Goal: Task Accomplishment & Management: Manage account settings

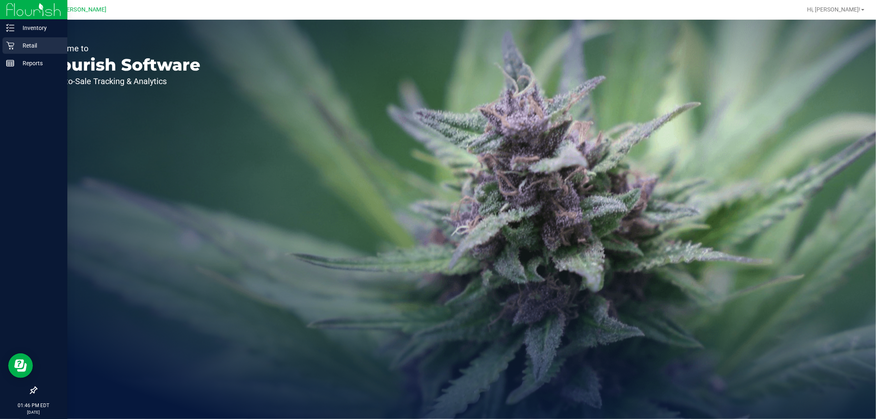
click at [26, 49] on p "Retail" at bounding box center [38, 46] width 49 height 10
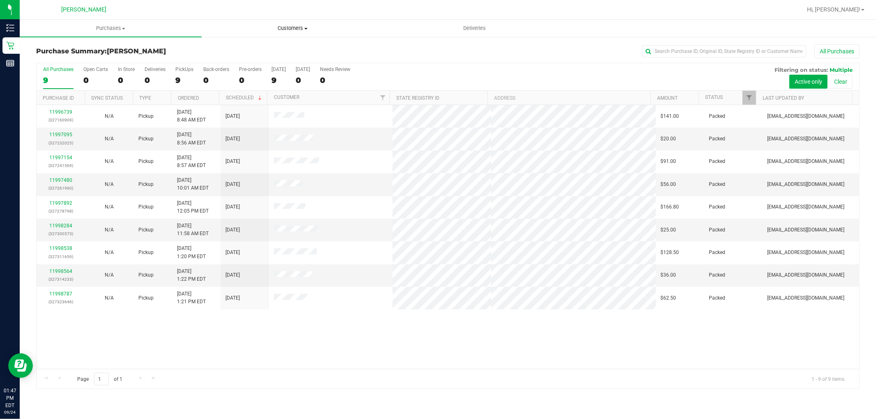
click at [309, 28] on span "Customers" at bounding box center [292, 28] width 181 height 7
click at [280, 52] on li "All customers" at bounding box center [293, 50] width 182 height 10
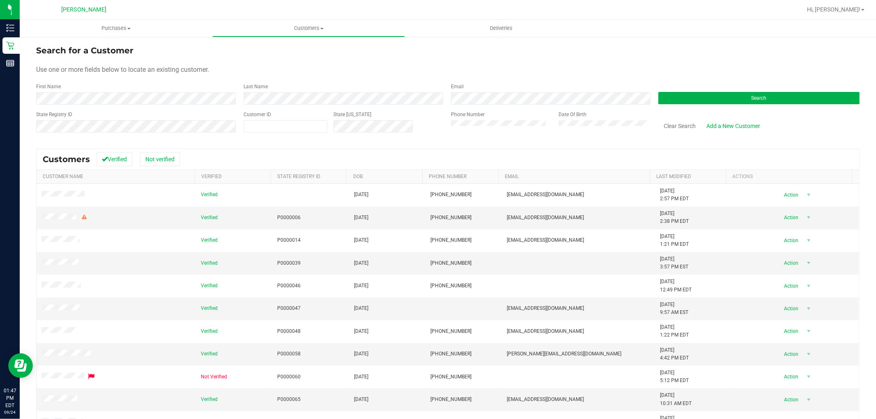
click at [281, 87] on div "Last Name" at bounding box center [340, 94] width 207 height 22
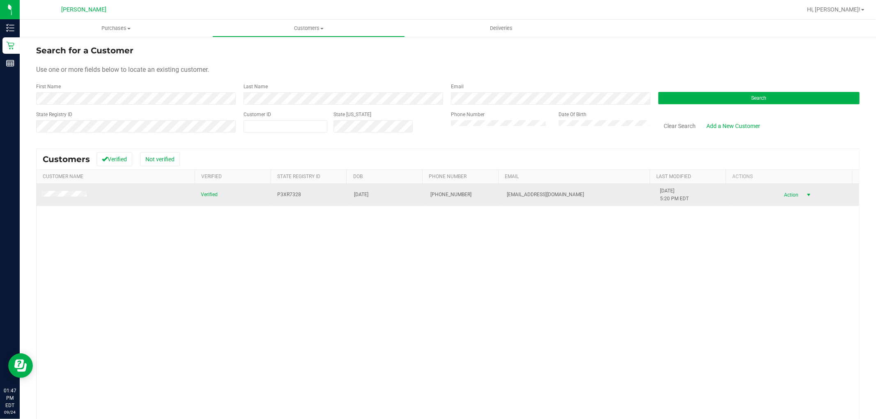
click at [805, 197] on span "select" at bounding box center [808, 195] width 7 height 7
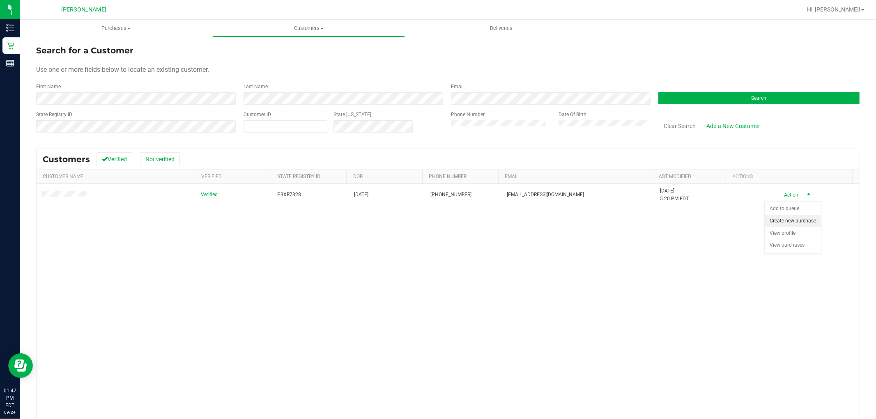
click at [778, 220] on li "Create new purchase" at bounding box center [792, 221] width 56 height 12
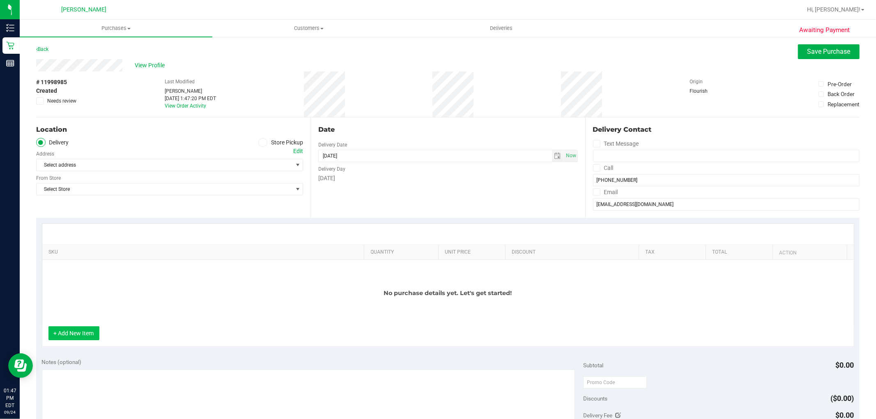
click at [73, 337] on button "+ Add New Item" at bounding box center [73, 333] width 51 height 14
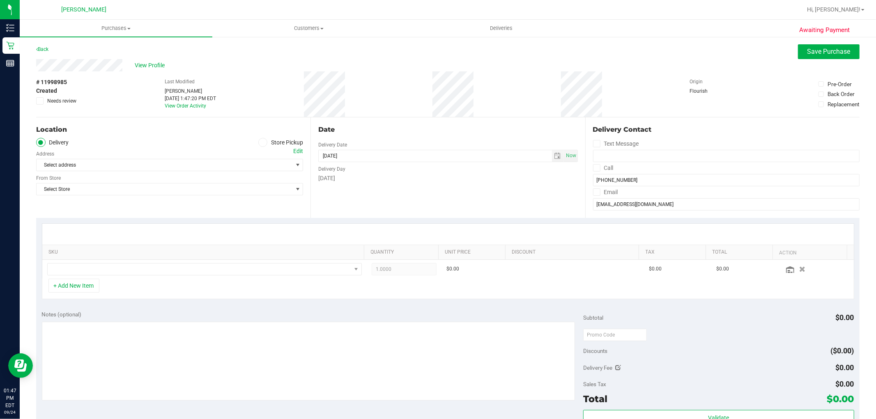
click at [263, 140] on span at bounding box center [262, 142] width 9 height 9
click at [265, 144] on label "Store Pickup" at bounding box center [280, 142] width 45 height 9
click at [0, 0] on input "Store Pickup" at bounding box center [0, 0] width 0 height 0
click at [102, 170] on span "Select Store" at bounding box center [165, 164] width 256 height 11
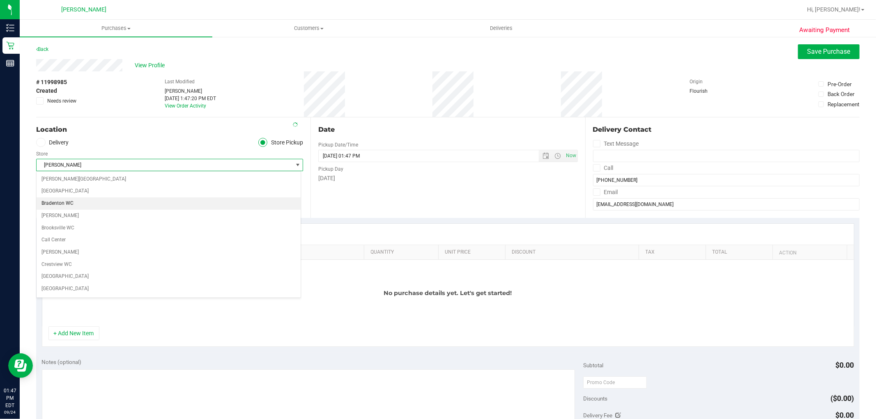
scroll to position [319, 0]
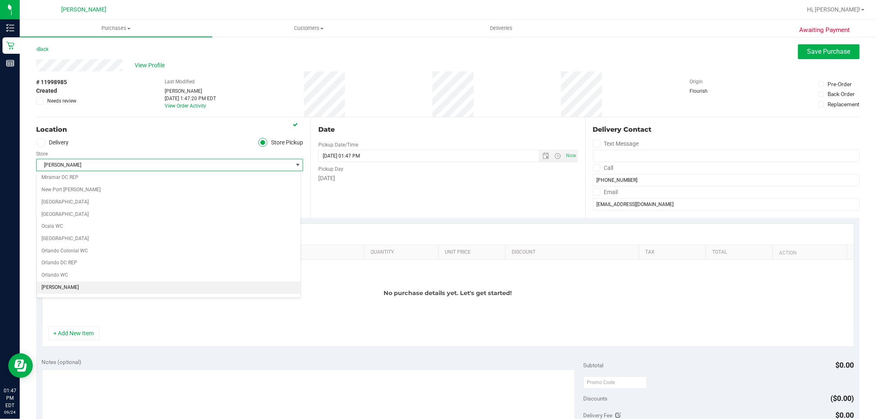
click at [170, 153] on div "Store" at bounding box center [169, 153] width 267 height 12
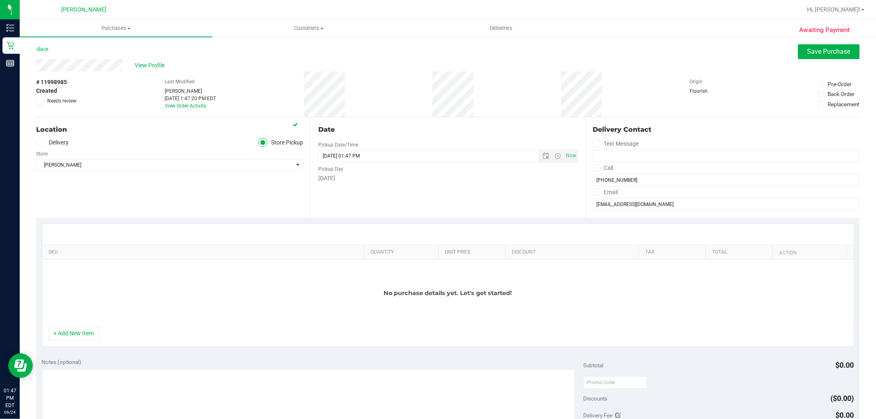
click at [74, 341] on div "+ Add New Item" at bounding box center [448, 336] width 812 height 21
click at [76, 335] on button "+ Add New Item" at bounding box center [73, 333] width 51 height 14
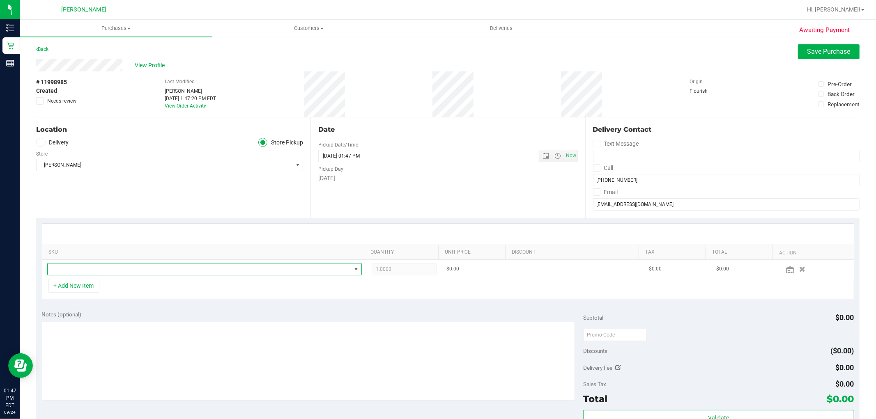
click at [107, 269] on span "NO DATA FOUND" at bounding box center [199, 269] width 303 height 11
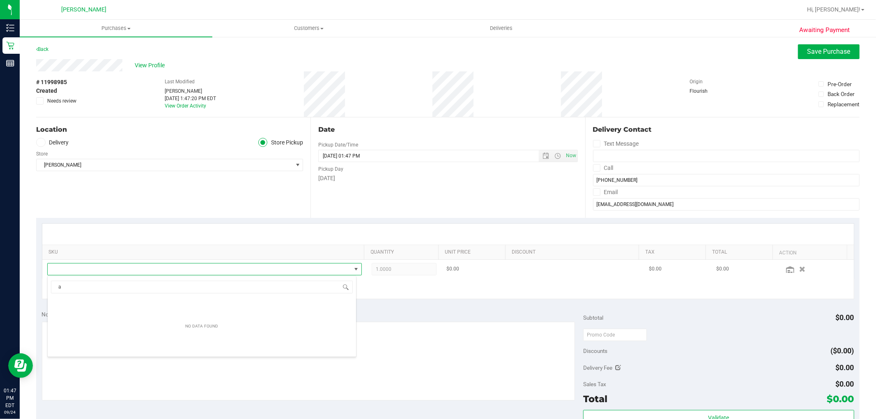
scroll to position [12, 306]
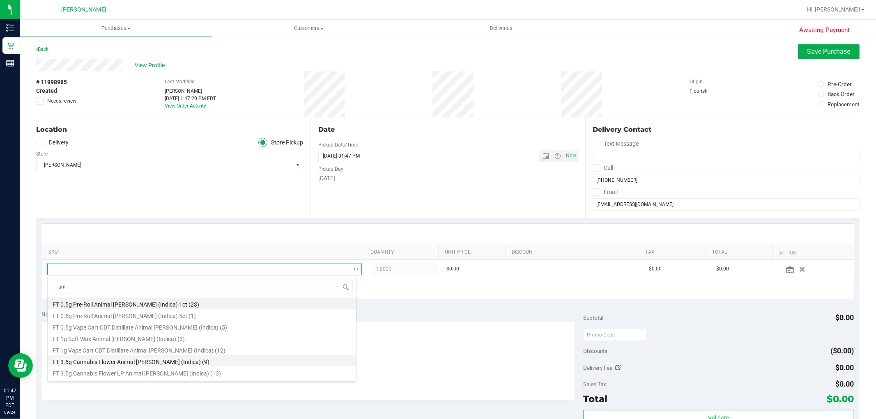
type input "a"
type input "wbv"
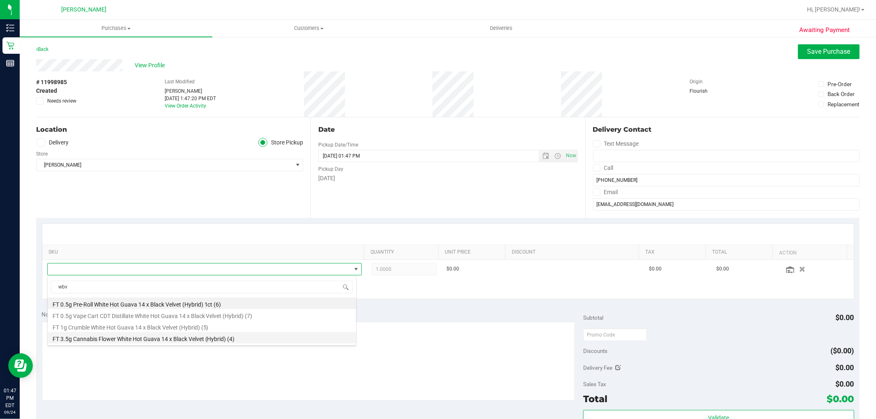
click at [152, 338] on li "FT 3.5g Cannabis Flower White Hot Guava 14 x Black Velvet (Hybrid) (4)" at bounding box center [202, 337] width 308 height 11
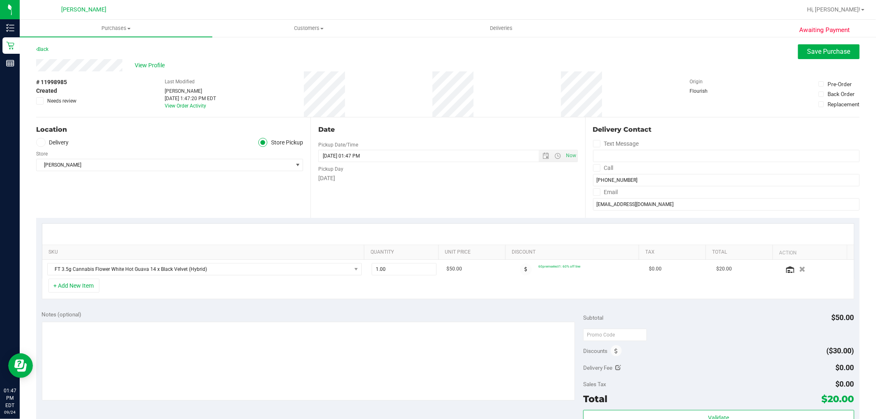
scroll to position [182, 0]
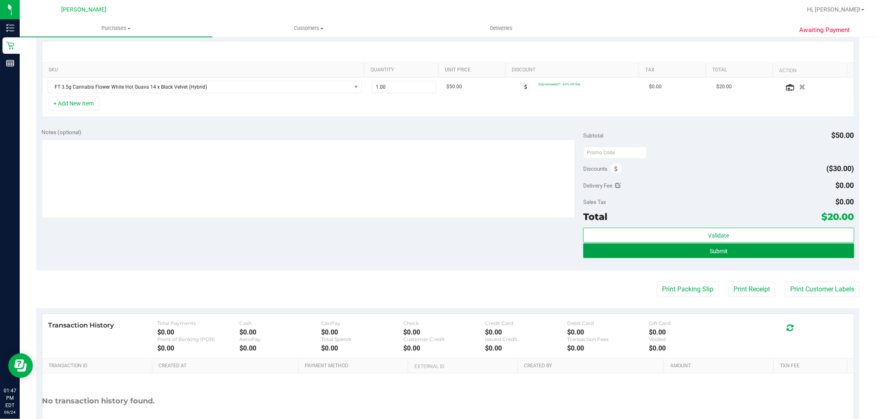
click at [709, 255] on span "Submit" at bounding box center [718, 251] width 18 height 7
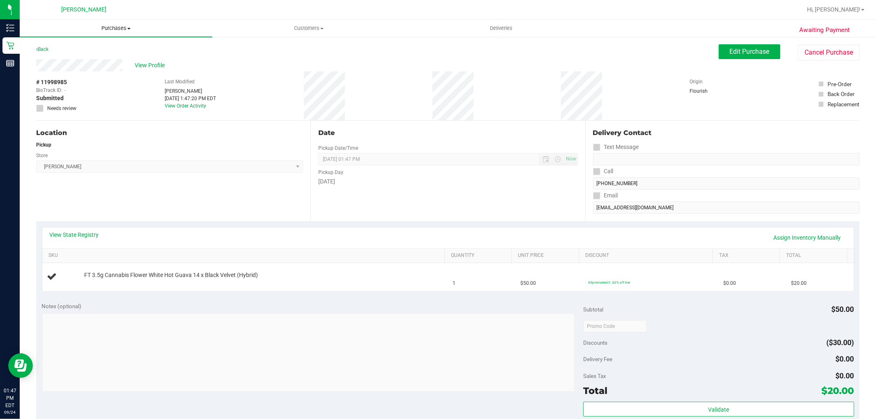
click at [103, 26] on span "Purchases" at bounding box center [116, 28] width 193 height 7
click at [102, 57] on li "Fulfillment" at bounding box center [116, 60] width 193 height 10
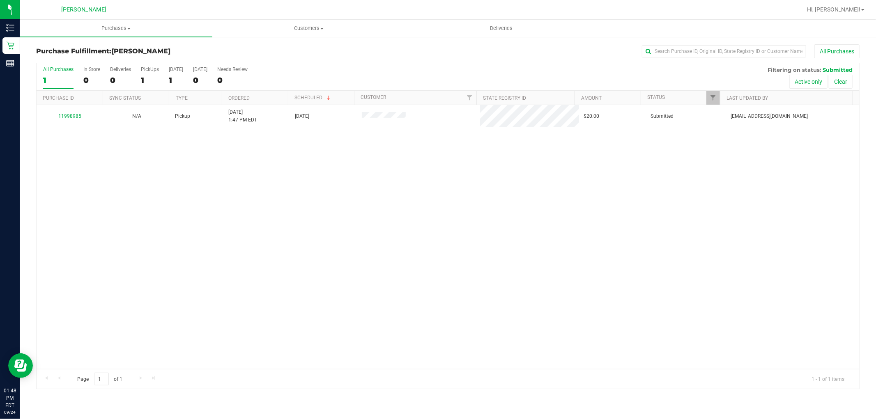
click at [296, 257] on div "11998985 N/A Pickup 9/24/2025 1:47 PM EDT 9/24/2025 $20.00 Submitted aovereem@l…" at bounding box center [448, 237] width 822 height 264
click at [475, 249] on div "11998985 N/A Pickup 9/24/2025 1:47 PM EDT 9/24/2025 $20.00 Submitted aovereem@l…" at bounding box center [448, 237] width 822 height 264
drag, startPoint x: 474, startPoint y: 250, endPoint x: 548, endPoint y: 210, distance: 85.1
click at [548, 208] on div "11998985 N/A Pickup 9/24/2025 1:47 PM EDT 9/24/2025 $20.00 Submitted aovereem@l…" at bounding box center [448, 237] width 822 height 264
drag, startPoint x: 375, startPoint y: 233, endPoint x: 372, endPoint y: 219, distance: 14.3
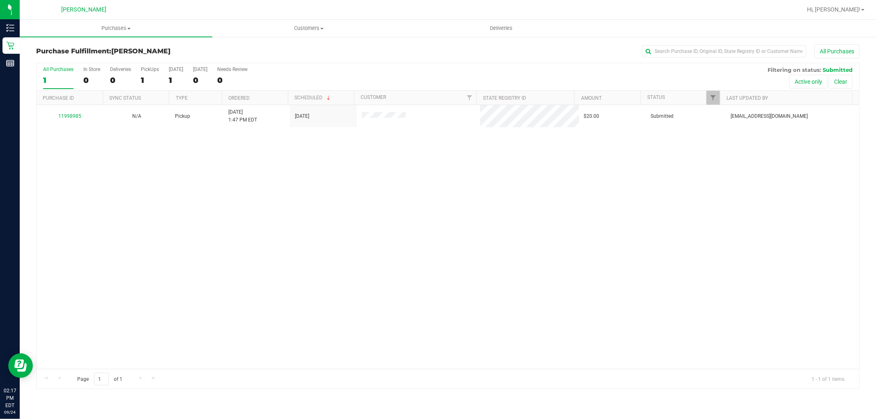
click at [376, 232] on div "11998985 N/A Pickup 9/24/2025 1:47 PM EDT 9/24/2025 $20.00 Submitted aovereem@l…" at bounding box center [448, 237] width 822 height 264
click at [511, 316] on div "11998985 N/A Pickup 9/24/2025 1:47 PM EDT 9/24/2025 $20.00 Submitted aovereem@l…" at bounding box center [448, 237] width 822 height 264
click at [310, 237] on div "11998985 N/A Pickup 9/24/2025 1:47 PM EDT 9/24/2025 $20.00 Submitted aovereem@l…" at bounding box center [448, 237] width 822 height 264
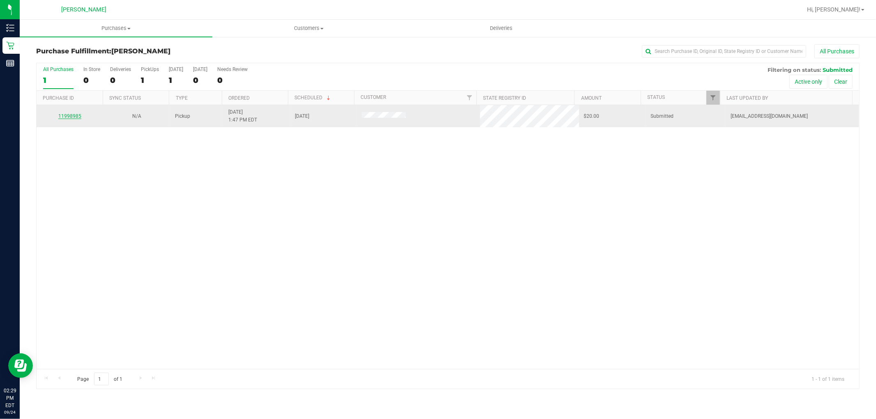
click at [67, 117] on link "11998985" at bounding box center [69, 116] width 23 height 6
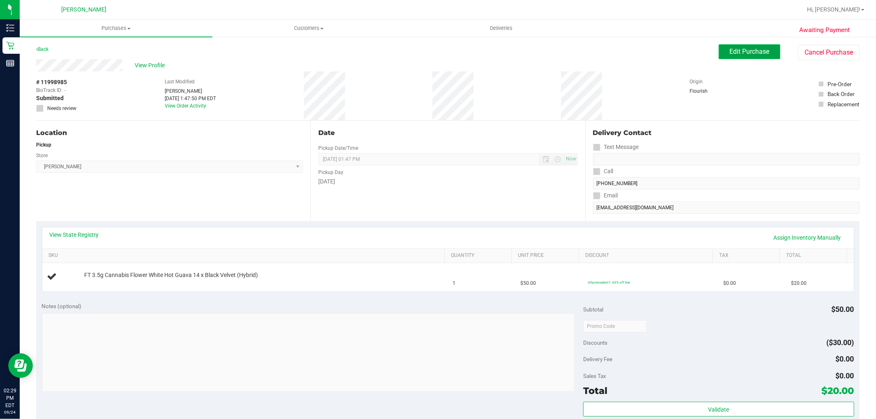
click at [750, 51] on span "Edit Purchase" at bounding box center [750, 52] width 40 height 8
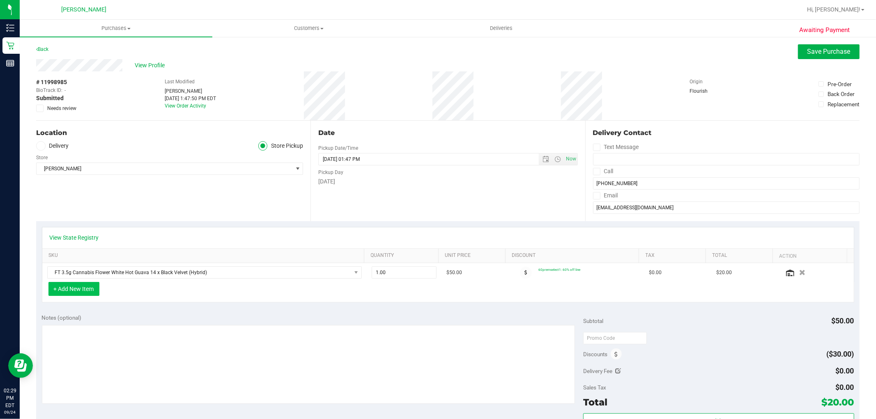
click at [87, 290] on button "+ Add New Item" at bounding box center [73, 289] width 51 height 14
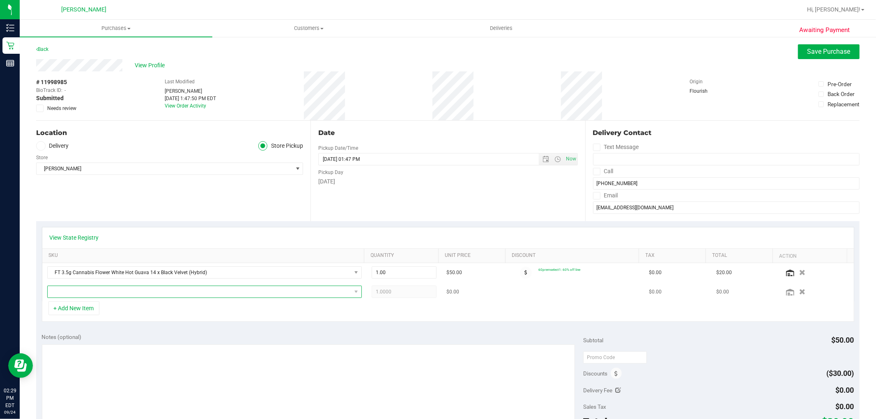
click at [103, 289] on span "NO DATA FOUND" at bounding box center [199, 291] width 303 height 11
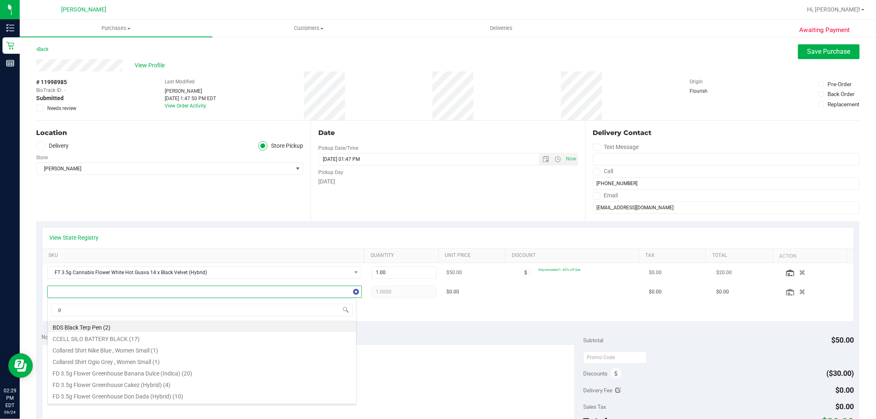
scroll to position [12, 306]
type input "pbs"
click at [97, 362] on li "FT 3.5g Cannabis Flower PB & Smelly (Hybrid) (14)" at bounding box center [202, 360] width 308 height 11
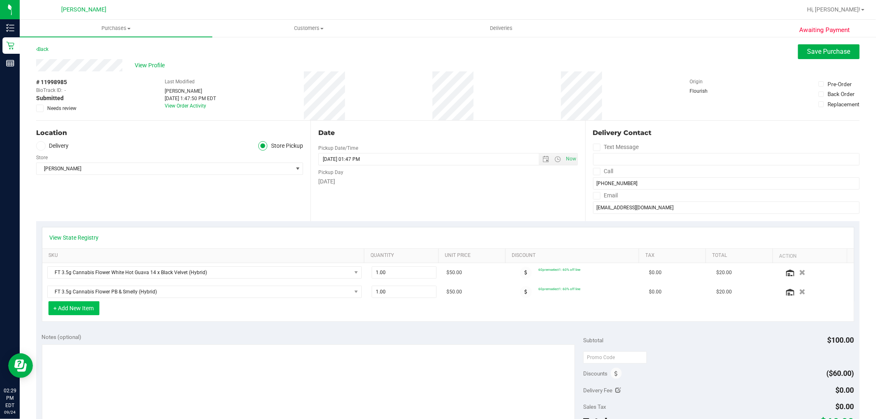
click at [74, 306] on button "+ Add New Item" at bounding box center [73, 308] width 51 height 14
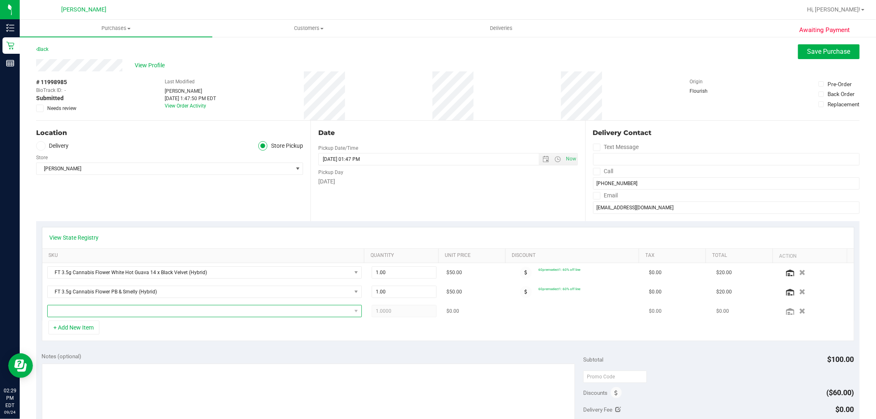
click at [96, 311] on span "NO DATA FOUND" at bounding box center [199, 310] width 303 height 11
type input "live rosin"
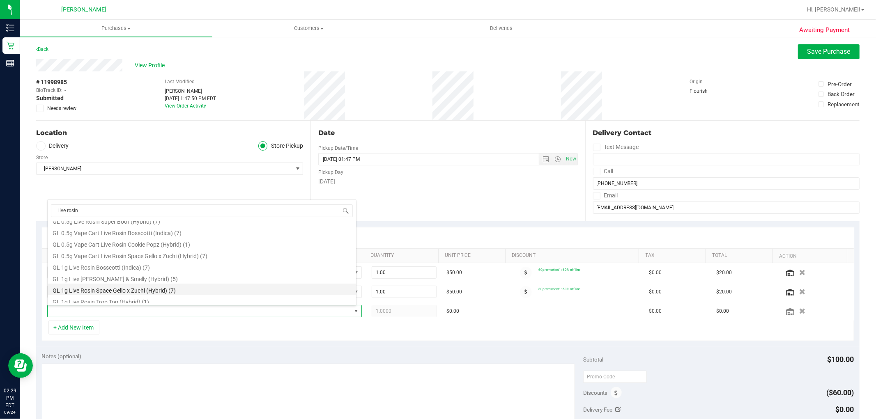
scroll to position [44, 0]
click at [122, 296] on li "HT 200mg Dark Chocolate Bar Live Rosin (THC) (10)" at bounding box center [202, 297] width 308 height 11
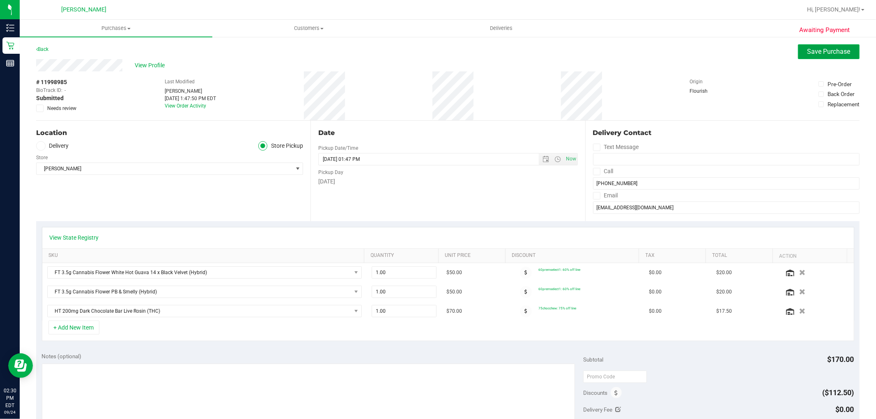
click at [814, 50] on span "Save Purchase" at bounding box center [828, 52] width 43 height 8
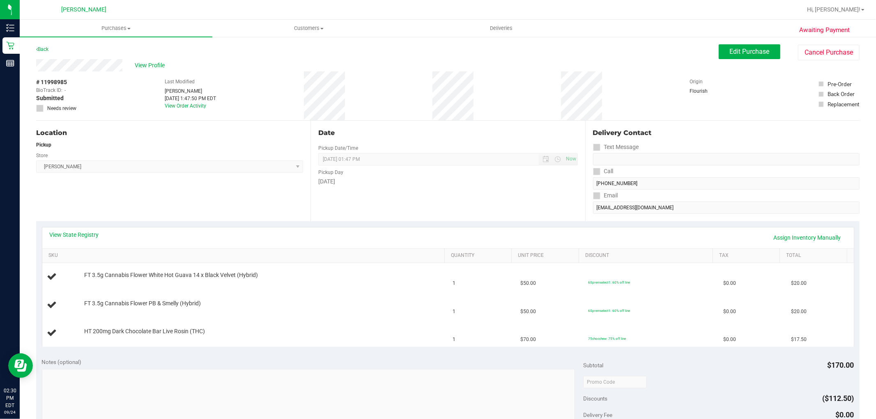
click at [50, 48] on div "Back Edit Purchase Cancel Purchase" at bounding box center [447, 51] width 823 height 15
click at [46, 47] on link "Back" at bounding box center [42, 49] width 12 height 6
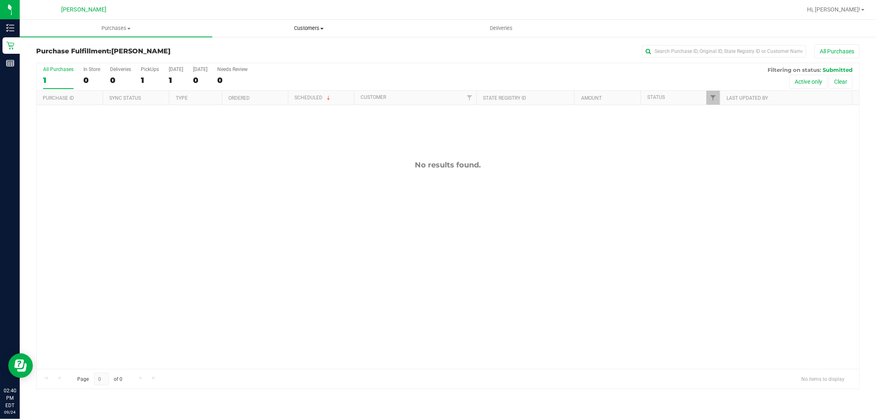
click at [309, 30] on span "Customers" at bounding box center [309, 28] width 192 height 7
click at [302, 55] on li "Add a new customer" at bounding box center [308, 60] width 193 height 10
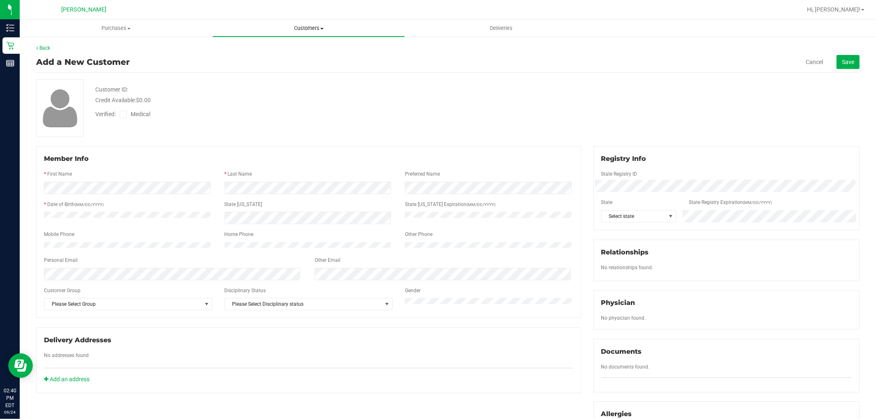
click at [303, 23] on uib-tab-heading "Customers All customers Add a new customer All physicians" at bounding box center [309, 28] width 192 height 16
click at [301, 47] on li "All customers" at bounding box center [308, 50] width 193 height 10
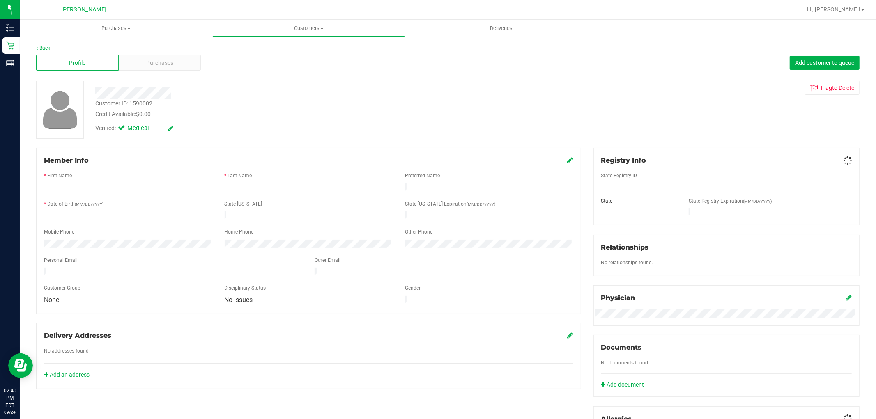
click at [176, 71] on div "Profile Purchases Add customer to queue" at bounding box center [447, 63] width 823 height 23
click at [175, 64] on div "Purchases" at bounding box center [160, 63] width 83 height 16
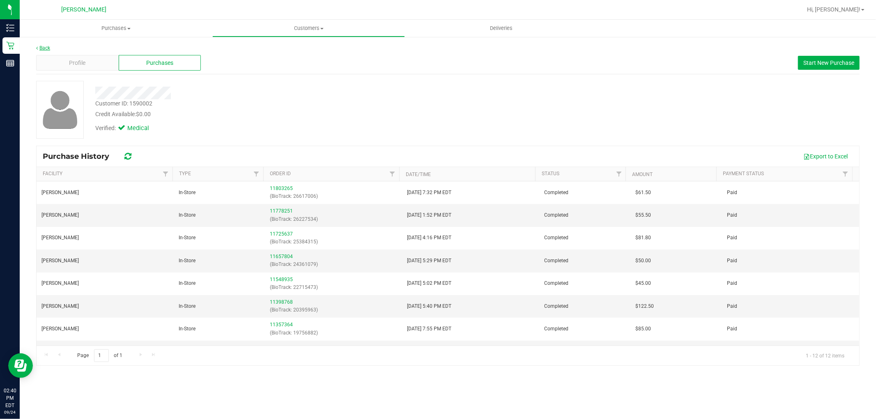
click at [41, 45] on link "Back" at bounding box center [43, 48] width 14 height 6
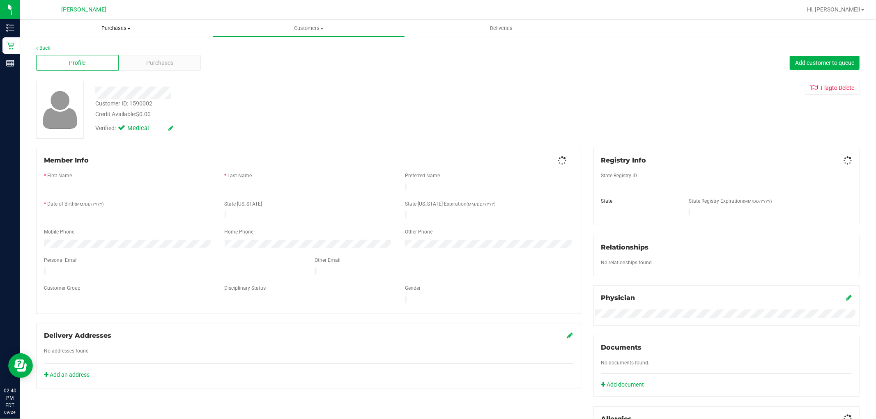
drag, startPoint x: 128, startPoint y: 31, endPoint x: 131, endPoint y: 52, distance: 21.1
click at [126, 31] on span "Purchases" at bounding box center [116, 28] width 193 height 7
click at [131, 61] on li "Fulfillment" at bounding box center [116, 60] width 193 height 10
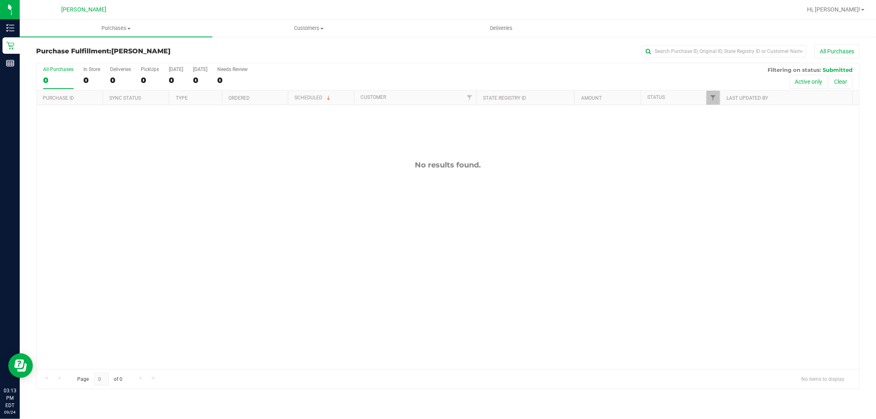
click at [295, 239] on div "No results found." at bounding box center [448, 264] width 822 height 319
click at [61, 276] on div "No results found." at bounding box center [448, 264] width 822 height 319
click at [303, 182] on div "No results found." at bounding box center [448, 264] width 822 height 319
click at [314, 166] on div "No results found." at bounding box center [448, 165] width 822 height 9
drag, startPoint x: 321, startPoint y: 312, endPoint x: 317, endPoint y: 298, distance: 15.3
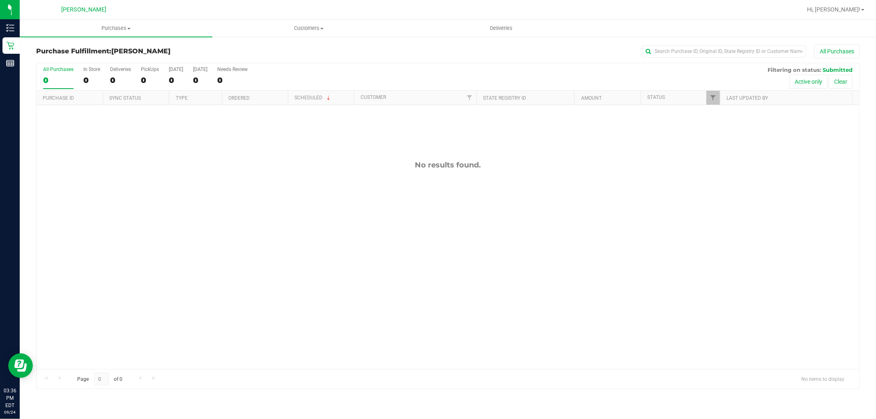
click at [321, 308] on div "No results found." at bounding box center [448, 264] width 822 height 319
drag, startPoint x: 320, startPoint y: 275, endPoint x: 261, endPoint y: 315, distance: 71.3
click at [313, 280] on div "No results found." at bounding box center [448, 264] width 822 height 319
click at [259, 167] on div "No results found." at bounding box center [448, 165] width 822 height 9
drag, startPoint x: 360, startPoint y: 183, endPoint x: 370, endPoint y: 176, distance: 12.1
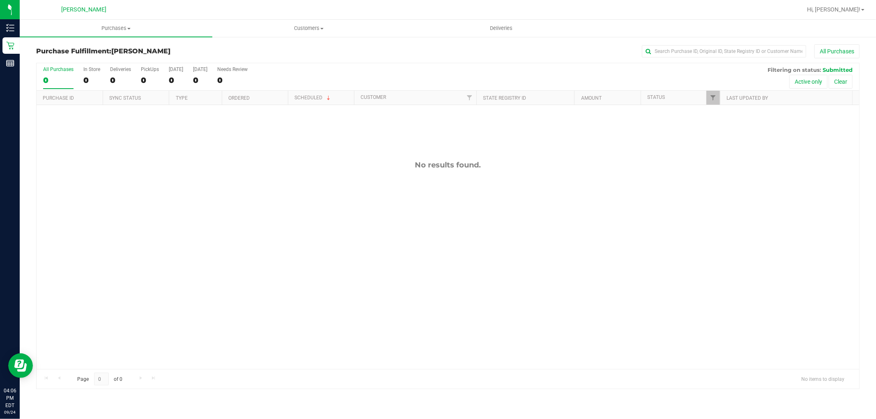
click at [367, 183] on div "No results found." at bounding box center [448, 264] width 822 height 319
click at [200, 286] on div "No results found." at bounding box center [448, 264] width 822 height 319
click at [306, 173] on div at bounding box center [448, 226] width 822 height 326
click at [796, 200] on div "No results found." at bounding box center [448, 264] width 822 height 319
click at [361, 121] on div "No results found." at bounding box center [448, 264] width 822 height 319
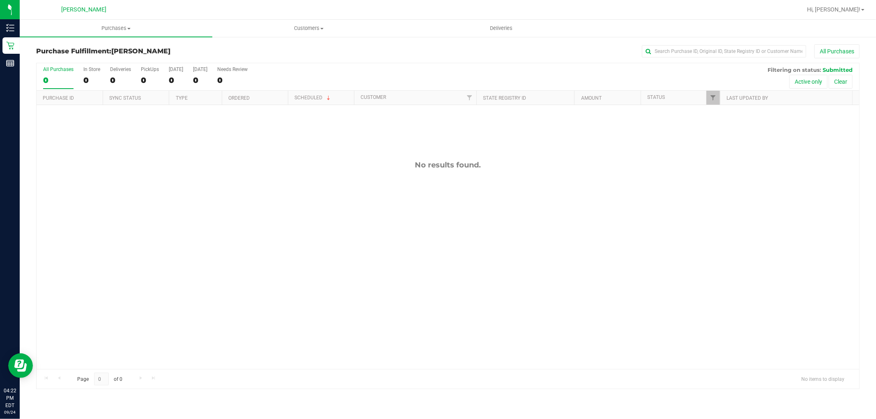
click at [412, 153] on div "No results found." at bounding box center [448, 264] width 822 height 319
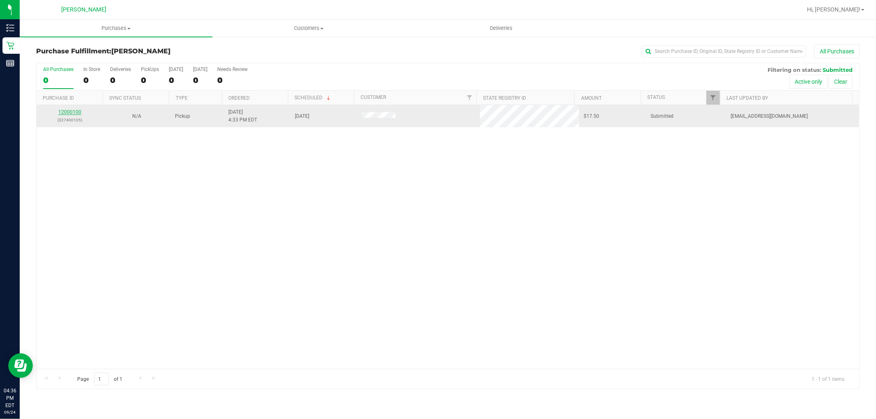
click at [72, 111] on link "12000100" at bounding box center [69, 112] width 23 height 6
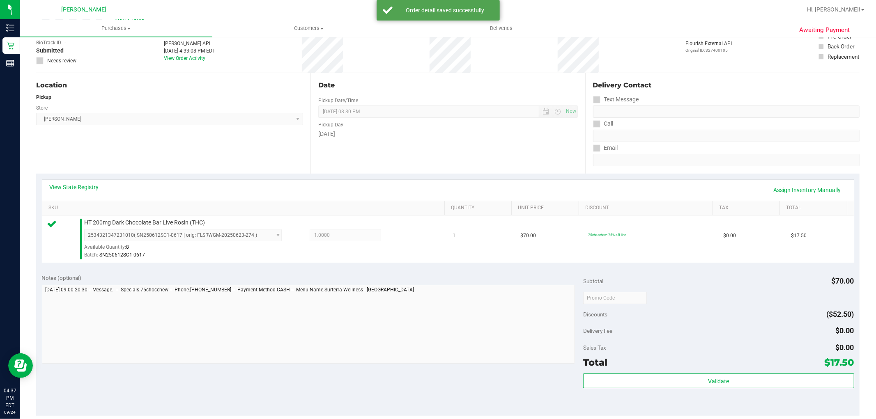
scroll to position [137, 0]
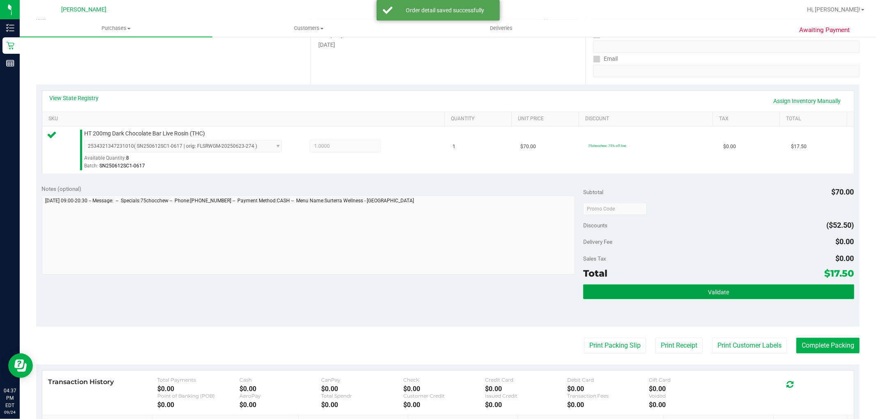
click at [713, 297] on button "Validate" at bounding box center [718, 291] width 271 height 15
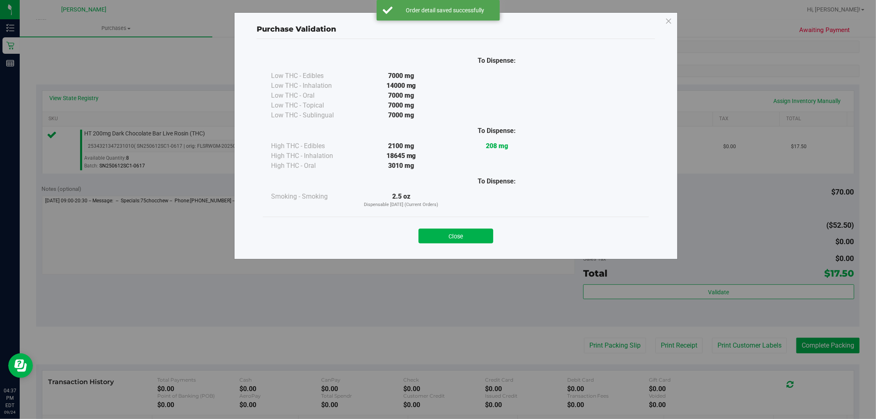
drag, startPoint x: 454, startPoint y: 236, endPoint x: 475, endPoint y: 241, distance: 21.8
click at [454, 237] on button "Close" at bounding box center [455, 236] width 75 height 15
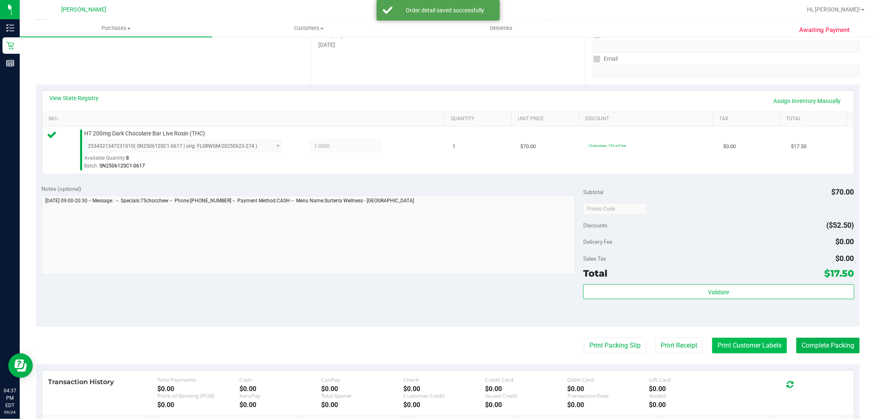
click at [739, 341] on button "Print Customer Labels" at bounding box center [749, 346] width 75 height 16
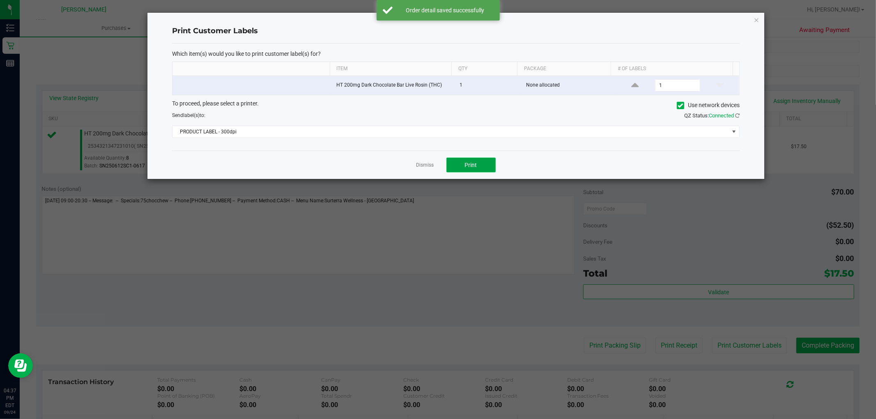
click at [480, 165] on button "Print" at bounding box center [470, 165] width 49 height 15
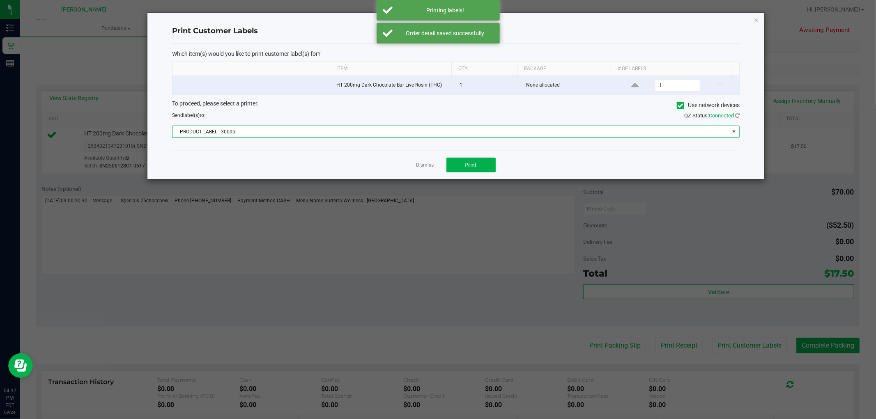
click at [404, 132] on span "PRODUCT LABEL - 300dpi" at bounding box center [450, 131] width 556 height 11
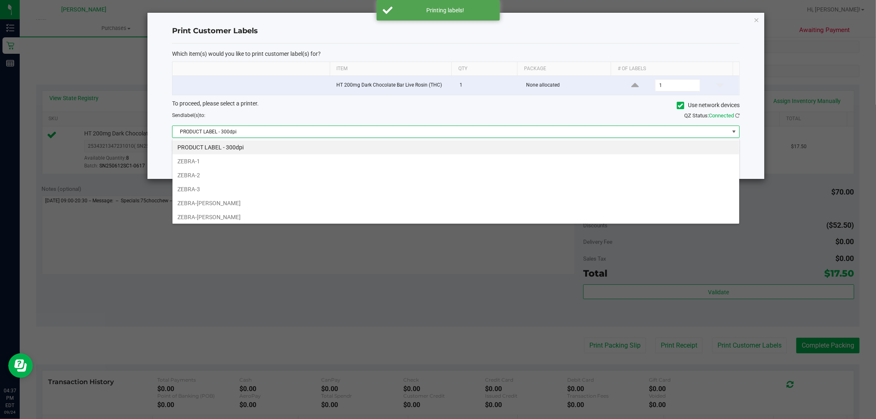
scroll to position [44, 0]
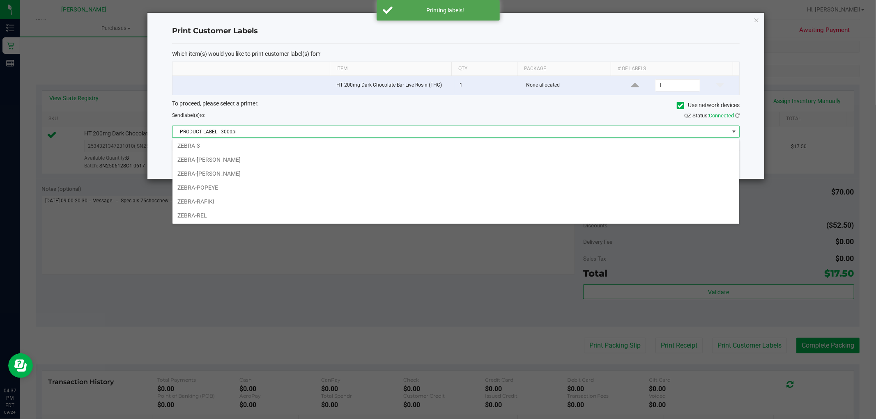
drag, startPoint x: 203, startPoint y: 200, endPoint x: 301, endPoint y: 190, distance: 98.5
click at [204, 200] on li "ZEBRA-RAFIKI" at bounding box center [455, 202] width 567 height 14
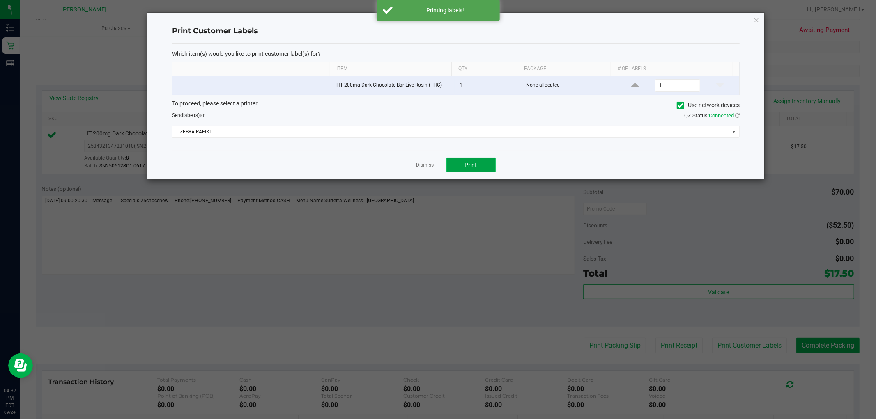
click at [465, 165] on span "Print" at bounding box center [471, 165] width 12 height 7
drag, startPoint x: 420, startPoint y: 169, endPoint x: 535, endPoint y: 281, distance: 160.0
click at [420, 170] on app-cancel-button "Dismiss" at bounding box center [425, 165] width 18 height 9
click at [430, 167] on link "Dismiss" at bounding box center [425, 165] width 18 height 7
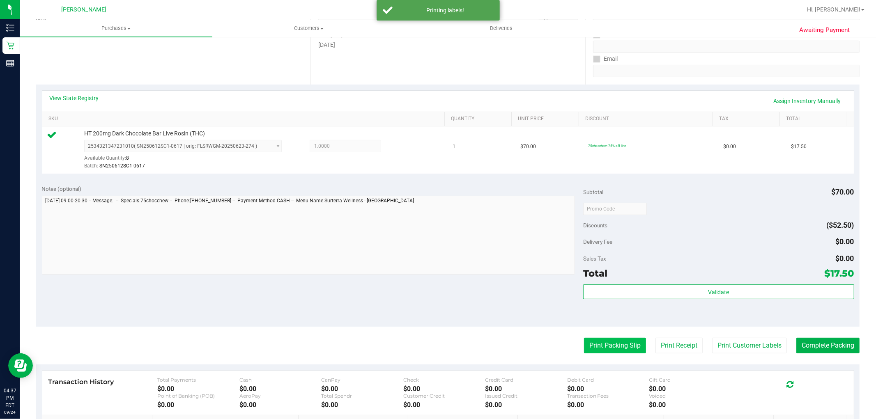
click at [592, 350] on button "Print Packing Slip" at bounding box center [615, 346] width 62 height 16
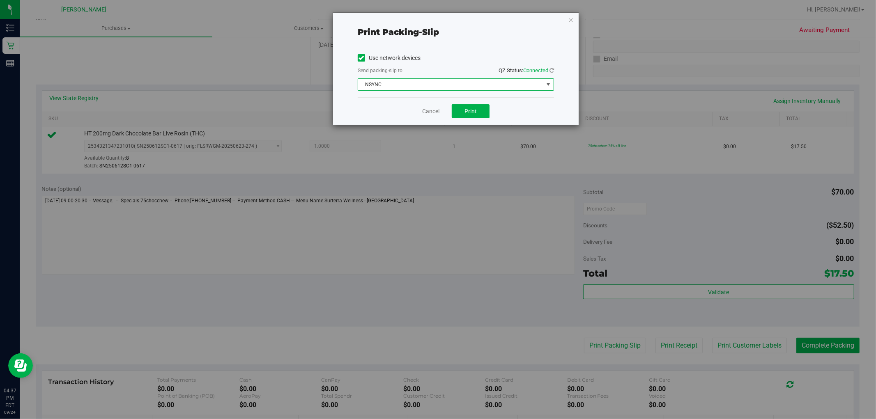
click at [424, 85] on span "NSYNC" at bounding box center [450, 84] width 185 height 11
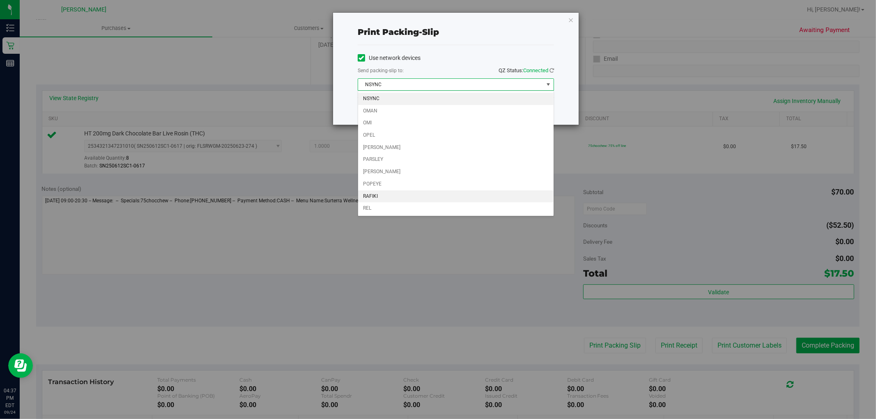
click at [381, 195] on li "RAFIKI" at bounding box center [455, 196] width 195 height 12
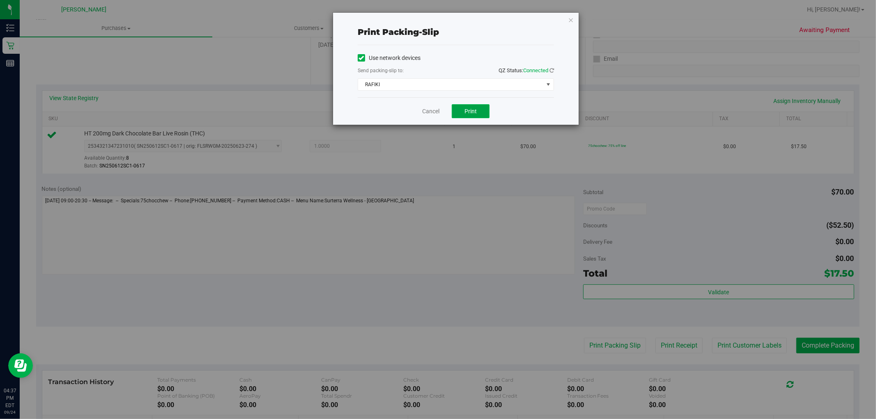
click at [466, 110] on span "Print" at bounding box center [470, 111] width 12 height 7
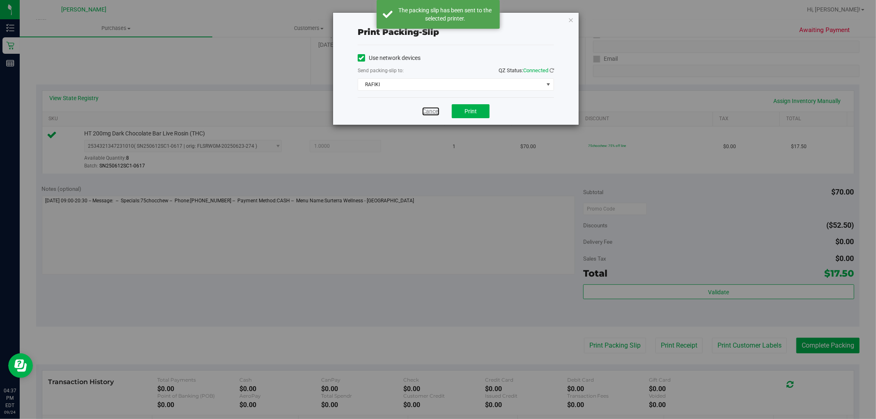
drag, startPoint x: 423, startPoint y: 111, endPoint x: 629, endPoint y: 179, distance: 217.5
click at [423, 110] on link "Cancel" at bounding box center [430, 111] width 17 height 9
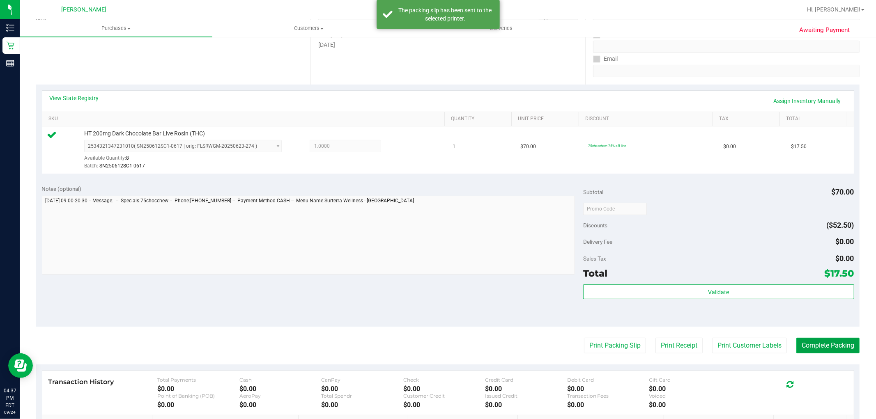
drag, startPoint x: 816, startPoint y: 350, endPoint x: 806, endPoint y: 342, distance: 12.3
click at [816, 350] on button "Complete Packing" at bounding box center [827, 346] width 63 height 16
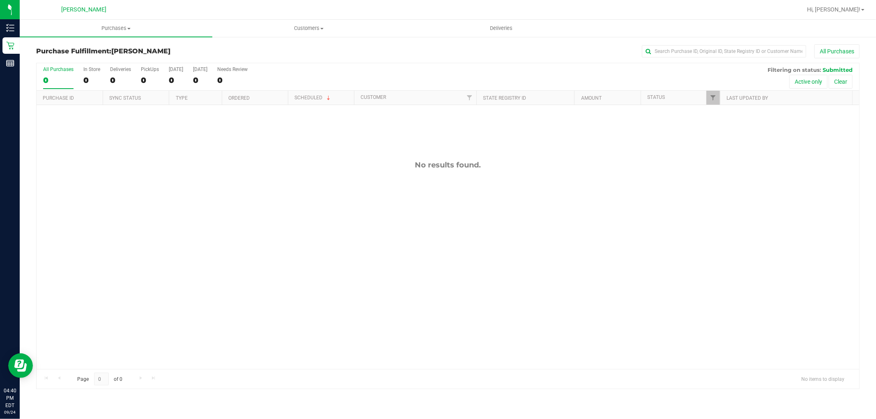
drag, startPoint x: 726, startPoint y: 172, endPoint x: 720, endPoint y: 169, distance: 6.8
click at [725, 173] on div "No results found." at bounding box center [448, 264] width 822 height 319
click at [442, 154] on div "No results found." at bounding box center [448, 264] width 822 height 319
click at [453, 153] on div "12000453 (327420711) N/A Pickup 9/24/2025 5:24 PM EDT 9/24/2025 $12.50 Submitte…" at bounding box center [448, 237] width 822 height 264
click at [138, 392] on div "Purchase Fulfillment: Oviedo WC All Purchases All Purchases 0 In Store 0 Delive…" at bounding box center [448, 216] width 856 height 361
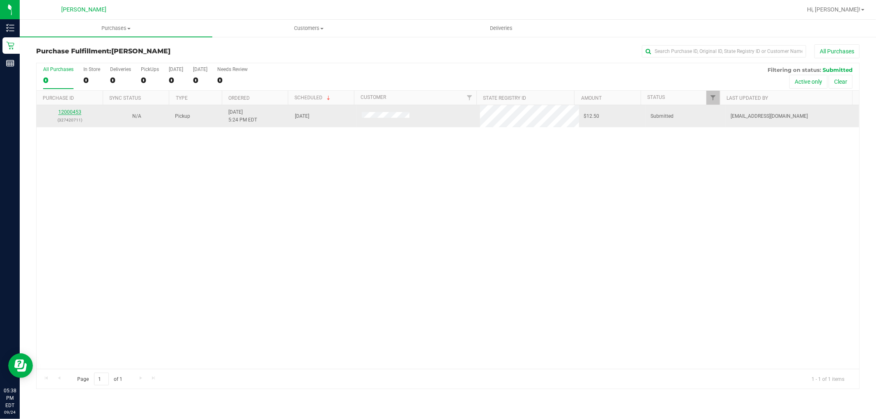
click at [70, 112] on link "12000453" at bounding box center [69, 112] width 23 height 6
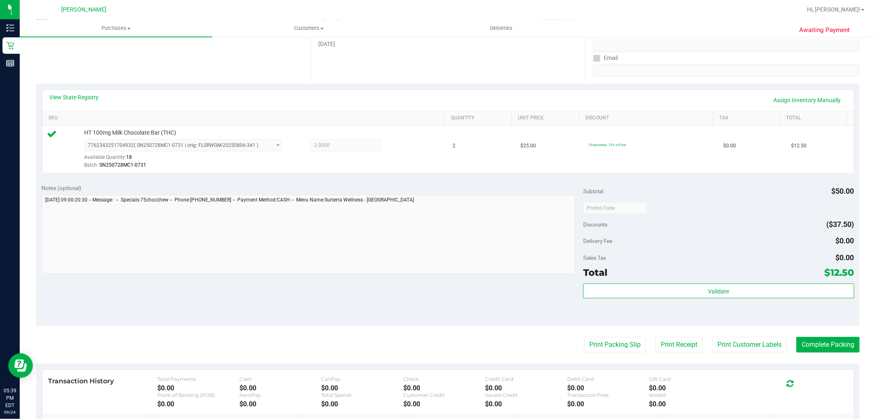
scroll to position [228, 0]
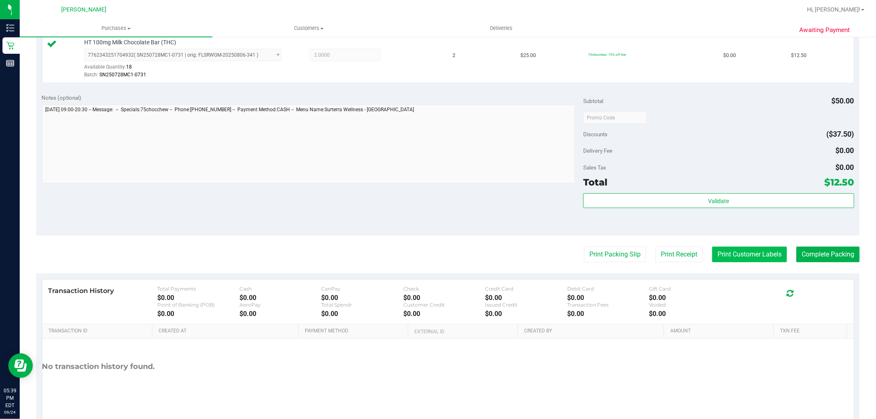
click at [736, 248] on button "Print Customer Labels" at bounding box center [749, 255] width 75 height 16
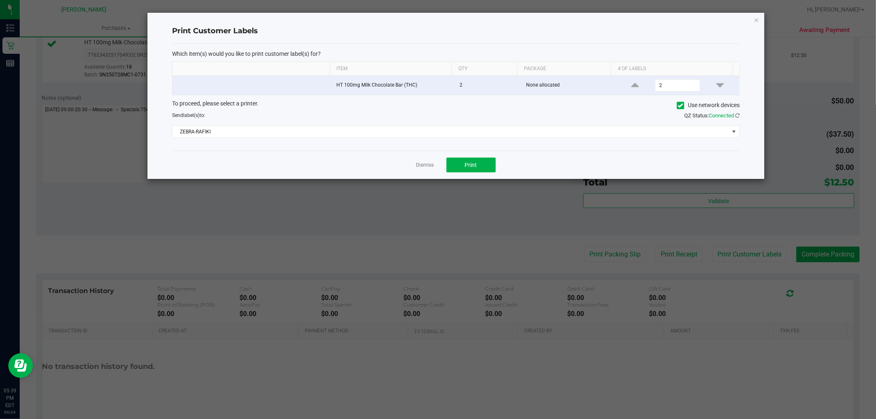
click at [459, 157] on div "Dismiss Print" at bounding box center [455, 165] width 567 height 28
click at [454, 167] on button "Print" at bounding box center [470, 165] width 49 height 15
click at [427, 167] on link "Dismiss" at bounding box center [425, 165] width 18 height 7
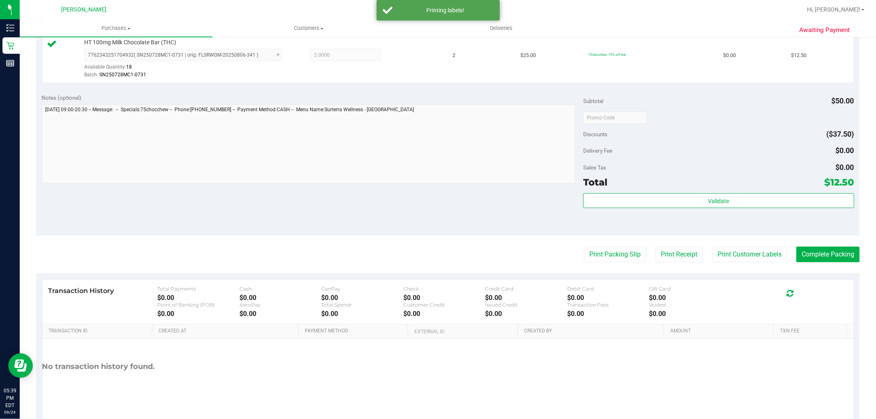
click at [647, 209] on div "Validate" at bounding box center [718, 211] width 271 height 37
click at [644, 199] on button "Validate" at bounding box center [718, 200] width 271 height 15
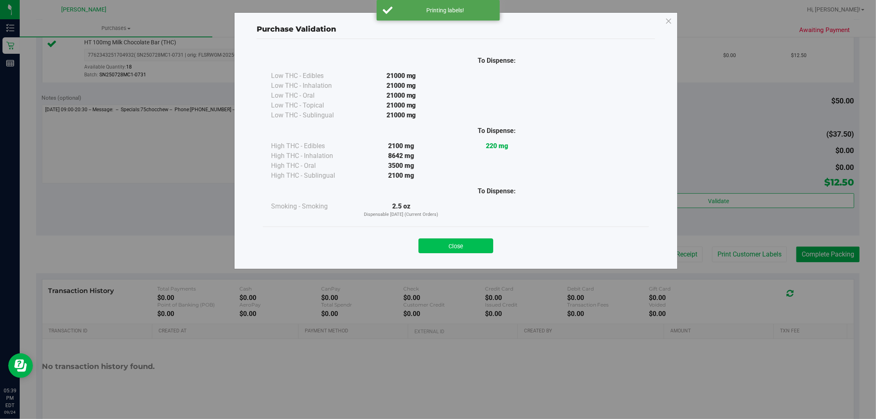
click at [453, 247] on button "Close" at bounding box center [455, 246] width 75 height 15
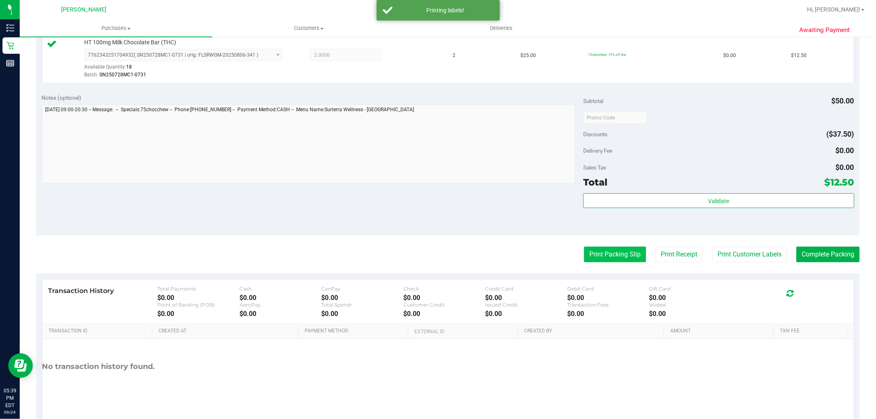
click at [615, 266] on purchase-details "Back Edit Purchase Cancel Purchase View Profile # 12000453 BioTrack ID: - Submi…" at bounding box center [447, 121] width 823 height 610
click at [593, 243] on purchase-details "Back Edit Purchase Cancel Purchase View Profile # 12000453 BioTrack ID: - Submi…" at bounding box center [447, 121] width 823 height 610
click at [593, 244] on purchase-details "Back Edit Purchase Cancel Purchase View Profile # 12000453 BioTrack ID: - Submi…" at bounding box center [447, 121] width 823 height 610
click at [594, 252] on button "Print Packing Slip" at bounding box center [615, 255] width 62 height 16
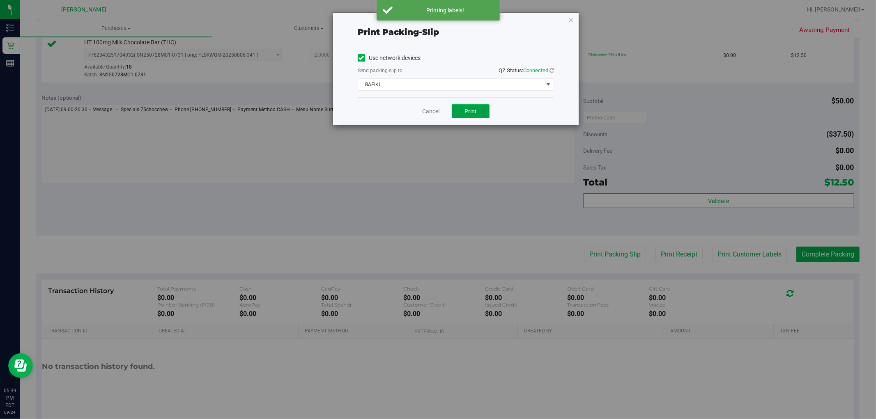
click at [481, 104] on button "Print" at bounding box center [471, 111] width 38 height 14
click at [438, 113] on link "Cancel" at bounding box center [430, 111] width 17 height 9
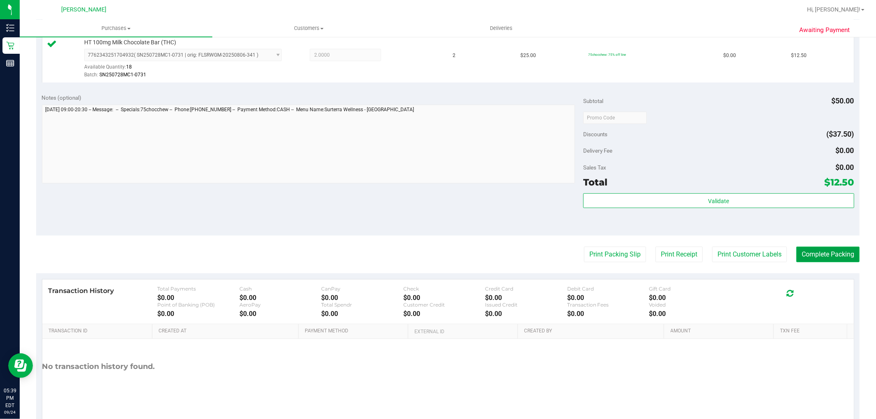
click at [810, 257] on button "Complete Packing" at bounding box center [827, 255] width 63 height 16
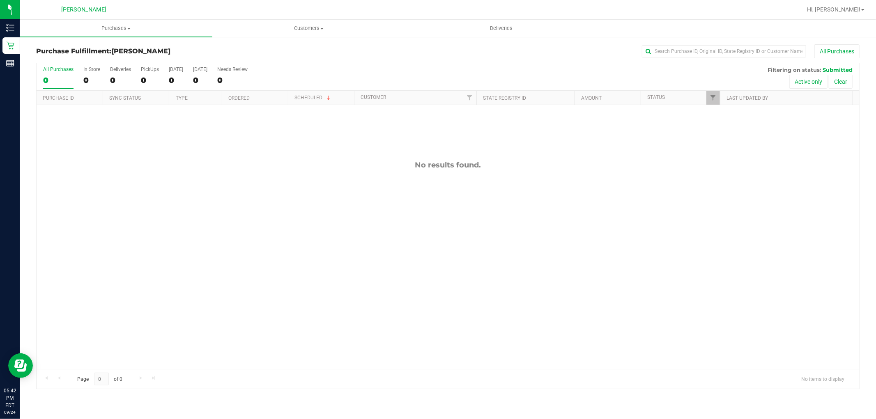
click at [367, 319] on div "No results found." at bounding box center [448, 264] width 822 height 319
click at [341, 204] on div "No results found." at bounding box center [448, 264] width 822 height 319
click at [267, 180] on div "No results found." at bounding box center [448, 264] width 822 height 319
click at [372, 307] on div "No results found." at bounding box center [448, 264] width 822 height 319
click at [358, 190] on div "No results found." at bounding box center [448, 264] width 822 height 319
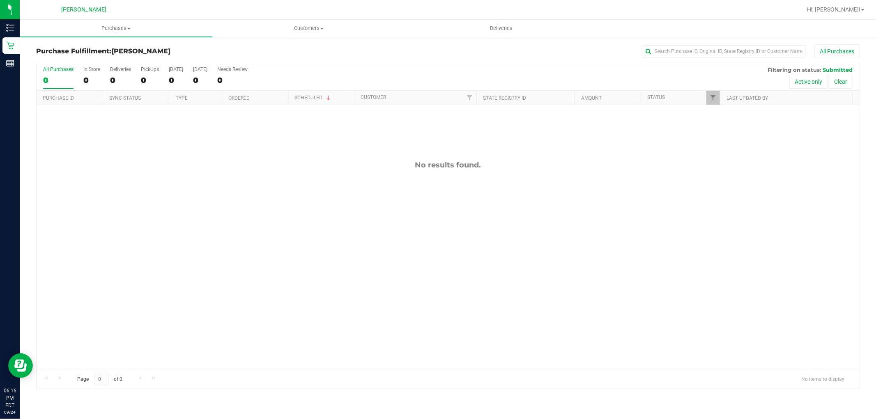
click at [732, 257] on div "No results found." at bounding box center [448, 264] width 822 height 319
click at [338, 197] on div "No results found." at bounding box center [448, 264] width 822 height 319
click at [280, 191] on div "No results found." at bounding box center [448, 264] width 822 height 319
click at [273, 173] on div "No results found." at bounding box center [448, 264] width 822 height 319
click at [221, 209] on div "No results found." at bounding box center [448, 264] width 822 height 319
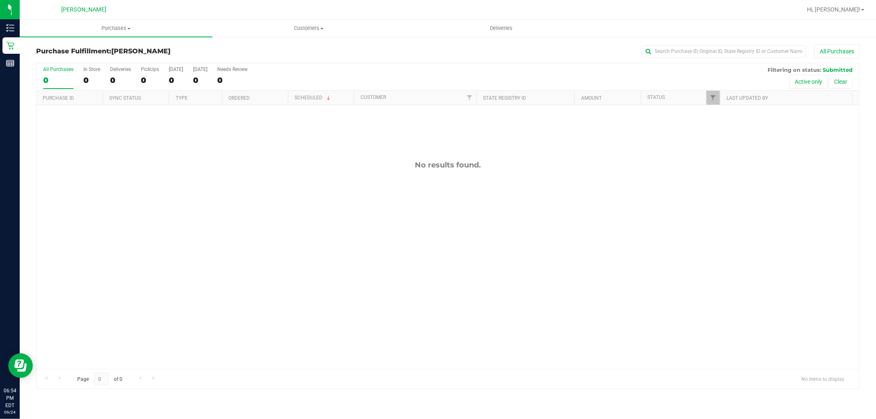
click at [277, 155] on div "No results found." at bounding box center [448, 264] width 822 height 319
click at [374, 204] on div "No results found." at bounding box center [448, 264] width 822 height 319
drag, startPoint x: 339, startPoint y: 220, endPoint x: 351, endPoint y: 234, distance: 18.9
click at [348, 234] on div "No results found." at bounding box center [448, 264] width 822 height 319
click at [237, 190] on div "No results found." at bounding box center [448, 264] width 822 height 319
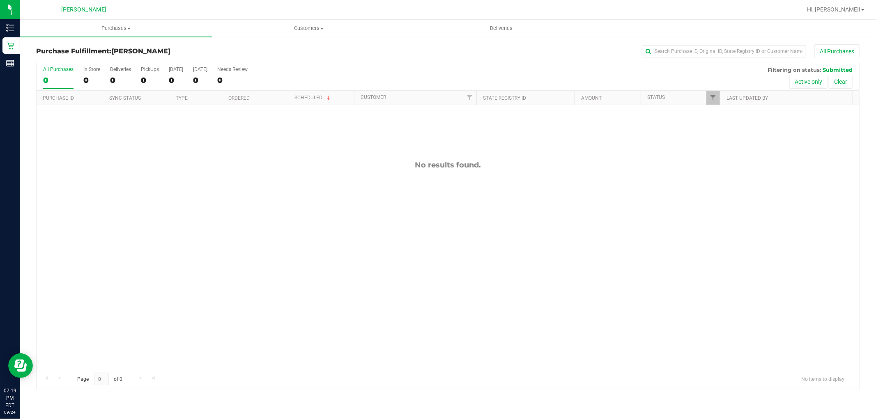
click at [270, 161] on div "No results found." at bounding box center [448, 165] width 822 height 9
drag, startPoint x: 306, startPoint y: 206, endPoint x: 293, endPoint y: 175, distance: 34.0
click at [307, 206] on div "No results found." at bounding box center [448, 264] width 822 height 319
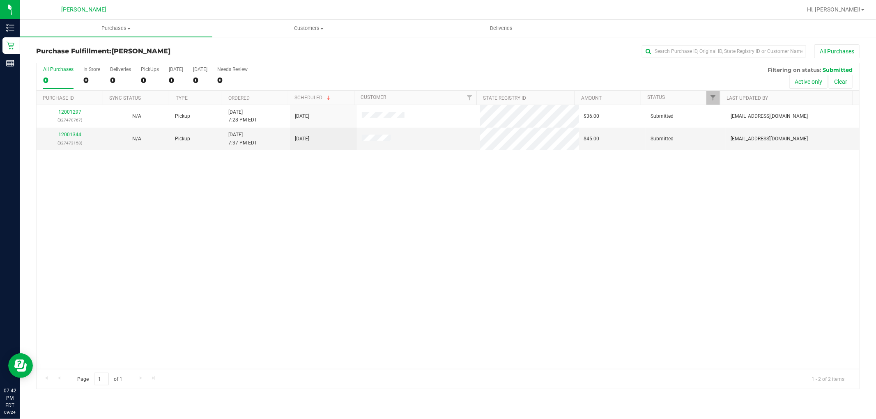
click at [130, 263] on div "12001297 (327470767) N/A Pickup 9/24/2025 7:28 PM EDT 9/24/2025 $36.00 Submitte…" at bounding box center [448, 237] width 822 height 264
click at [72, 137] on link "12001344" at bounding box center [69, 135] width 23 height 6
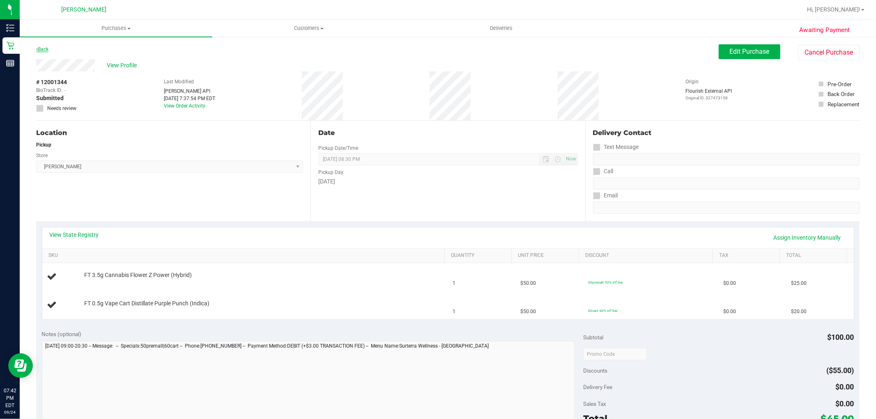
click at [39, 50] on link "Back" at bounding box center [42, 49] width 12 height 6
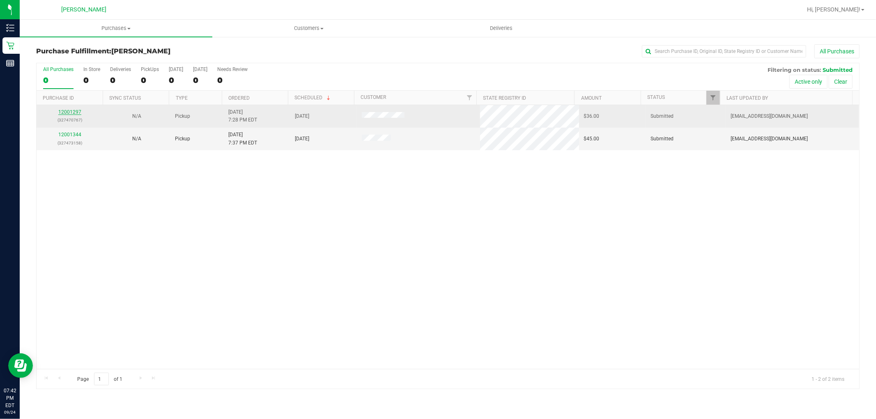
click at [78, 113] on link "12001297" at bounding box center [69, 112] width 23 height 6
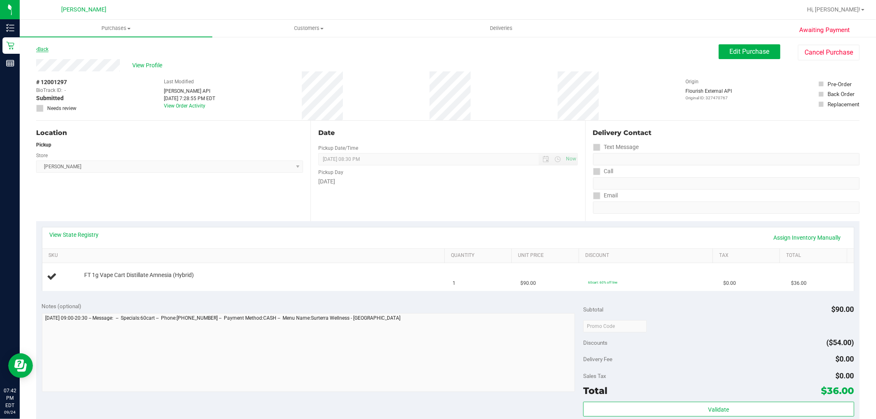
click at [47, 49] on link "Back" at bounding box center [42, 49] width 12 height 6
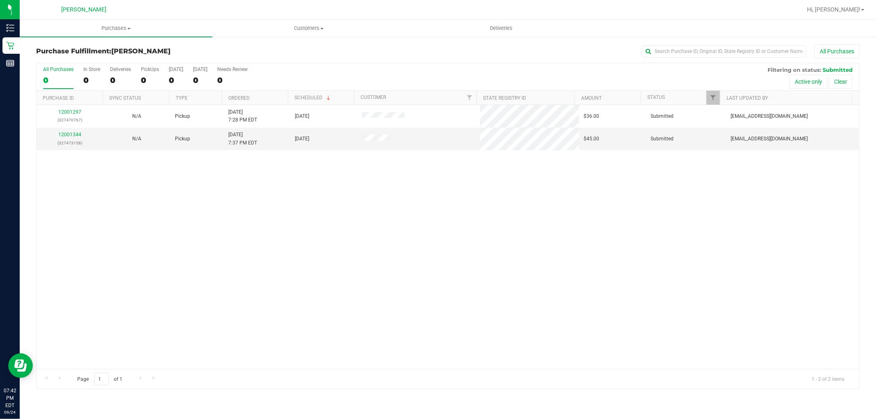
click at [569, 235] on div "12001297 (327470767) N/A Pickup 9/24/2025 7:28 PM EDT 9/24/2025 $36.00 Submitte…" at bounding box center [448, 237] width 822 height 264
click at [207, 214] on div "12001297 (327470767) N/A Pickup 9/24/2025 7:28 PM EDT 9/24/2025 $36.00 Submitte…" at bounding box center [448, 237] width 822 height 264
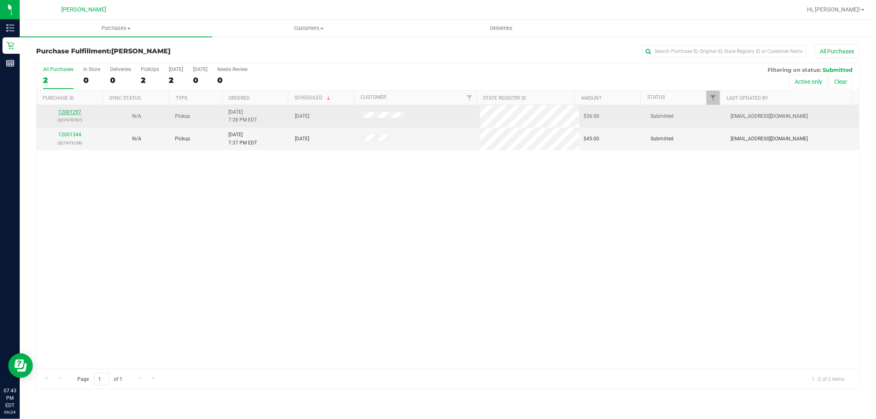
click at [75, 113] on link "12001297" at bounding box center [69, 112] width 23 height 6
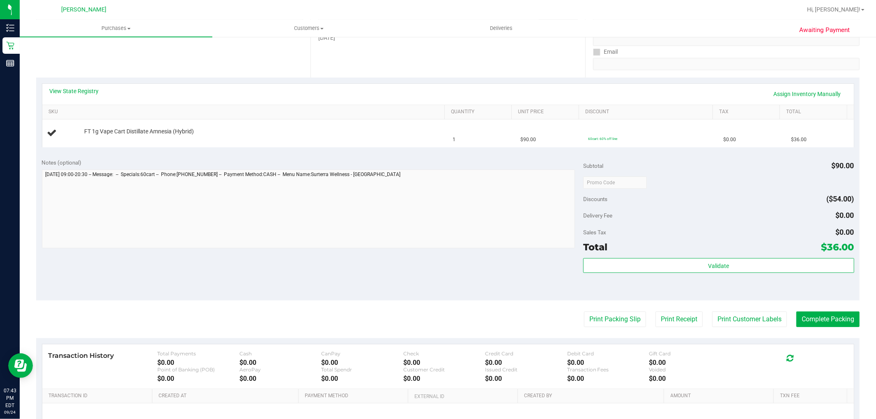
scroll to position [182, 0]
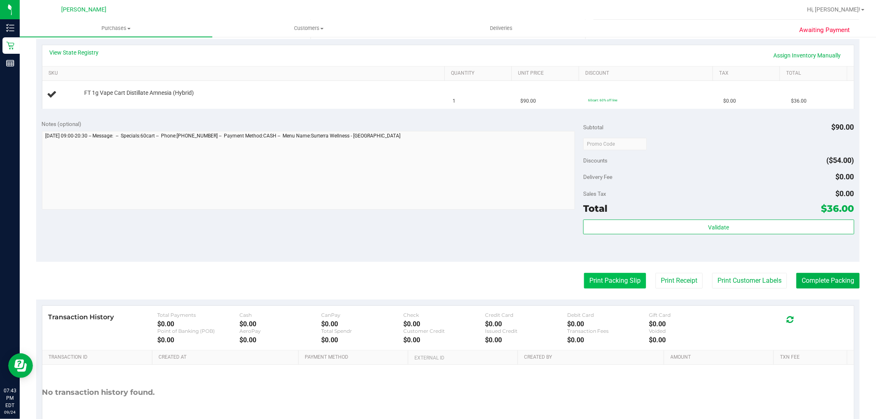
click at [588, 281] on button "Print Packing Slip" at bounding box center [615, 281] width 62 height 16
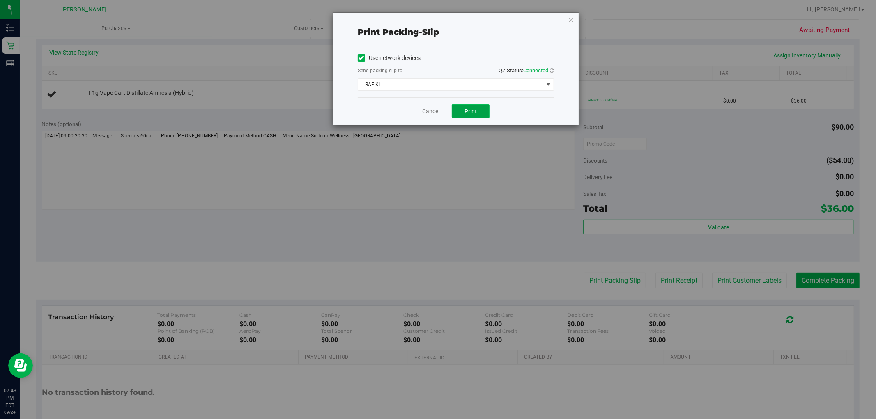
click at [474, 112] on span "Print" at bounding box center [470, 111] width 12 height 7
click at [424, 108] on link "Cancel" at bounding box center [430, 111] width 17 height 9
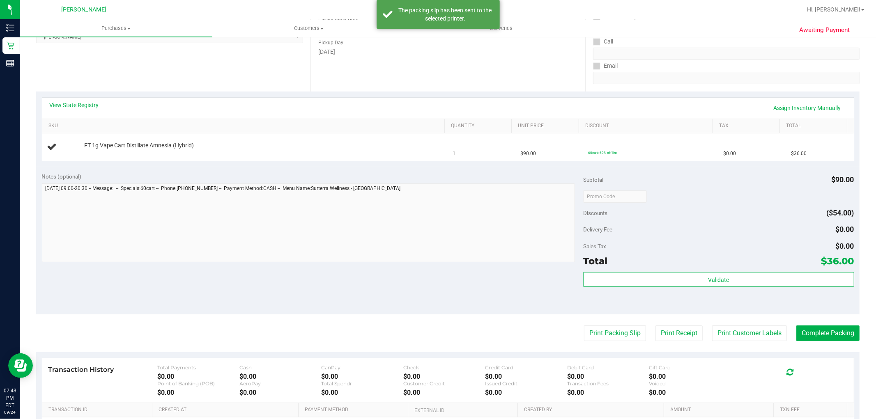
scroll to position [0, 0]
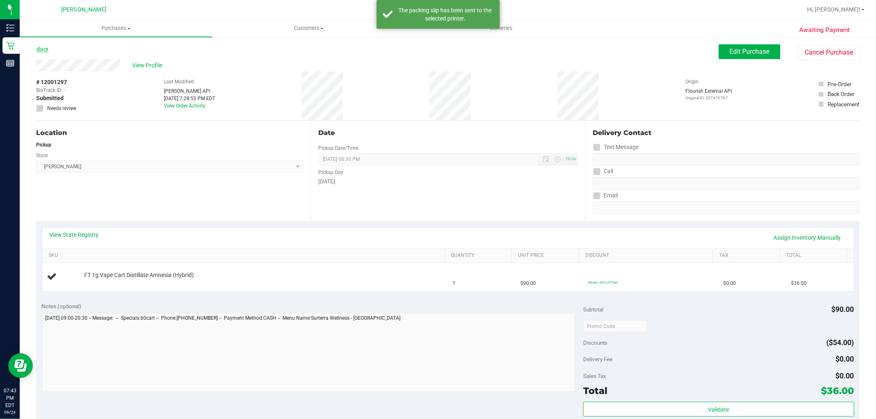
click at [46, 47] on link "Back" at bounding box center [42, 49] width 12 height 6
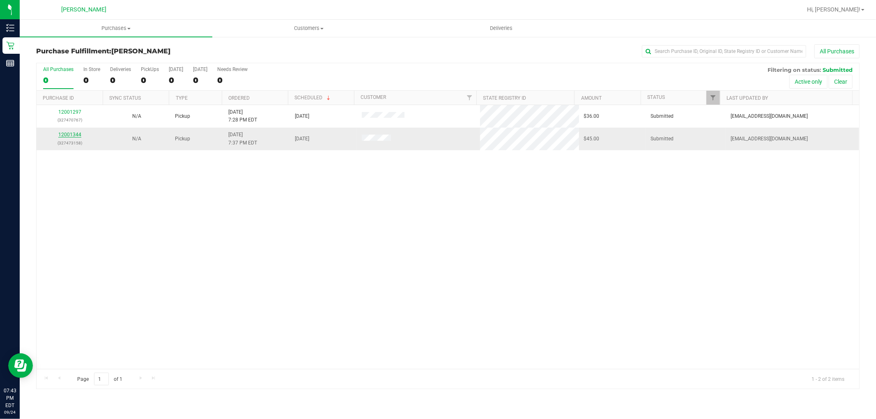
click at [73, 137] on link "12001344" at bounding box center [69, 135] width 23 height 6
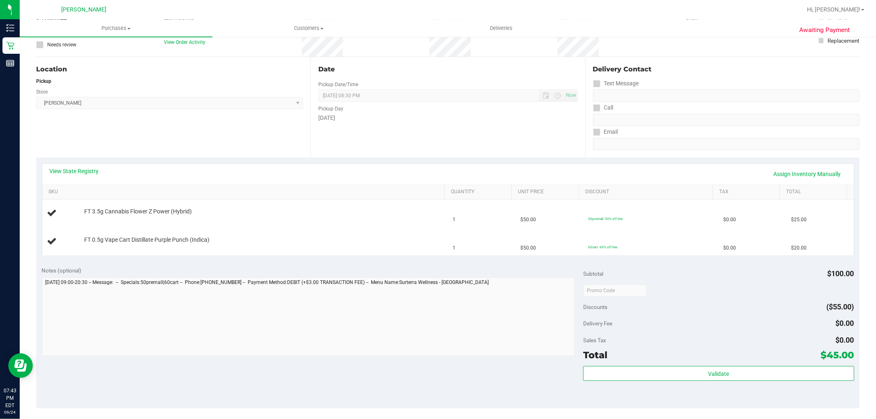
scroll to position [182, 0]
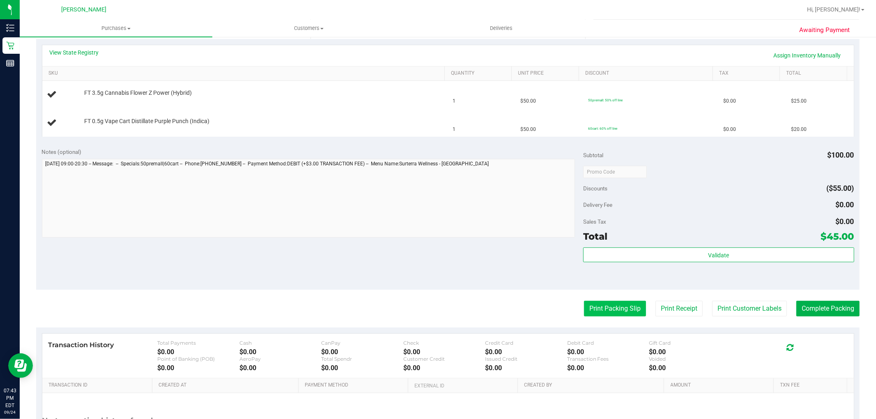
click at [608, 311] on button "Print Packing Slip" at bounding box center [615, 309] width 62 height 16
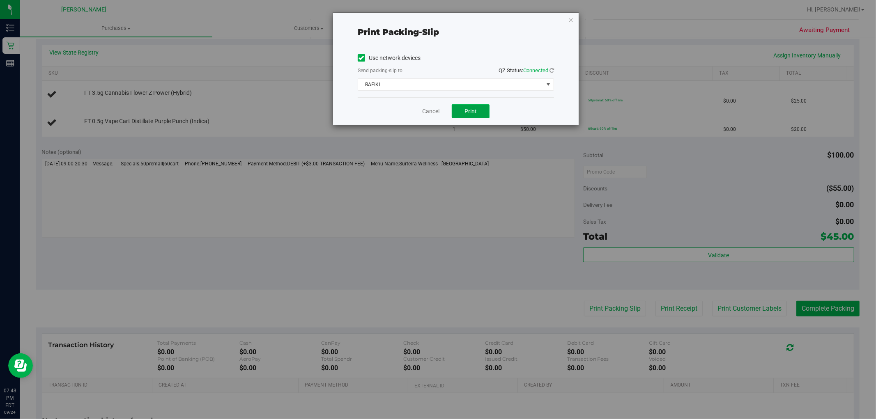
click at [479, 113] on button "Print" at bounding box center [471, 111] width 38 height 14
click at [572, 20] on icon "button" at bounding box center [571, 20] width 6 height 10
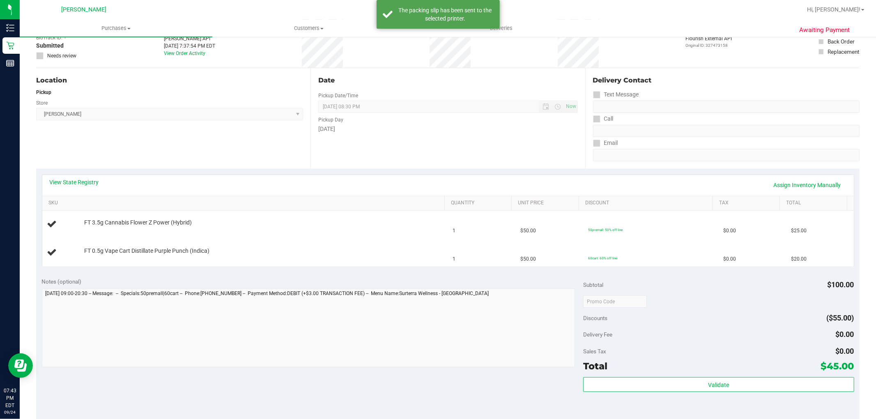
scroll to position [0, 0]
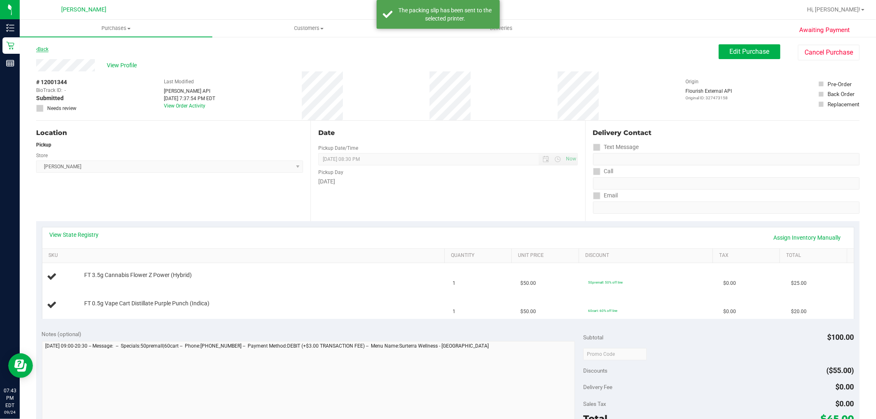
click at [48, 50] on link "Back" at bounding box center [42, 49] width 12 height 6
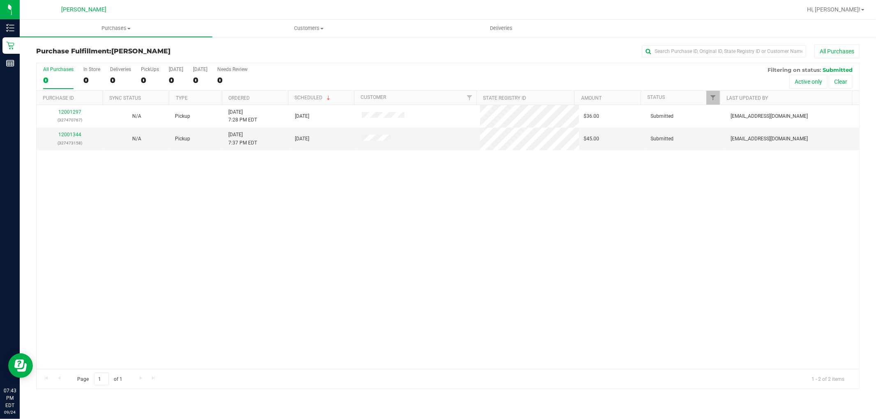
click at [429, 223] on div "12001297 (327470767) N/A Pickup 9/24/2025 7:28 PM EDT 9/24/2025 $36.00 Submitte…" at bounding box center [448, 237] width 822 height 264
click at [424, 270] on div "12001297 (327470767) N/A Pickup 9/24/2025 7:28 PM EDT 9/24/2025 $36.00 Submitte…" at bounding box center [448, 237] width 822 height 264
drag, startPoint x: 432, startPoint y: 270, endPoint x: 441, endPoint y: 268, distance: 9.1
click at [441, 268] on div "12001297 (327470767) N/A Pickup 9/24/2025 7:28 PM EDT 9/24/2025 $36.00 Submitte…" at bounding box center [448, 237] width 822 height 264
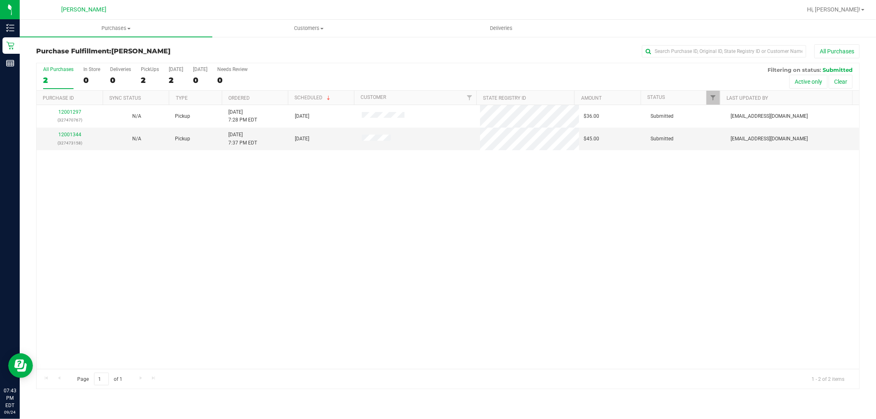
click at [441, 268] on div "12001297 (327470767) N/A Pickup 9/24/2025 7:28 PM EDT 9/24/2025 $36.00 Submitte…" at bounding box center [448, 237] width 822 height 264
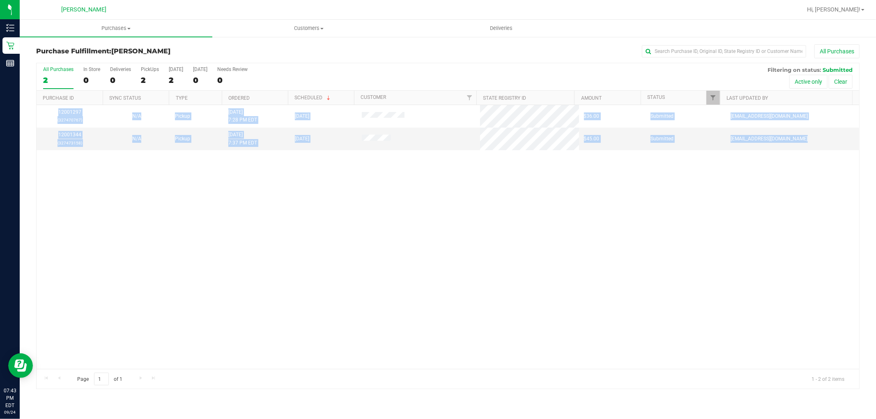
click at [441, 268] on div "12001297 (327470767) N/A Pickup 9/24/2025 7:28 PM EDT 9/24/2025 $36.00 Submitte…" at bounding box center [448, 237] width 822 height 264
drag, startPoint x: 441, startPoint y: 268, endPoint x: 461, endPoint y: 273, distance: 20.5
click at [461, 273] on div "12001297 (327470767) N/A Pickup 9/24/2025 7:28 PM EDT 9/24/2025 $36.00 Submitte…" at bounding box center [448, 237] width 822 height 264
click at [397, 267] on div "12001297 (327470767) N/A Pickup 9/24/2025 7:28 PM EDT 9/24/2025 $36.00 Submitte…" at bounding box center [448, 237] width 822 height 264
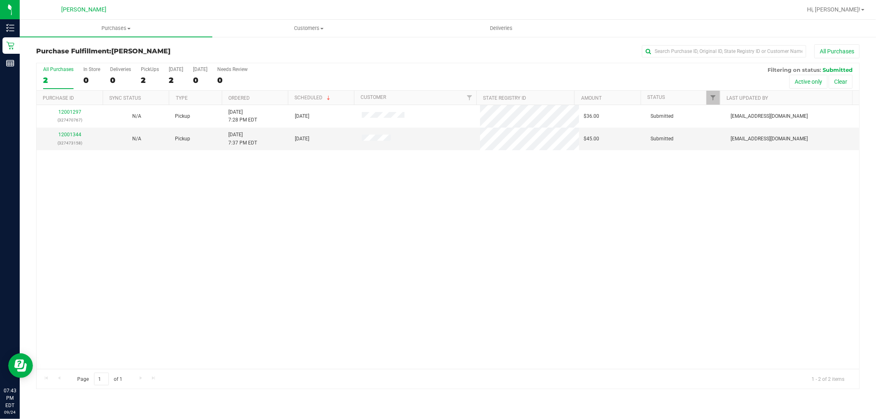
click at [333, 311] on div "12001297 (327470767) N/A Pickup 9/24/2025 7:28 PM EDT 9/24/2025 $36.00 Submitte…" at bounding box center [448, 237] width 822 height 264
click at [207, 225] on div "12001297 (327470767) N/A Pickup 9/24/2025 7:28 PM EDT 9/24/2025 $36.00 Submitte…" at bounding box center [448, 237] width 822 height 264
click at [196, 190] on div "12001297 (327470767) N/A Pickup 9/24/2025 7:28 PM EDT 9/24/2025 $36.00 Submitte…" at bounding box center [448, 237] width 822 height 264
click at [220, 220] on div "12001297 (327470767) N/A Pickup 9/24/2025 7:28 PM EDT 9/24/2025 $36.00 Submitte…" at bounding box center [448, 237] width 822 height 264
click at [68, 134] on link "12001344" at bounding box center [69, 135] width 23 height 6
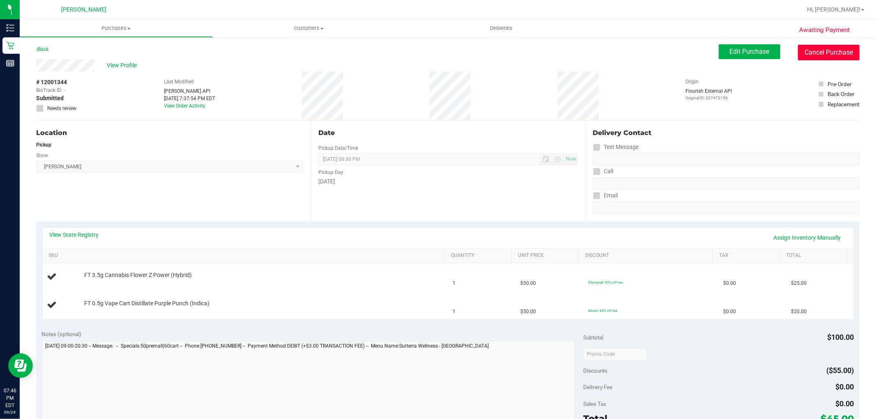
click at [810, 50] on button "Cancel Purchase" at bounding box center [829, 53] width 62 height 16
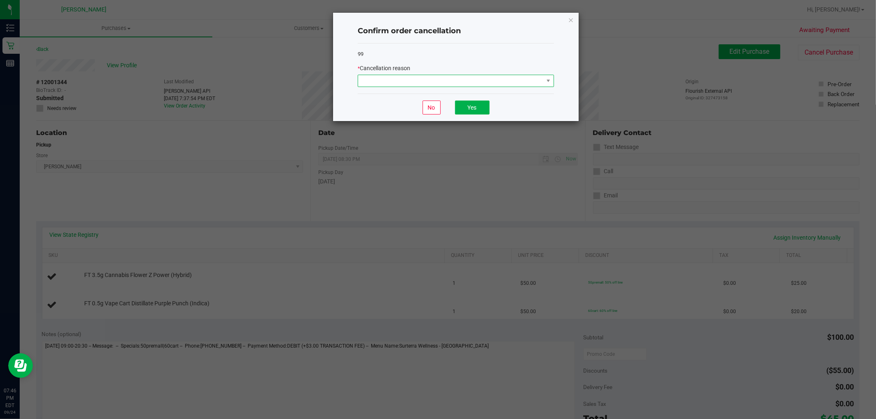
click at [415, 77] on span at bounding box center [450, 80] width 185 height 11
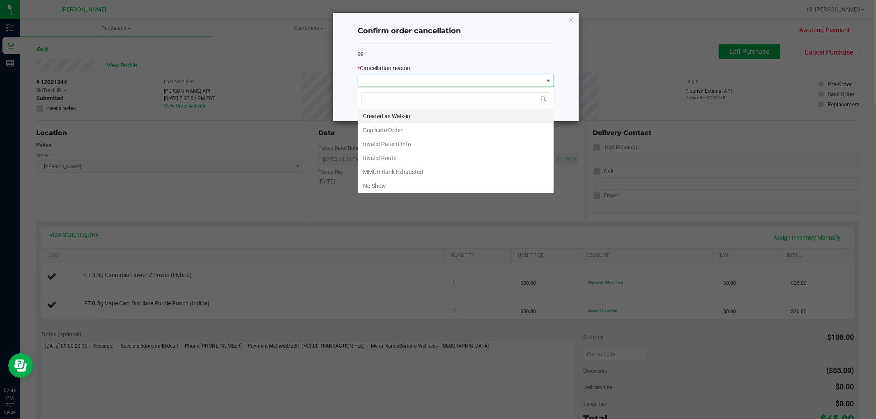
scroll to position [12, 196]
click at [400, 117] on li "Created as Walk-in" at bounding box center [455, 116] width 195 height 14
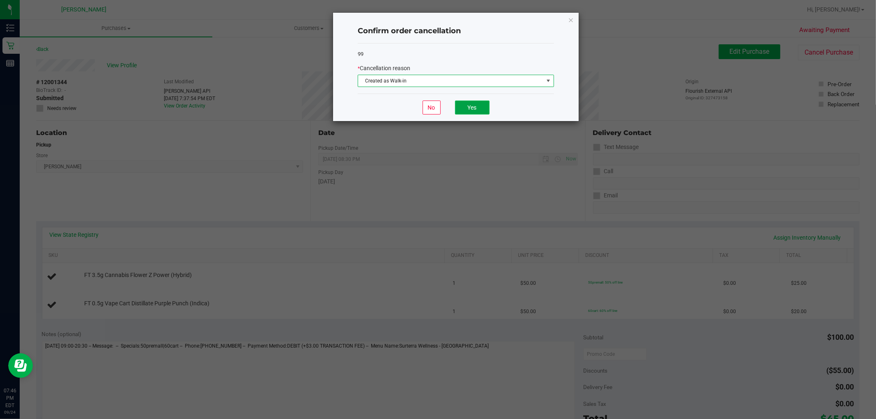
click at [478, 107] on button "Yes" at bounding box center [472, 108] width 34 height 14
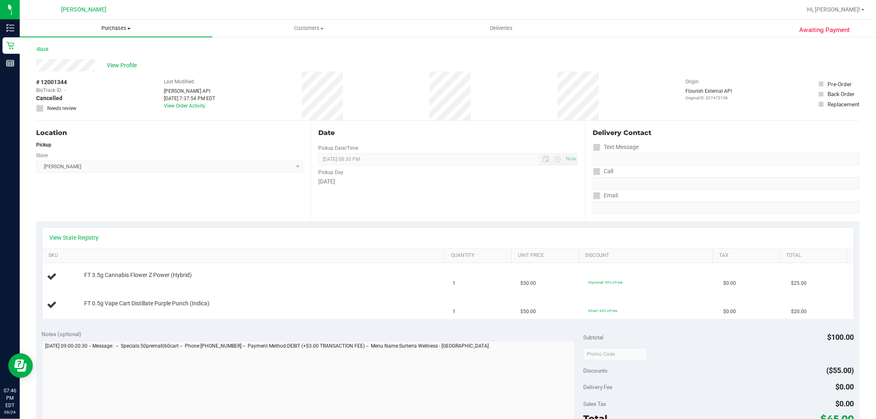
click at [105, 29] on span "Purchases" at bounding box center [116, 28] width 193 height 7
click at [92, 60] on li "Fulfillment" at bounding box center [116, 60] width 193 height 10
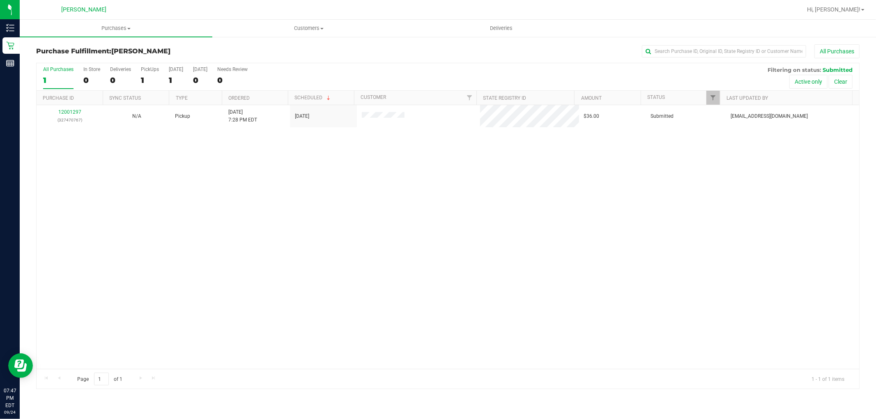
click at [279, 244] on div "12001297 (327470767) N/A Pickup 9/24/2025 7:28 PM EDT 9/24/2025 $36.00 Submitte…" at bounding box center [448, 237] width 822 height 264
drag, startPoint x: 346, startPoint y: 289, endPoint x: 475, endPoint y: 308, distance: 129.8
click at [346, 289] on div "12001297 (327470767) N/A Pickup 9/24/2025 7:28 PM EDT 9/24/2025 $36.00 Submitte…" at bounding box center [448, 237] width 822 height 264
click at [289, 170] on div "12001297 (327470767) N/A Pickup 9/24/2025 7:28 PM EDT 9/24/2025 $36.00 Submitte…" at bounding box center [448, 237] width 822 height 264
click at [110, 30] on span "Purchases" at bounding box center [116, 28] width 193 height 7
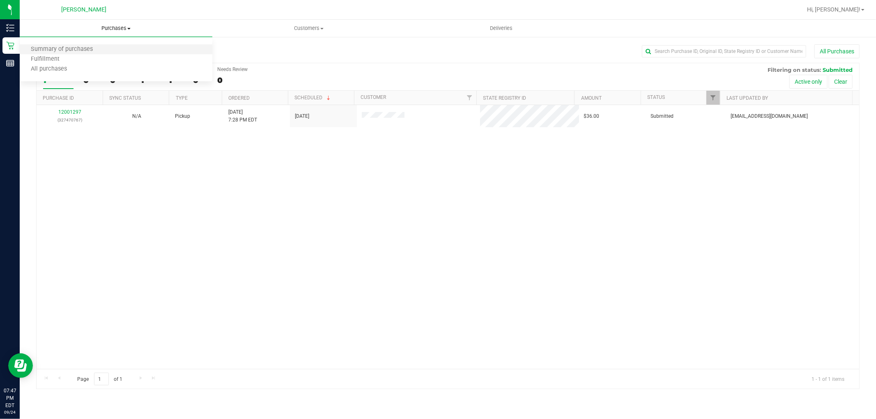
click at [104, 50] on li "Summary of purchases" at bounding box center [116, 50] width 193 height 10
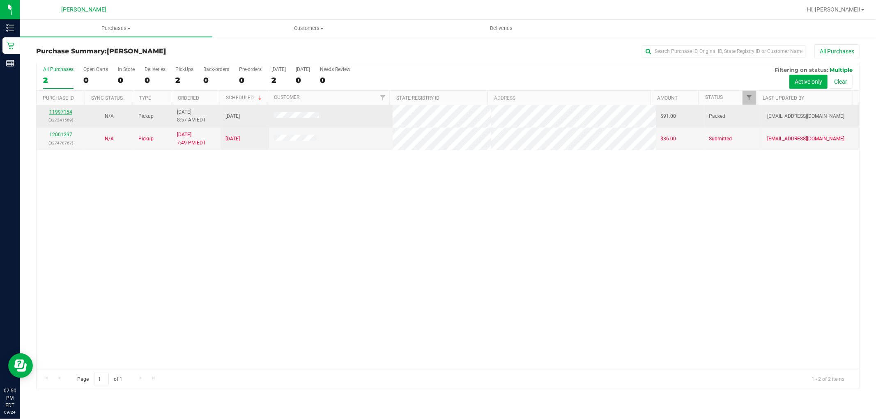
click at [58, 110] on link "11997154" at bounding box center [60, 112] width 23 height 6
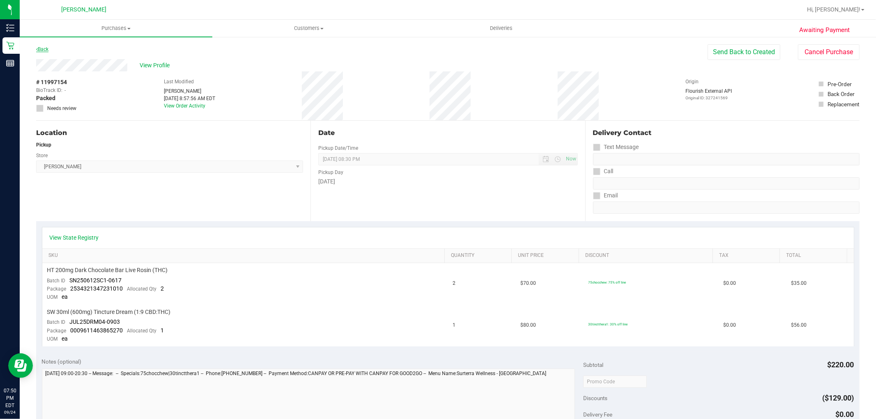
click at [46, 48] on link "Back" at bounding box center [42, 49] width 12 height 6
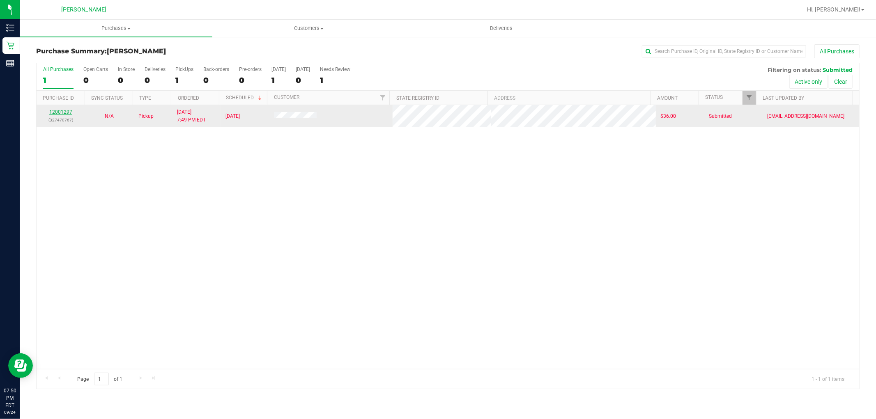
click at [62, 111] on link "12001297" at bounding box center [60, 112] width 23 height 6
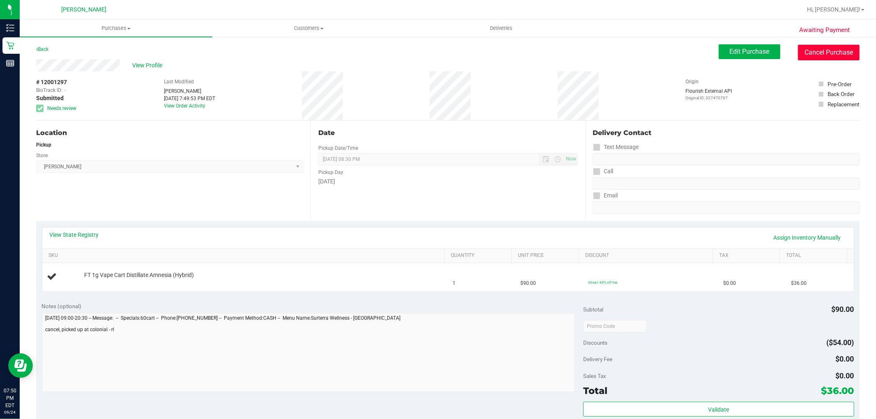
click at [825, 52] on button "Cancel Purchase" at bounding box center [829, 53] width 62 height 16
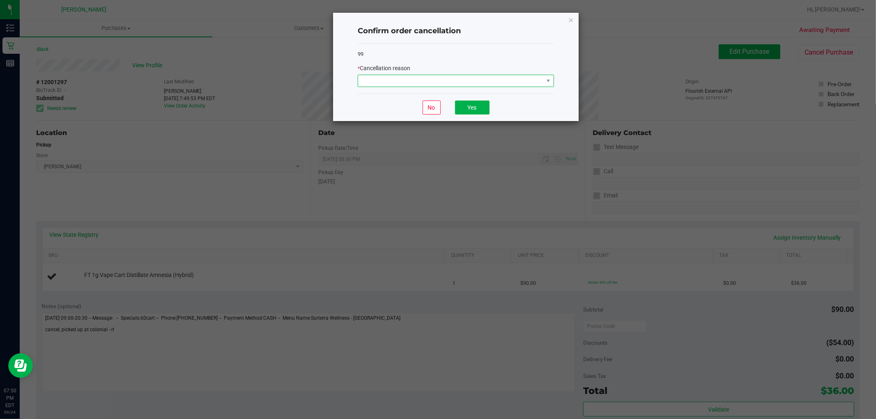
click at [474, 80] on span at bounding box center [450, 80] width 185 height 11
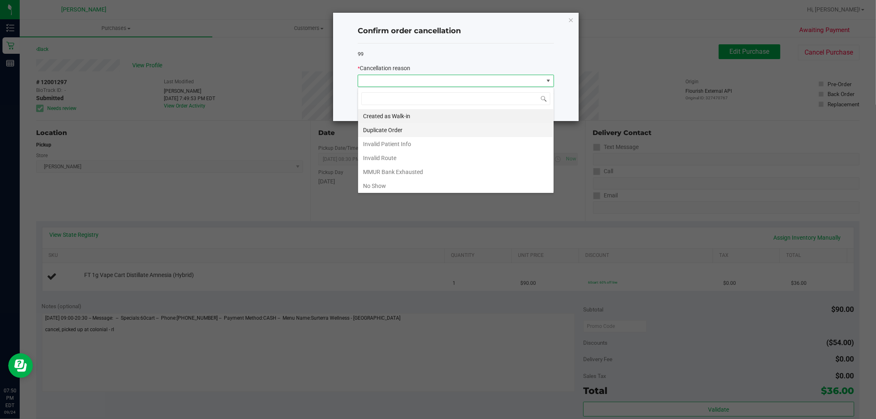
click at [410, 132] on li "Duplicate Order" at bounding box center [455, 130] width 195 height 14
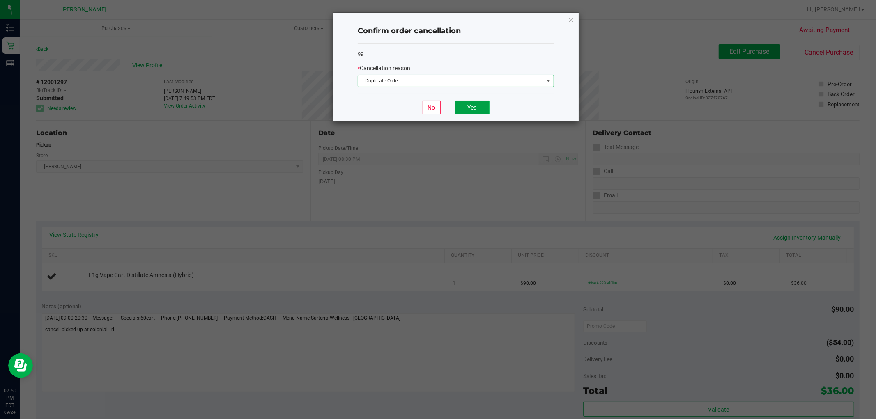
click at [477, 104] on button "Yes" at bounding box center [472, 108] width 34 height 14
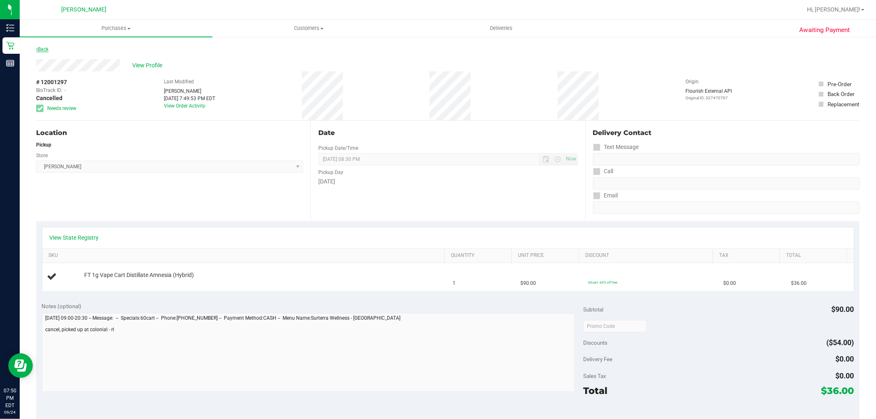
click at [43, 49] on link "Back" at bounding box center [42, 49] width 12 height 6
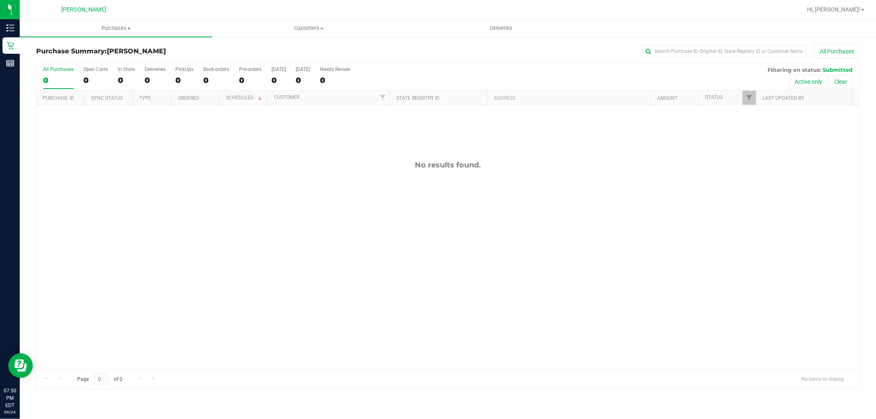
click at [156, 162] on div "No results found." at bounding box center [448, 165] width 822 height 9
click at [108, 27] on span "Purchases" at bounding box center [116, 28] width 193 height 7
click at [95, 45] on li "Summary of purchases" at bounding box center [116, 50] width 193 height 10
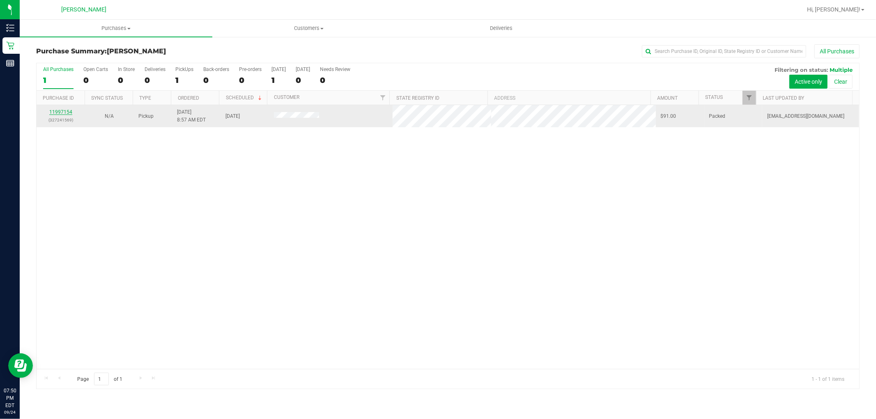
click at [58, 112] on link "11997154" at bounding box center [60, 112] width 23 height 6
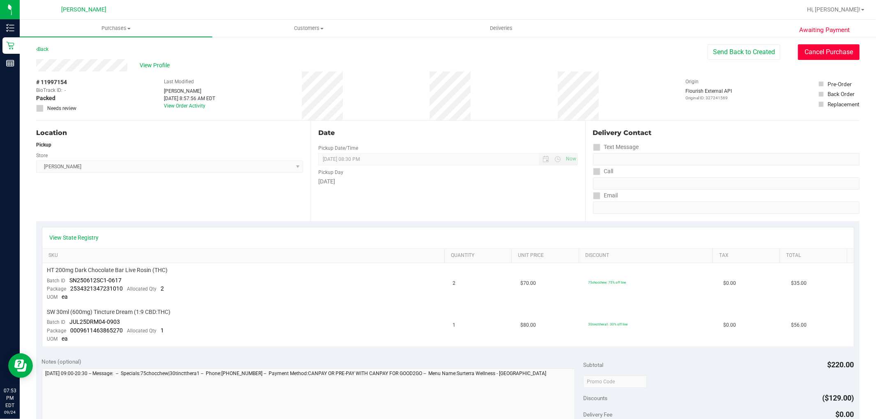
click at [809, 58] on button "Cancel Purchase" at bounding box center [829, 52] width 62 height 16
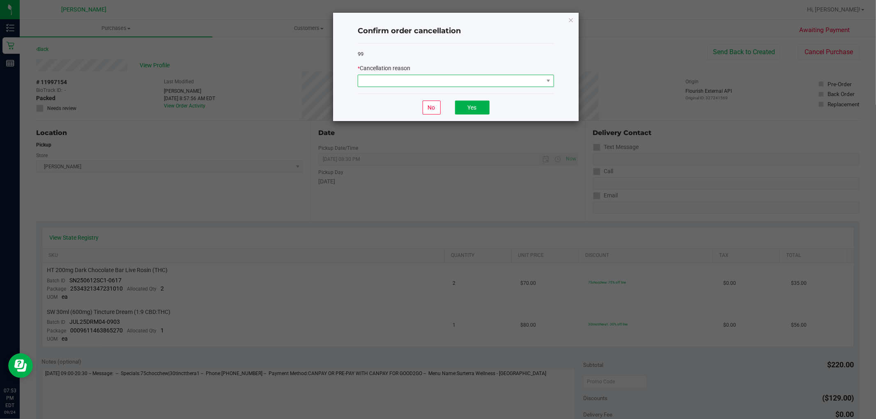
click at [502, 75] on span at bounding box center [456, 81] width 196 height 12
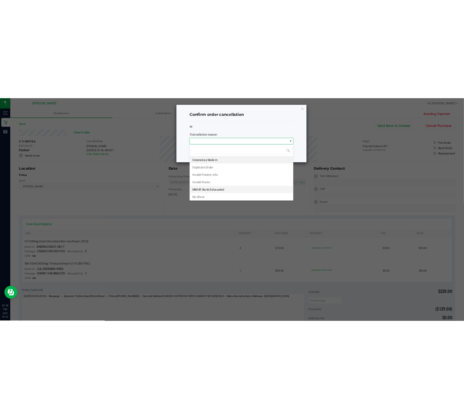
scroll to position [12, 196]
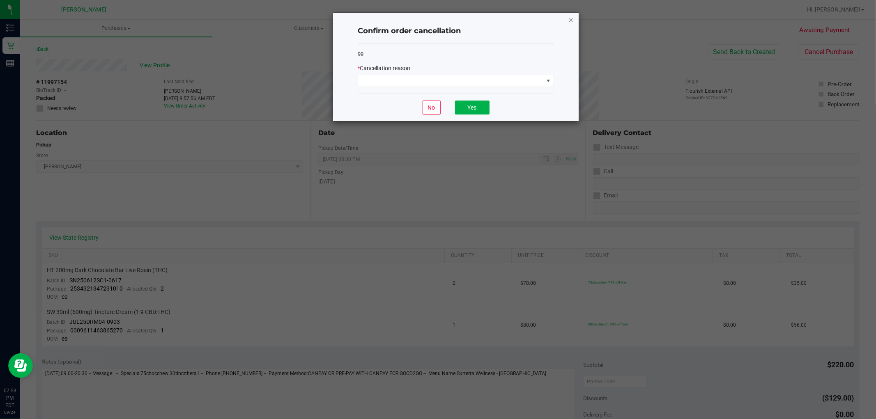
click at [572, 18] on icon "Close" at bounding box center [571, 20] width 6 height 10
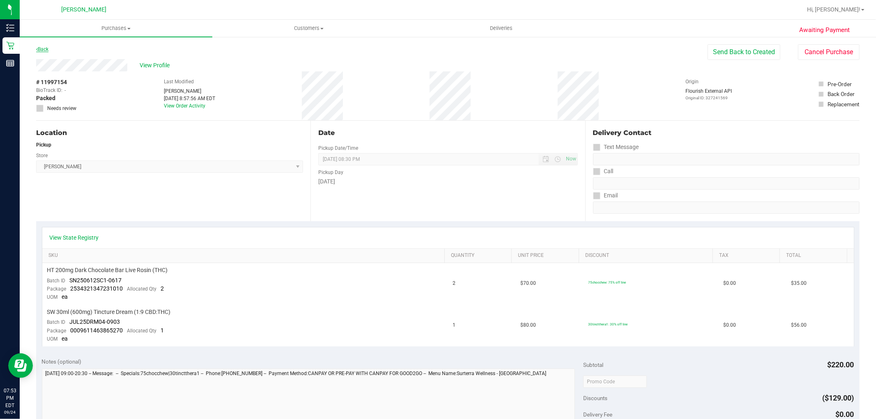
click at [46, 46] on link "Back" at bounding box center [42, 49] width 12 height 6
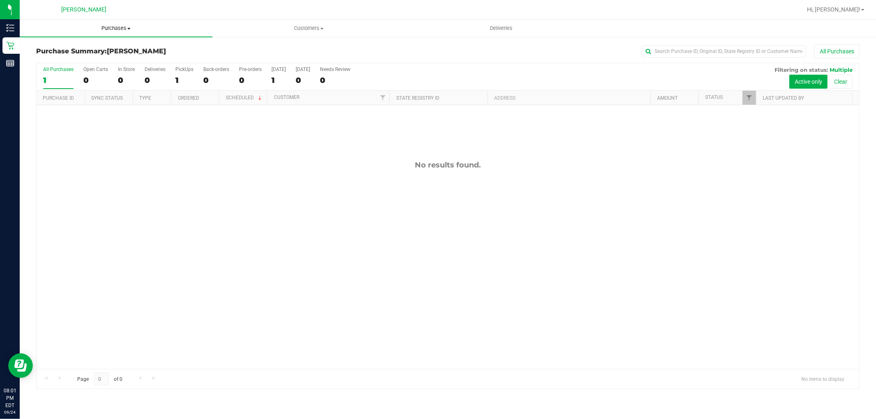
click at [132, 25] on span "Purchases" at bounding box center [116, 28] width 193 height 7
click at [129, 51] on li "Summary of purchases" at bounding box center [116, 50] width 193 height 10
click at [215, 184] on div at bounding box center [448, 226] width 822 height 326
click at [177, 248] on div "12001486 N/A In-Store 9/24/2025 8:07 PM EDT $0.00 Created aovereem@liveparallel…" at bounding box center [448, 237] width 822 height 264
click at [358, 296] on div at bounding box center [448, 226] width 822 height 326
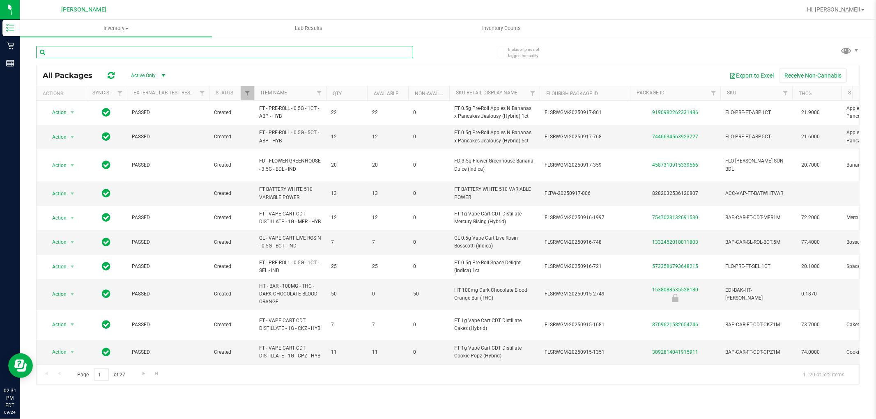
click at [134, 49] on input "text" at bounding box center [224, 52] width 377 height 12
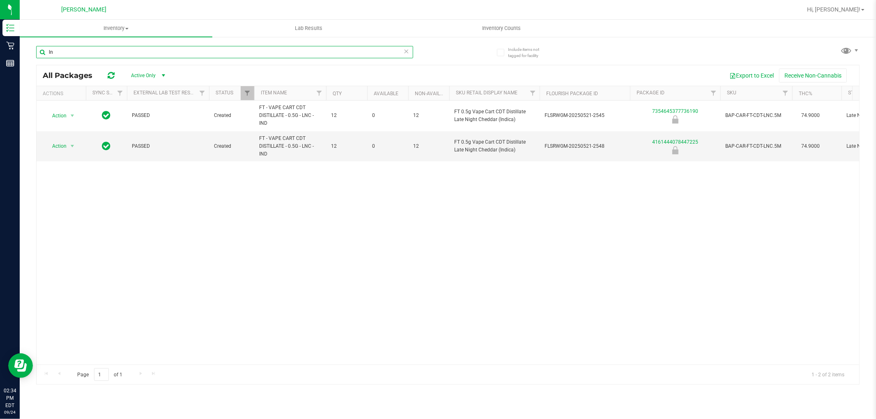
type input "l"
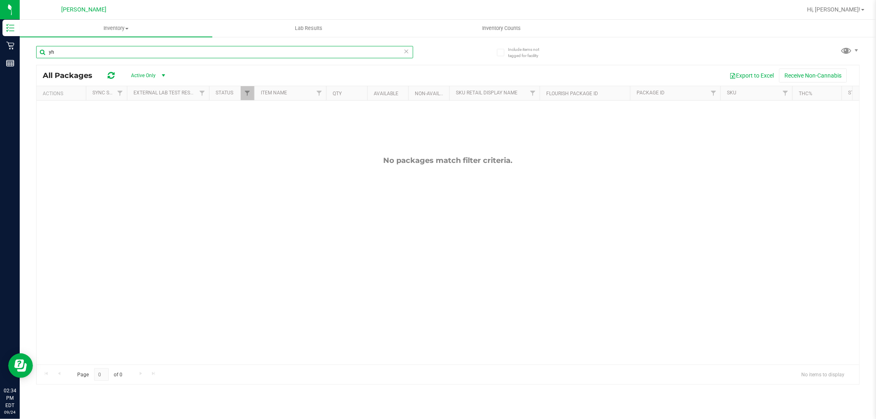
type input "y"
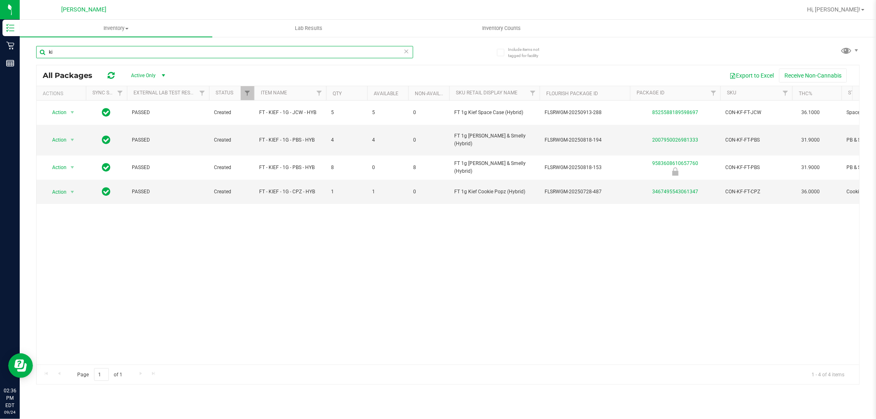
type input "k"
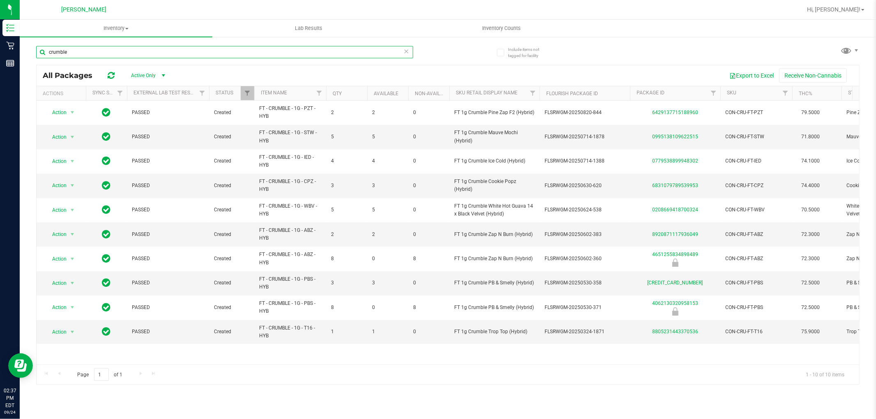
type input "crumble"
click at [405, 54] on icon at bounding box center [407, 51] width 6 height 10
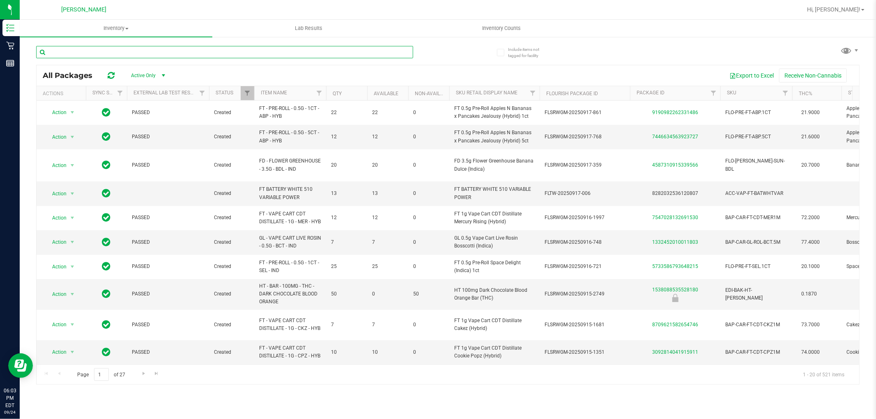
click at [76, 54] on input "text" at bounding box center [224, 52] width 377 height 12
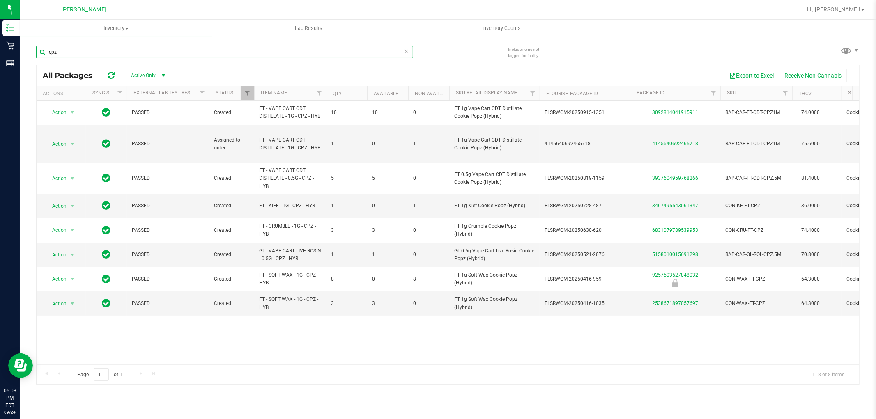
type input "cpz"
click at [404, 52] on icon at bounding box center [407, 51] width 6 height 10
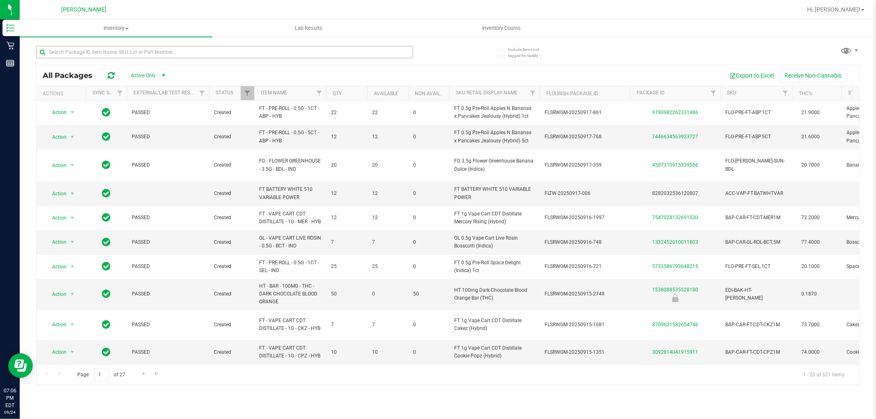
drag, startPoint x: 138, startPoint y: 58, endPoint x: 144, endPoint y: 46, distance: 13.2
click at [138, 57] on div at bounding box center [224, 55] width 377 height 19
click at [190, 51] on input "text" at bounding box center [224, 52] width 377 height 12
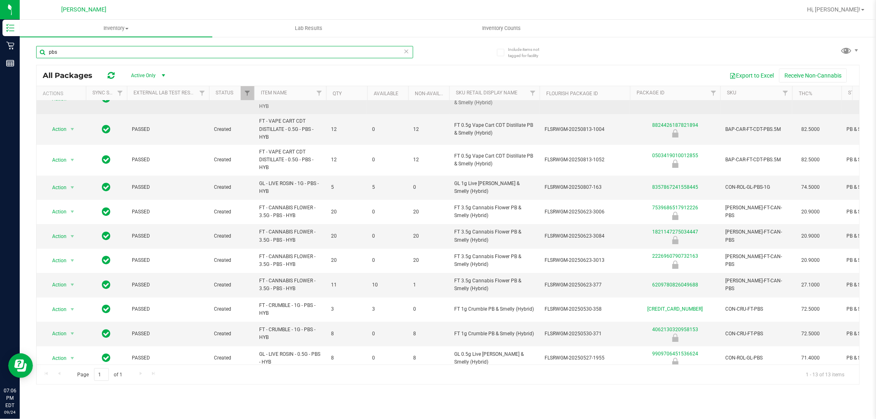
scroll to position [78, 0]
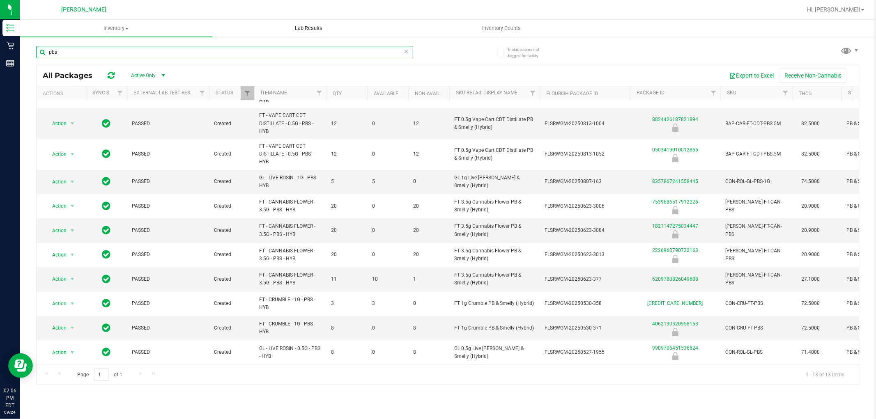
type input "pbs"
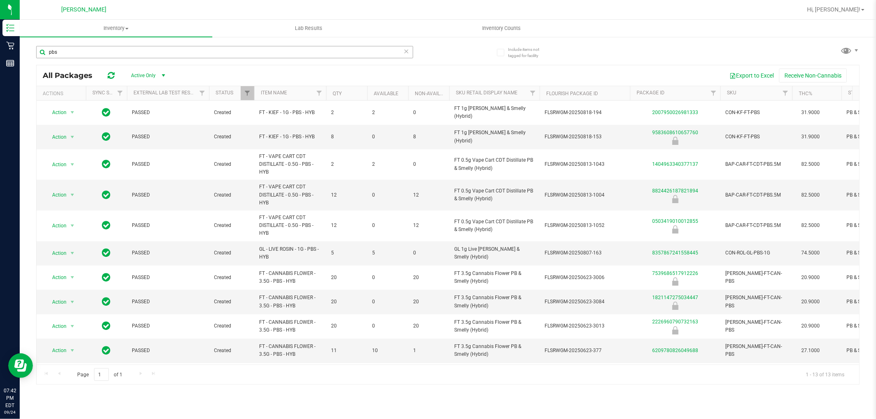
scroll to position [78, 0]
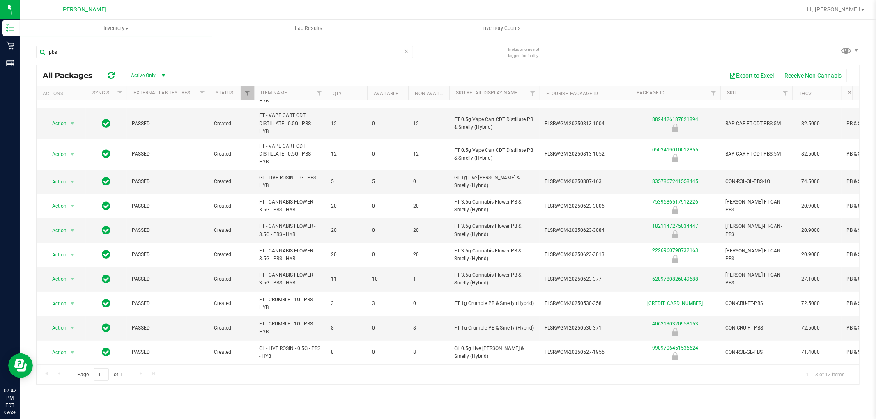
click at [405, 55] on icon at bounding box center [407, 51] width 6 height 10
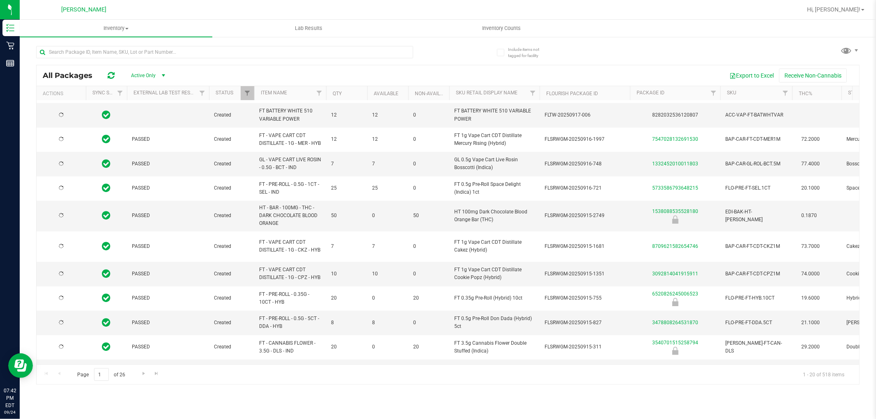
type input "[DATE]"
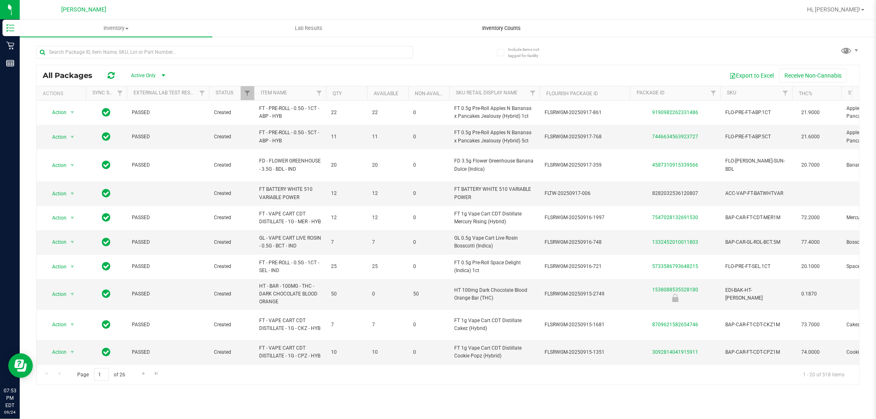
click at [499, 25] on span "Inventory Counts" at bounding box center [501, 28] width 61 height 7
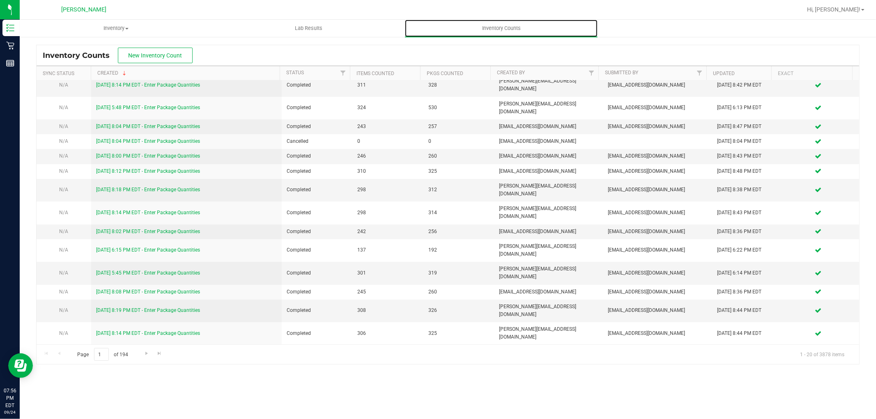
scroll to position [33, 0]
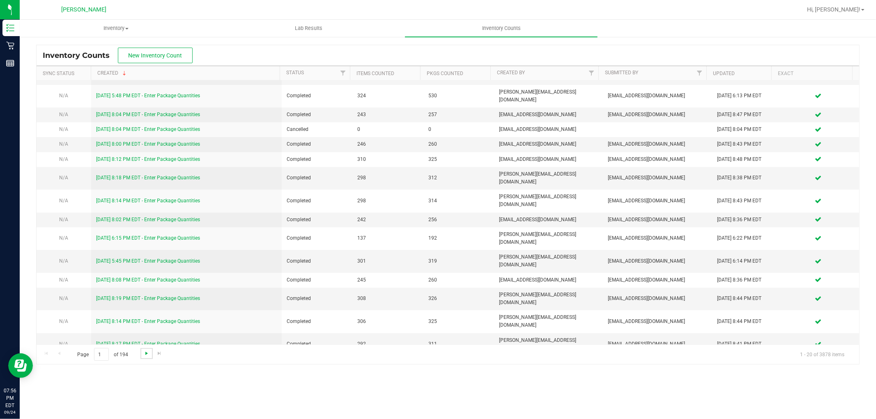
click at [143, 354] on span "Go to the next page" at bounding box center [146, 353] width 7 height 7
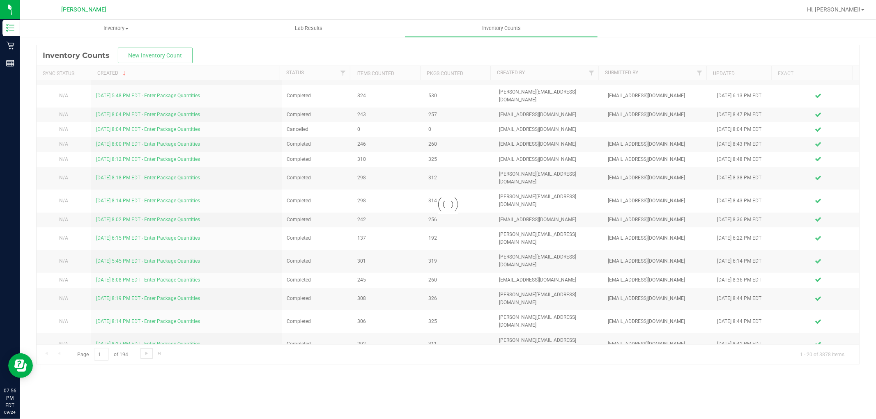
scroll to position [0, 0]
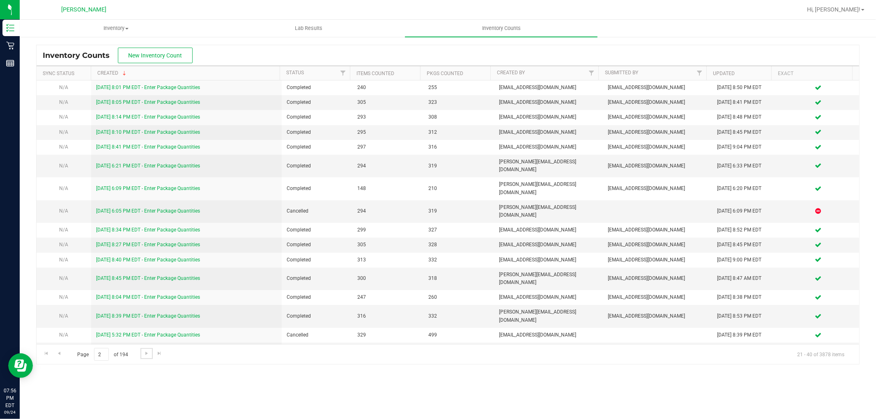
click at [147, 351] on span "Go to the next page" at bounding box center [146, 353] width 7 height 7
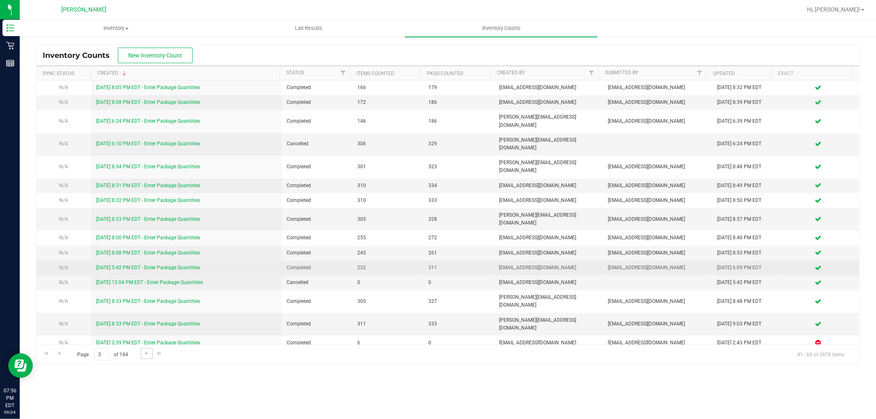
scroll to position [33, 0]
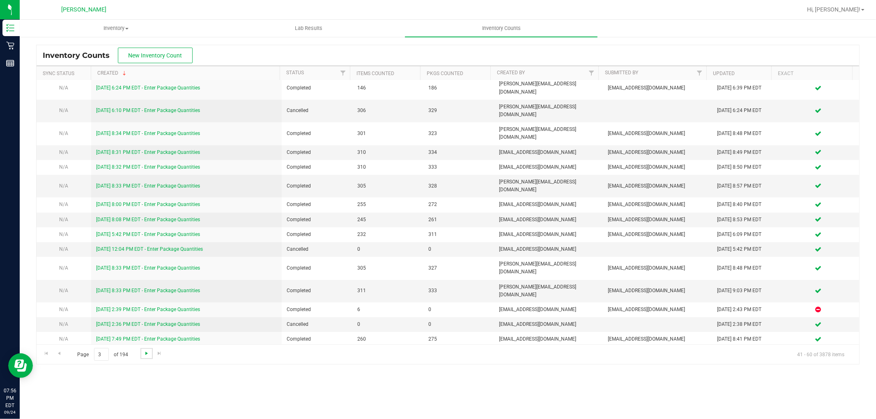
click at [146, 355] on span "Go to the next page" at bounding box center [146, 353] width 7 height 7
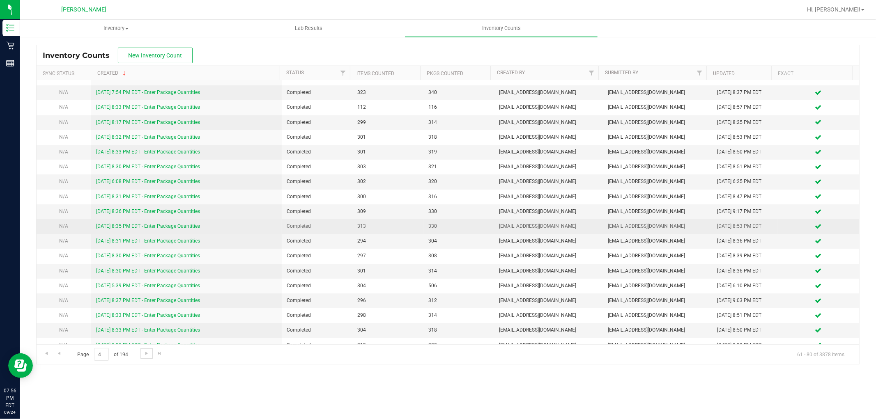
scroll to position [0, 0]
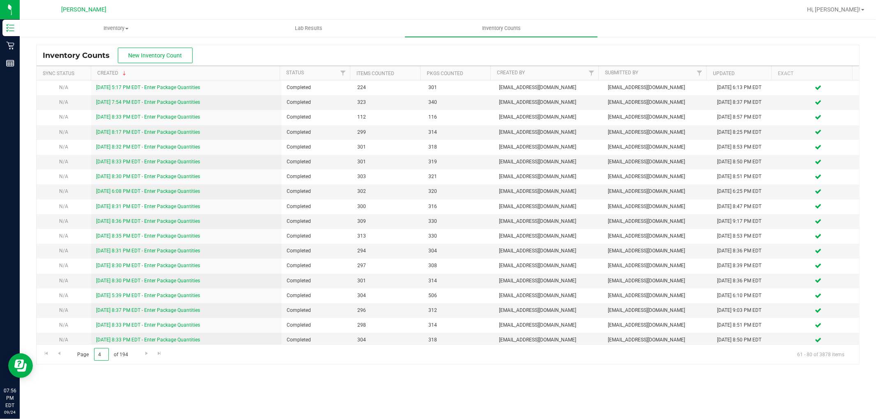
click at [99, 353] on input "4" at bounding box center [101, 354] width 15 height 13
type input "1"
click at [196, 392] on div "Inventory All packages All inventory Waste log Lab Results Inventory Counts Inv…" at bounding box center [448, 219] width 856 height 399
click at [56, 349] on link "Go to the previous page" at bounding box center [59, 353] width 12 height 11
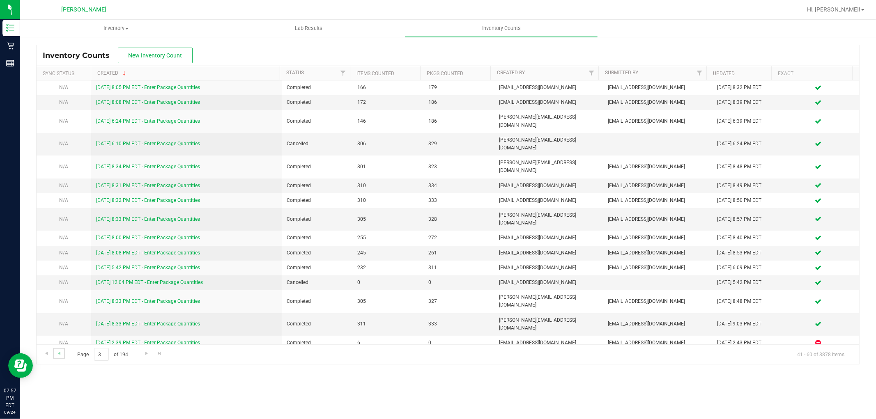
click at [64, 356] on link "Go to the previous page" at bounding box center [59, 353] width 12 height 11
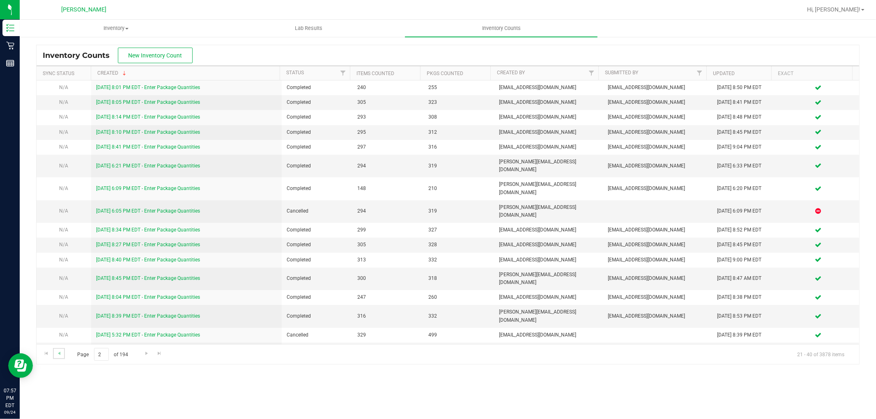
click at [64, 358] on link "Go to the previous page" at bounding box center [59, 353] width 12 height 11
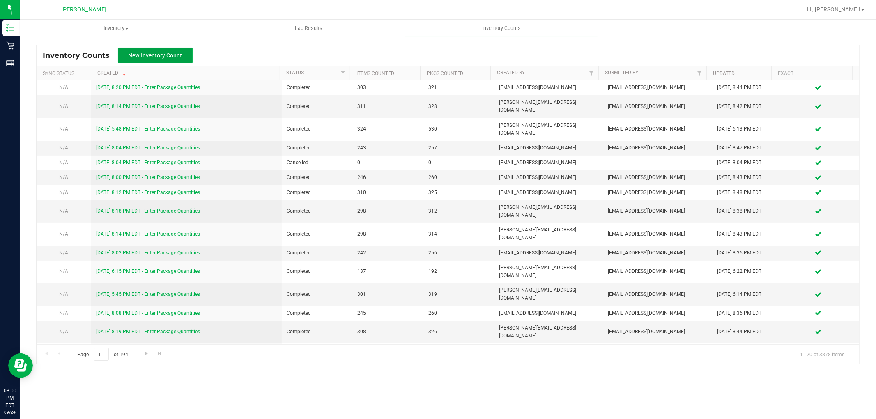
drag, startPoint x: 145, startPoint y: 54, endPoint x: 164, endPoint y: 70, distance: 24.8
click at [146, 55] on span "New Inventory Count" at bounding box center [155, 55] width 54 height 7
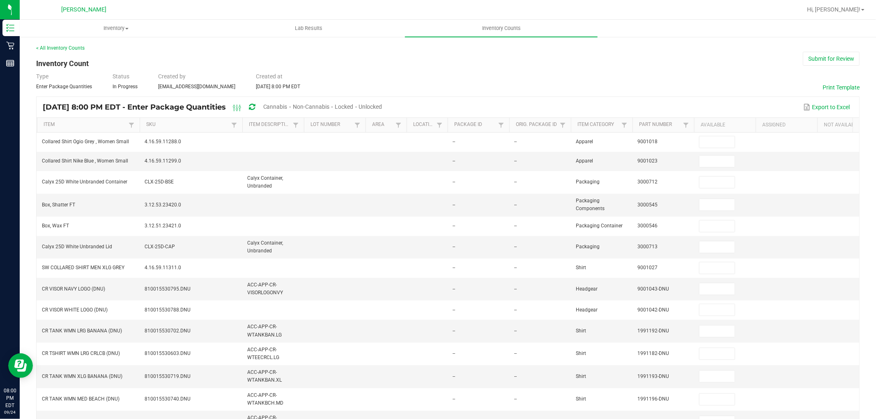
click at [287, 105] on span "Cannabis" at bounding box center [275, 106] width 24 height 7
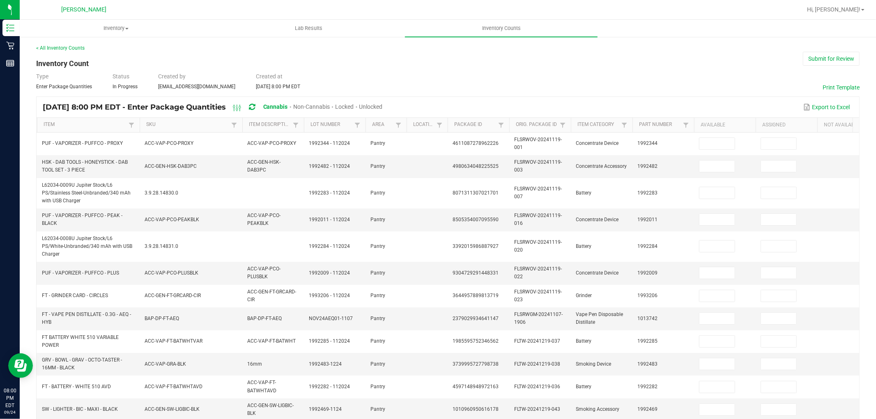
click at [383, 109] on span "Unlocked" at bounding box center [370, 106] width 23 height 7
click at [147, 126] on link "SKU" at bounding box center [187, 125] width 83 height 7
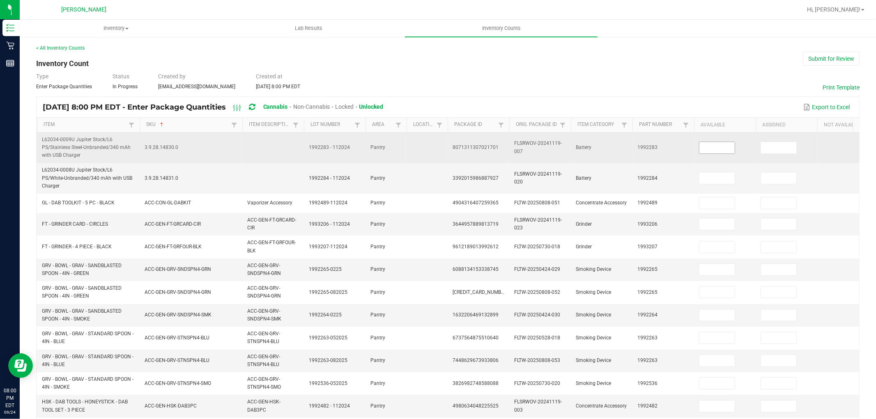
click at [709, 145] on input at bounding box center [716, 147] width 35 height 11
type input "0"
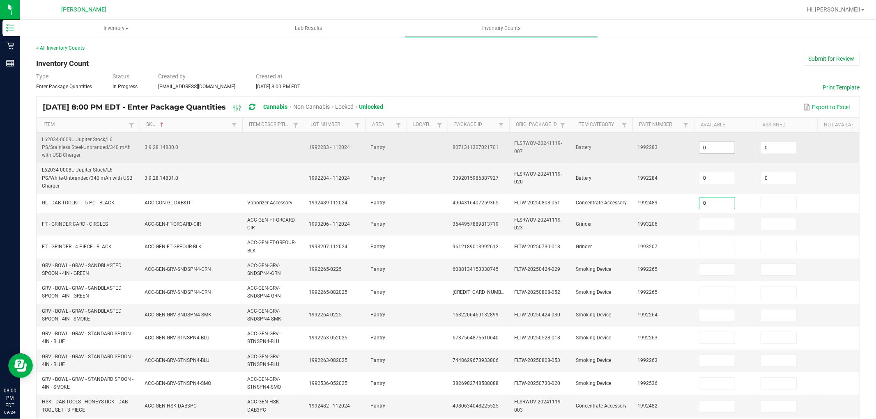
type input "0"
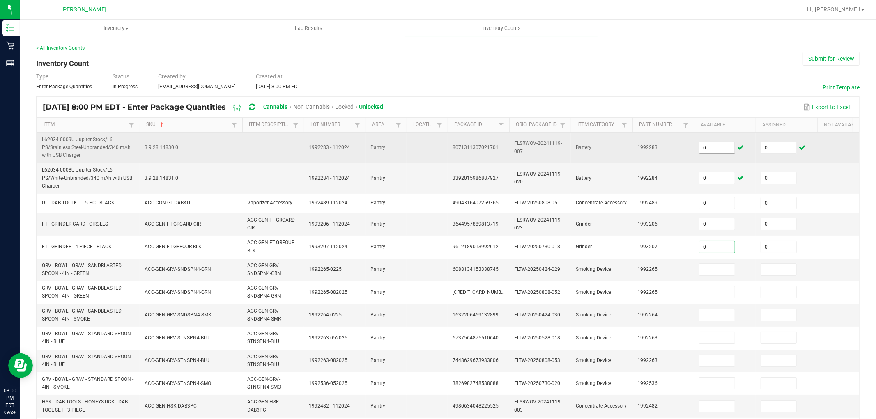
type input "0"
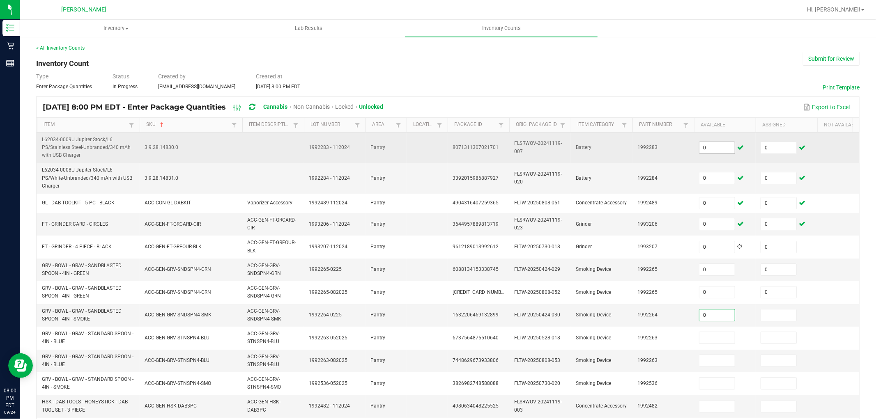
type input "0"
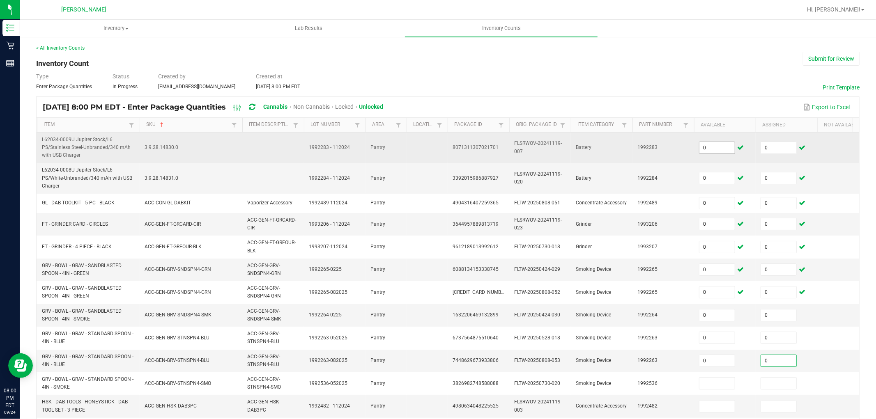
type input "0"
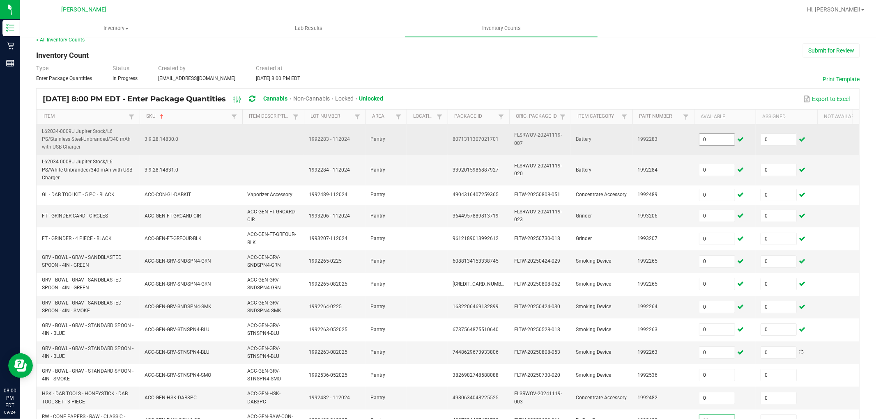
type input "0"
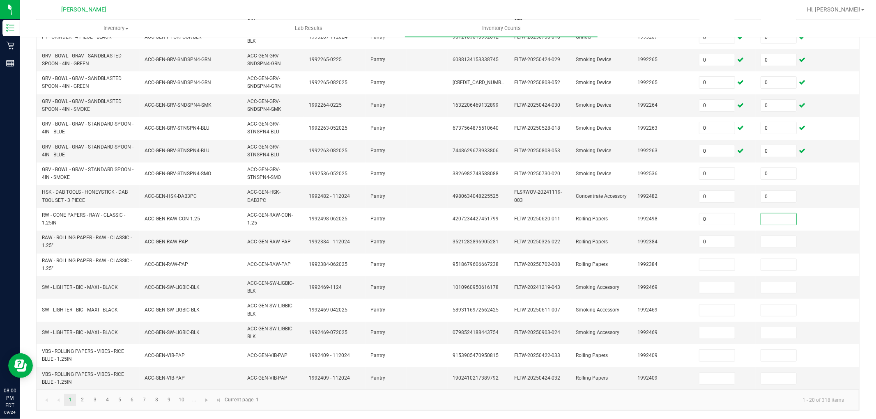
type input "0"
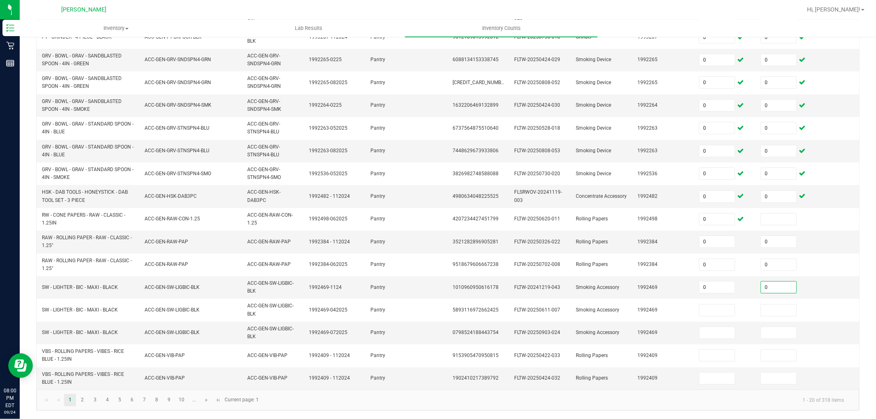
type input "0"
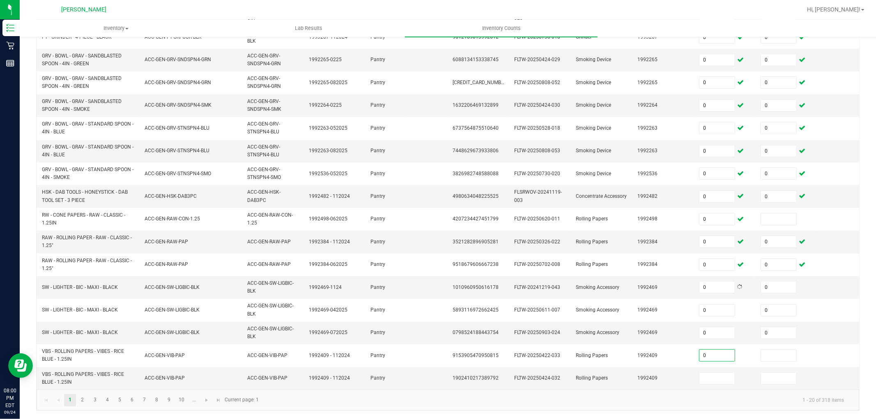
type input "0"
click at [77, 400] on link "2" at bounding box center [82, 400] width 12 height 12
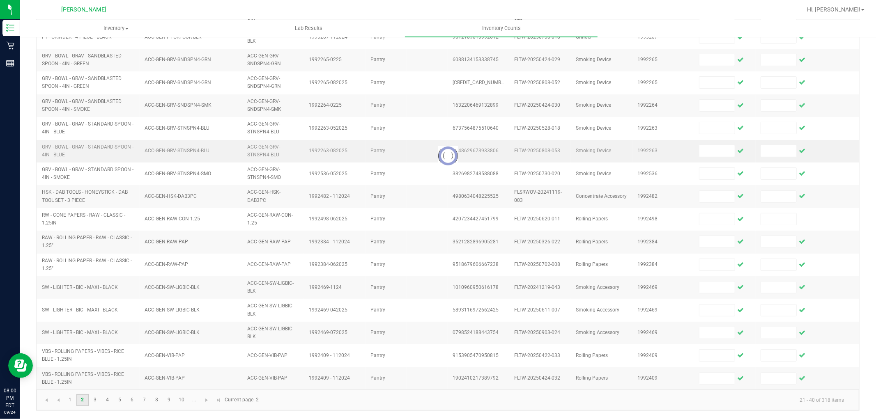
scroll to position [195, 0]
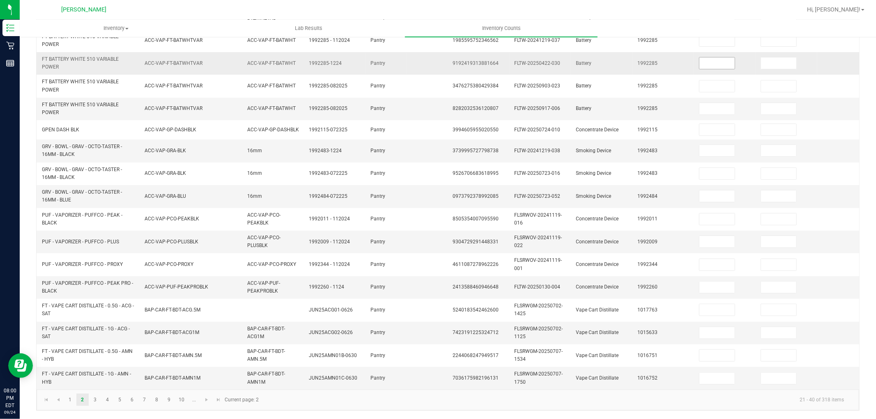
click at [716, 57] on input at bounding box center [716, 62] width 35 height 11
type input "0"
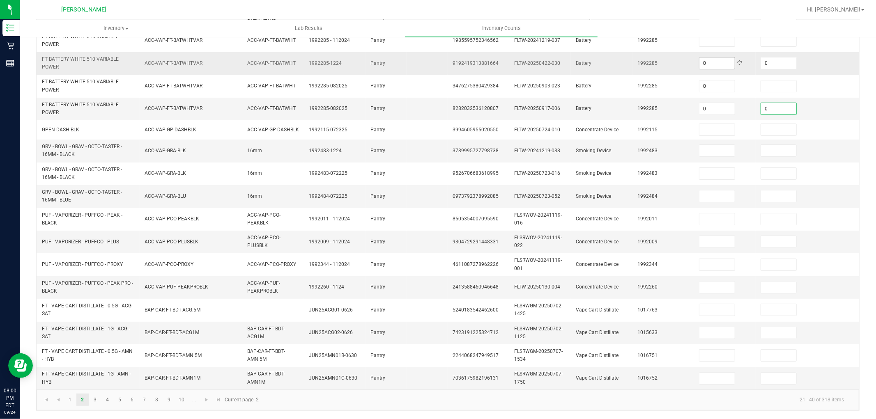
type input "0"
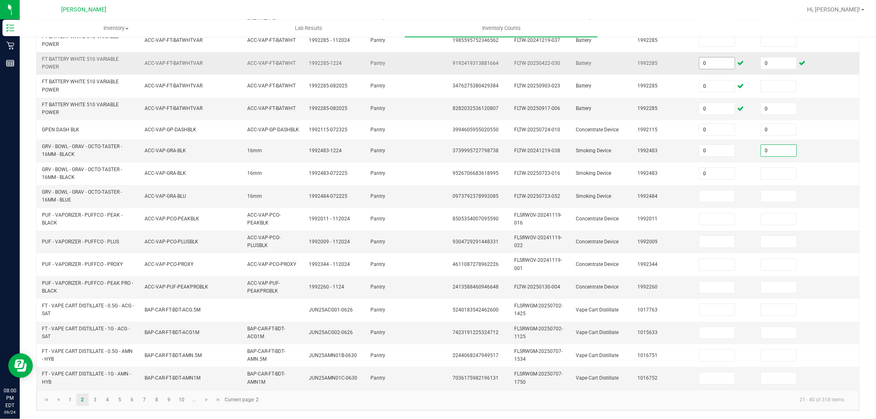
type input "0"
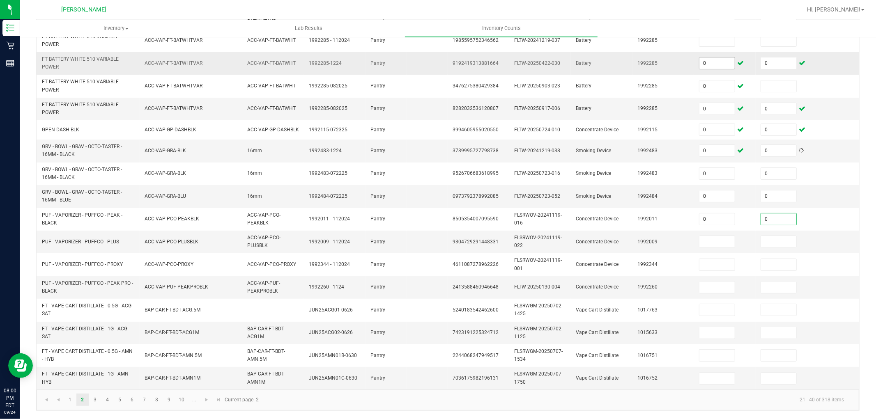
type input "0"
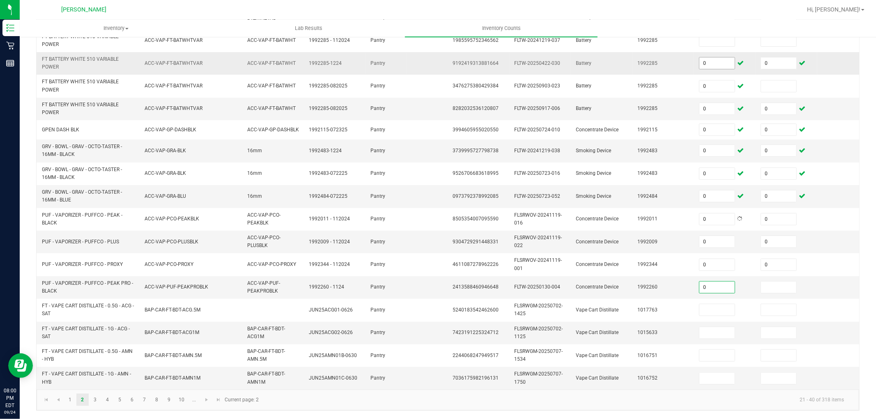
type input "0"
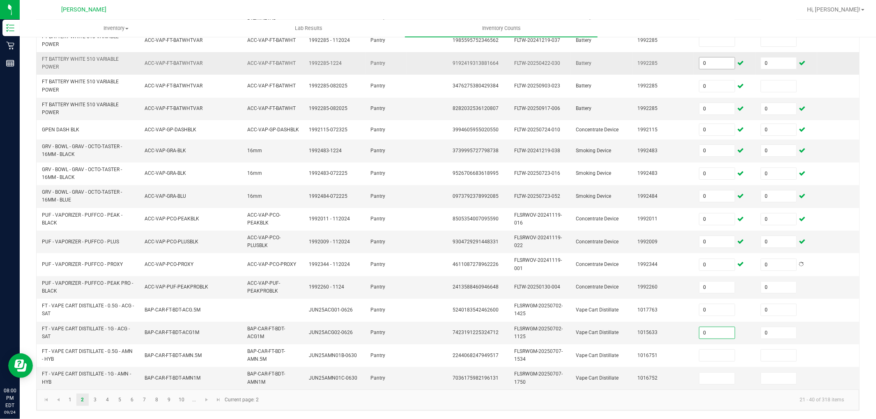
type input "0"
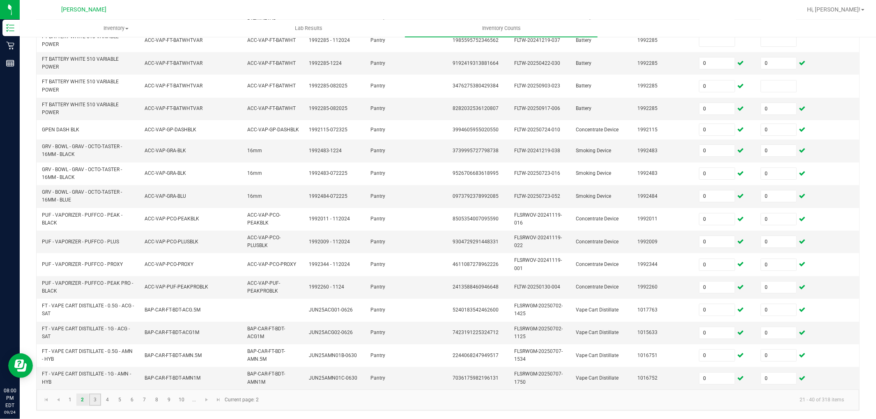
click at [95, 400] on link "3" at bounding box center [95, 400] width 12 height 12
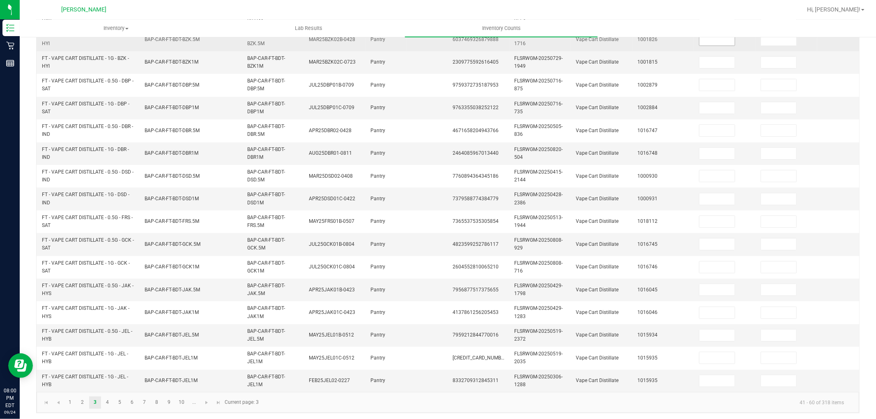
drag, startPoint x: 720, startPoint y: 46, endPoint x: 717, endPoint y: 42, distance: 5.0
click at [719, 44] on td at bounding box center [725, 39] width 62 height 23
click at [717, 42] on input at bounding box center [716, 39] width 35 height 11
type input "0"
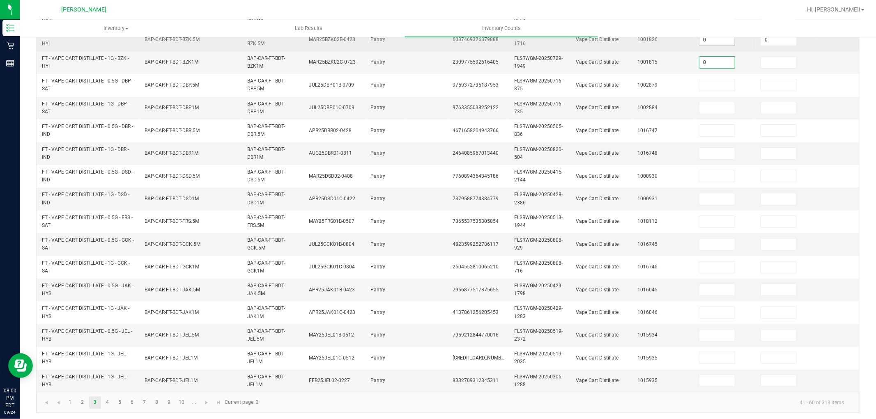
type input "0"
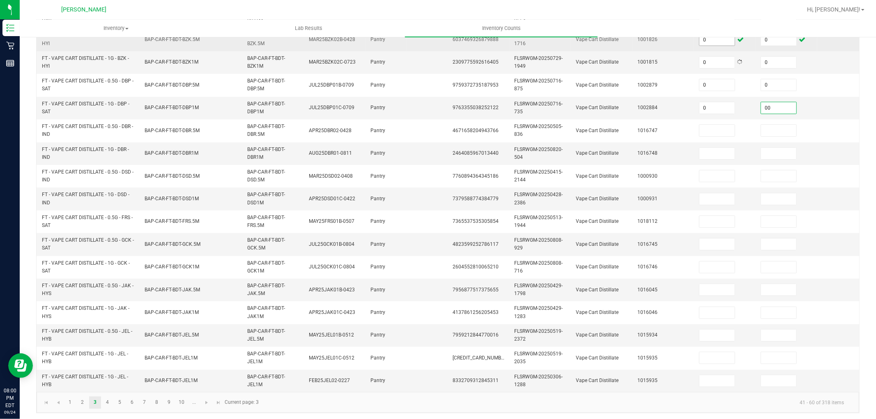
type input "0"
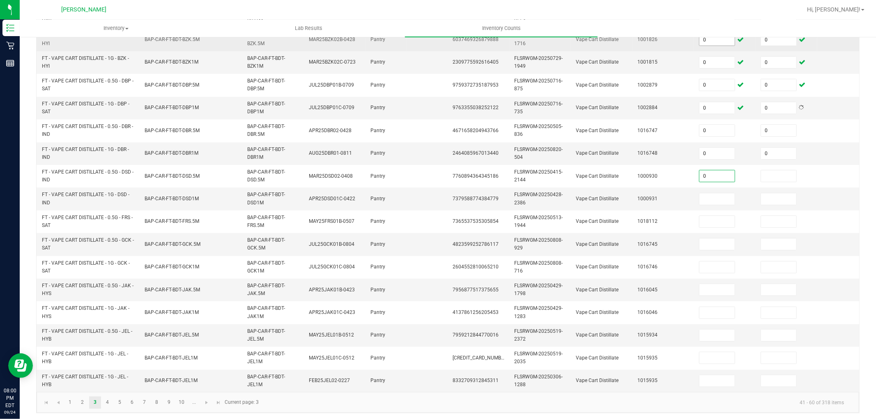
type input "0"
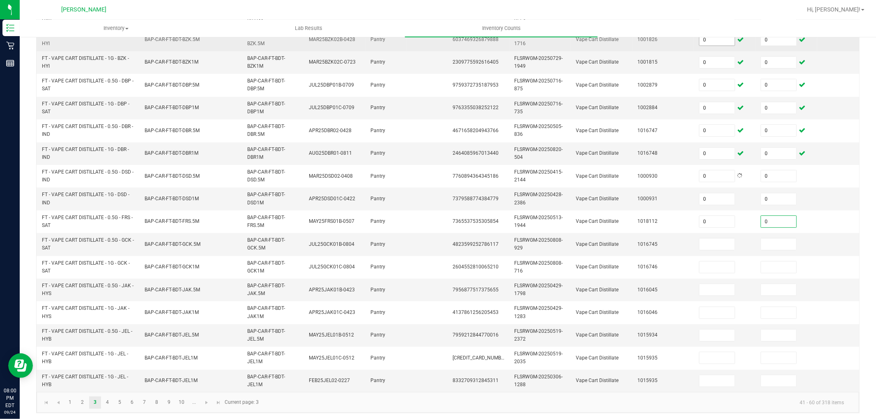
type input "0"
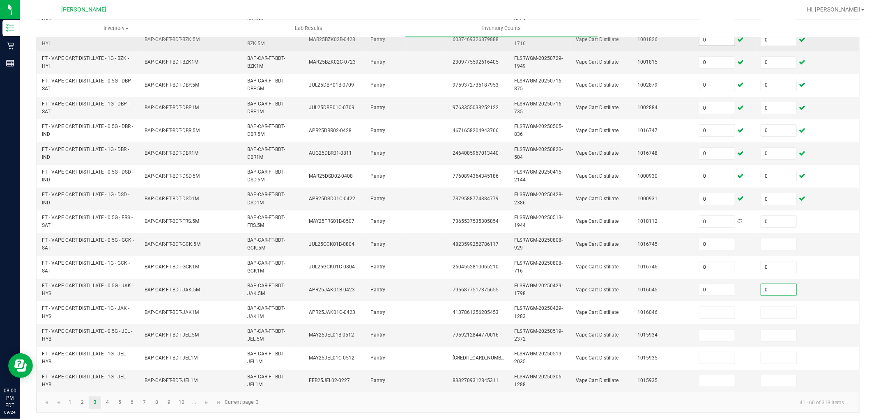
type input "0"
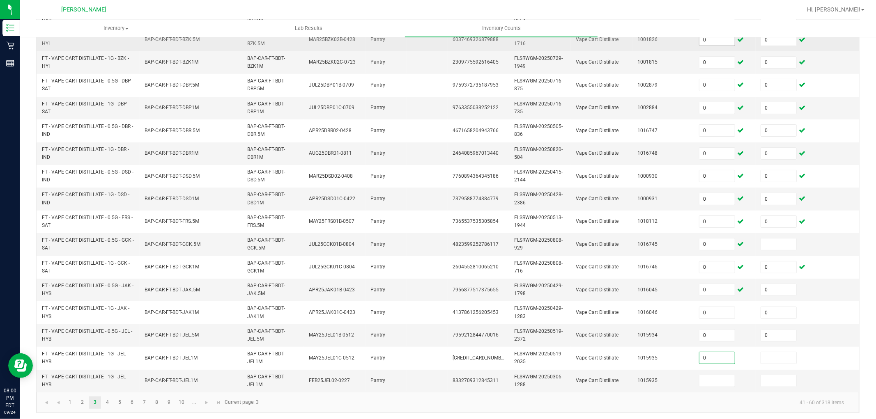
type input "0"
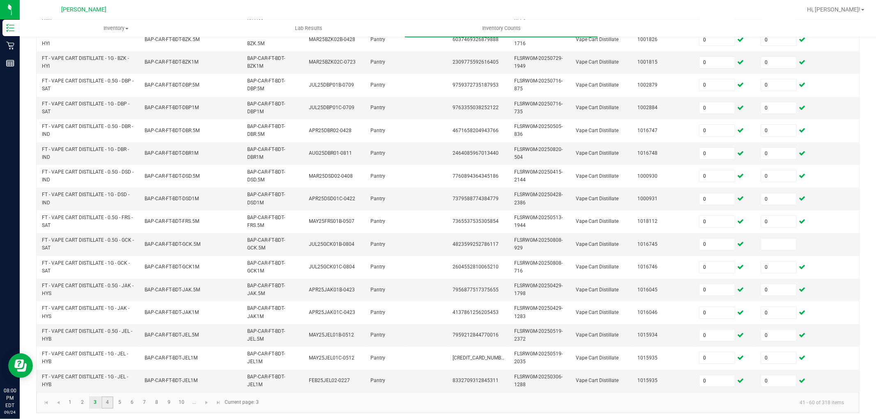
click at [107, 409] on link "4" at bounding box center [107, 403] width 12 height 12
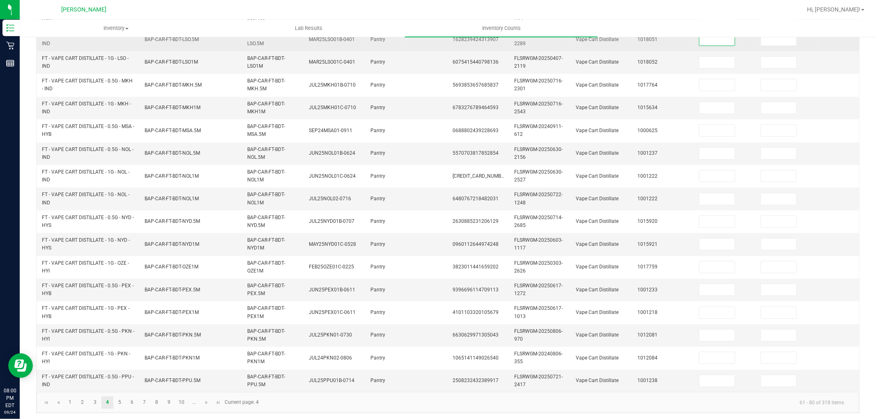
click at [716, 40] on input at bounding box center [716, 39] width 35 height 11
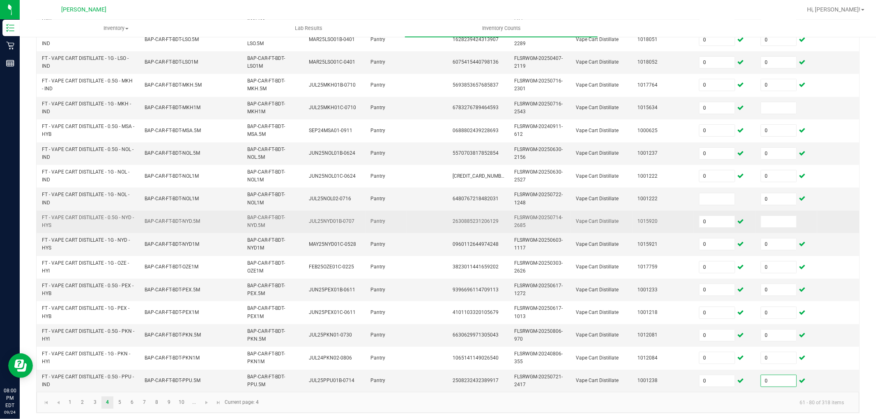
click at [786, 215] on td at bounding box center [786, 222] width 62 height 23
click at [784, 218] on input at bounding box center [778, 221] width 35 height 11
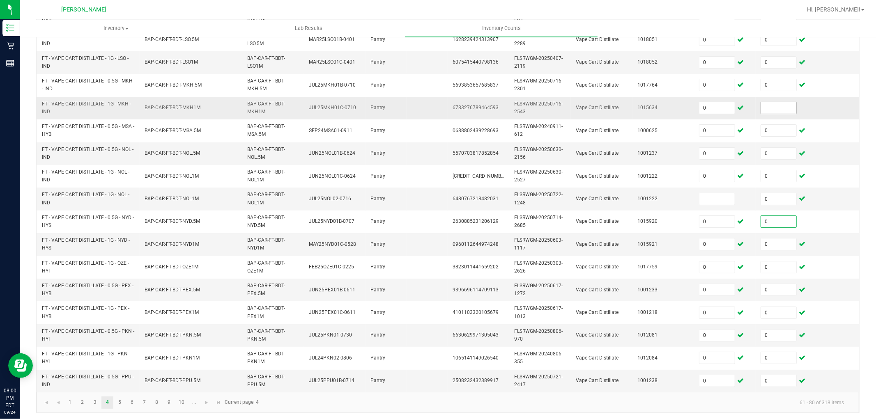
click at [775, 112] on input at bounding box center [778, 107] width 35 height 11
click at [713, 204] on span at bounding box center [717, 199] width 36 height 12
click at [719, 193] on td at bounding box center [725, 199] width 62 height 23
click at [720, 200] on input at bounding box center [716, 198] width 35 height 11
click at [720, 204] on span at bounding box center [717, 199] width 36 height 12
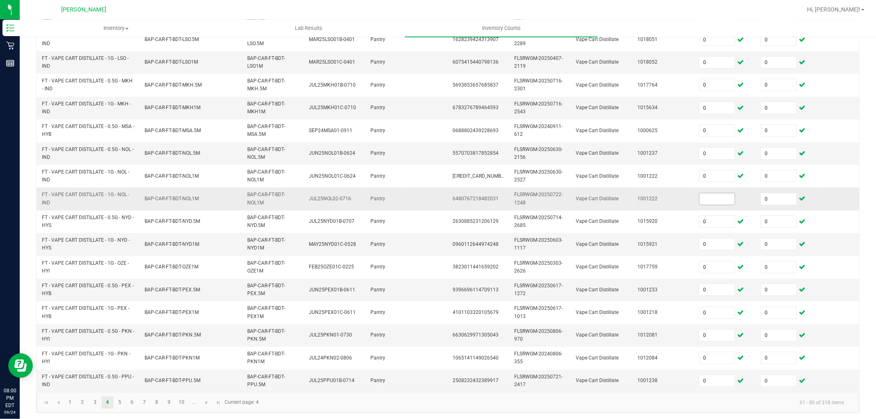
click at [717, 195] on input at bounding box center [716, 198] width 35 height 11
click at [121, 407] on link "5" at bounding box center [120, 403] width 12 height 12
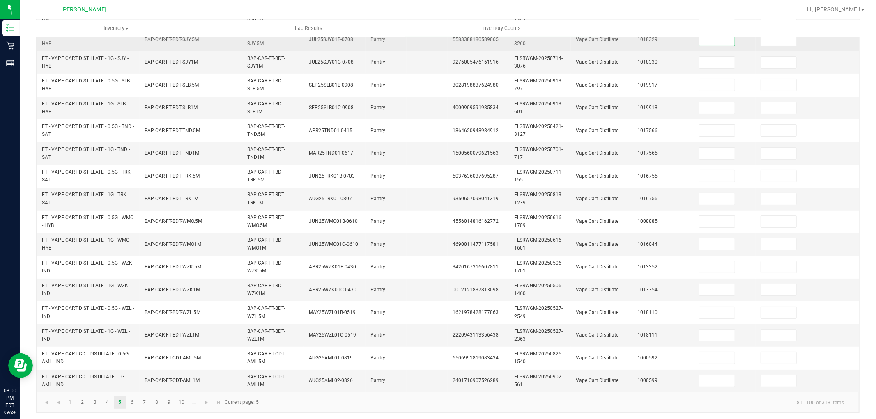
click at [732, 41] on input at bounding box center [716, 39] width 35 height 11
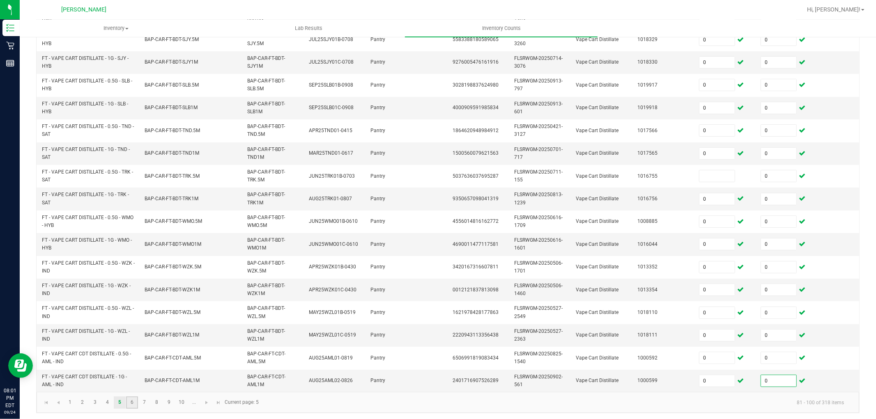
click at [134, 409] on link "6" at bounding box center [132, 403] width 12 height 12
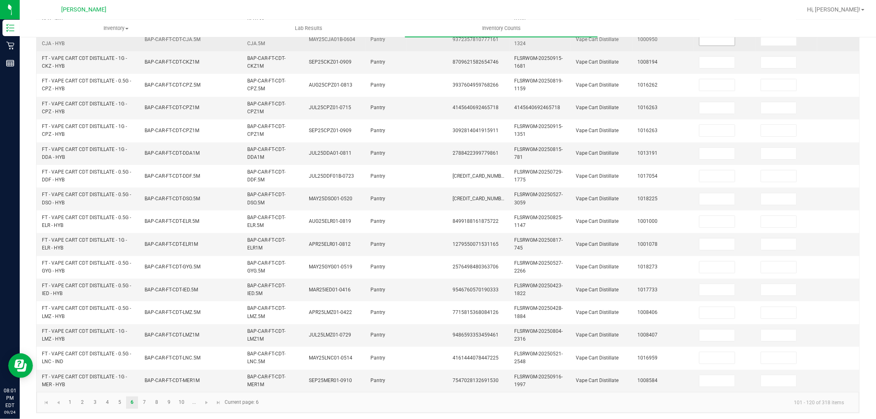
click at [730, 39] on input at bounding box center [716, 39] width 35 height 11
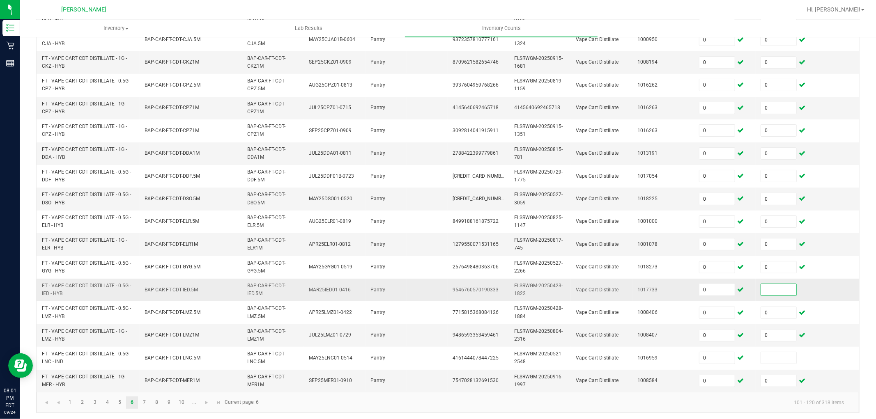
click at [774, 288] on input at bounding box center [778, 289] width 35 height 11
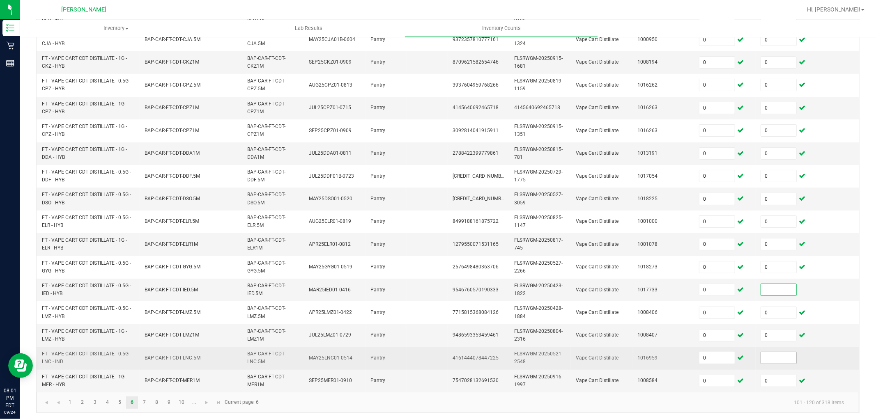
click at [772, 360] on input at bounding box center [778, 357] width 35 height 11
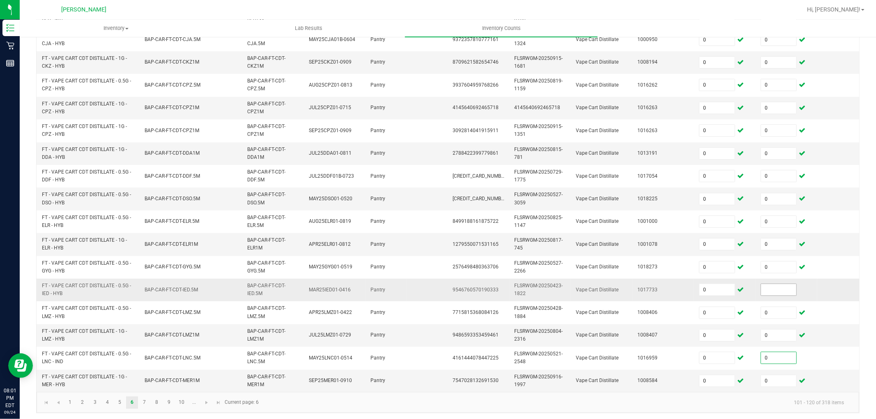
click at [783, 294] on input at bounding box center [778, 289] width 35 height 11
click at [139, 409] on link "7" at bounding box center [144, 403] width 12 height 12
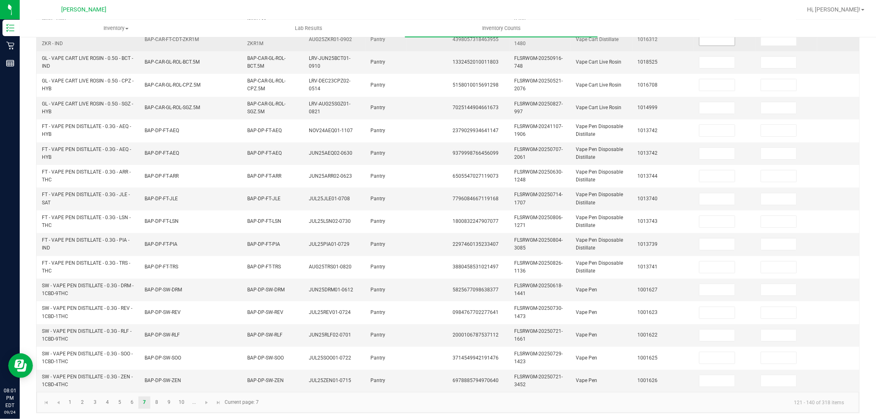
click at [716, 39] on input at bounding box center [716, 39] width 35 height 11
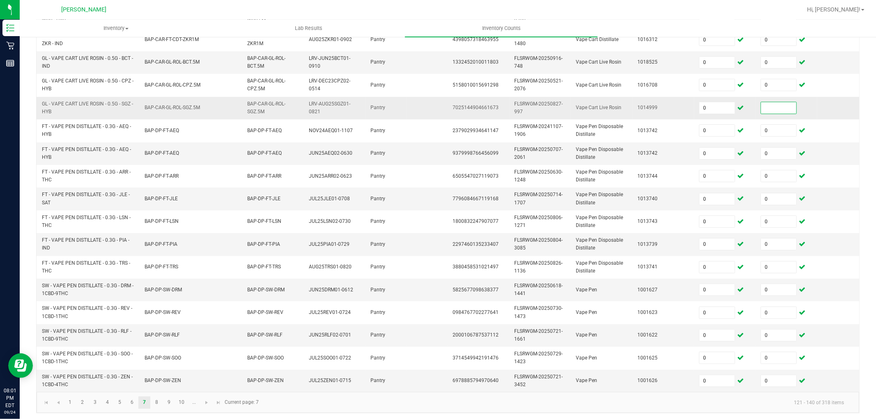
click at [784, 108] on input at bounding box center [778, 107] width 35 height 11
click at [160, 409] on link "8" at bounding box center [157, 403] width 12 height 12
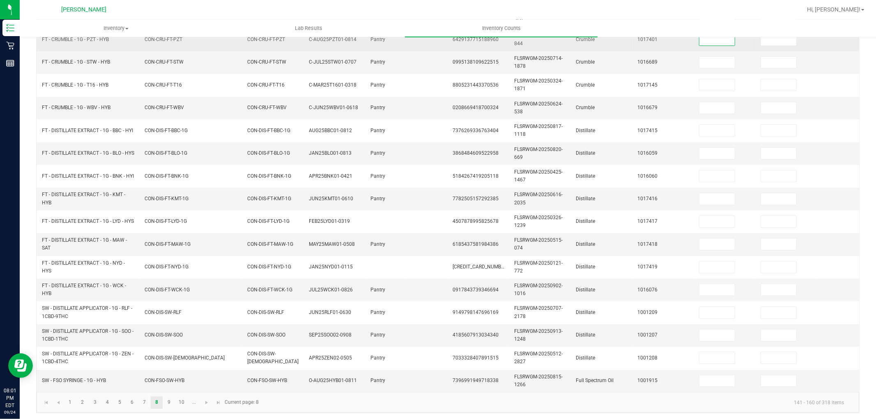
click at [711, 41] on input at bounding box center [716, 39] width 35 height 11
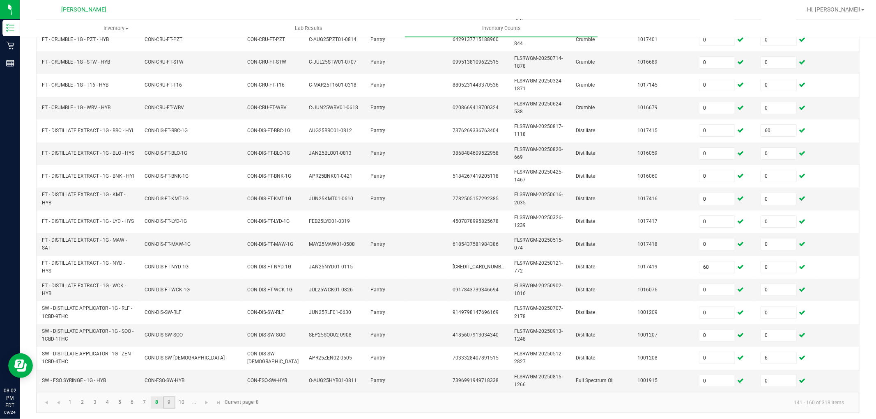
click at [167, 409] on link "9" at bounding box center [169, 403] width 12 height 12
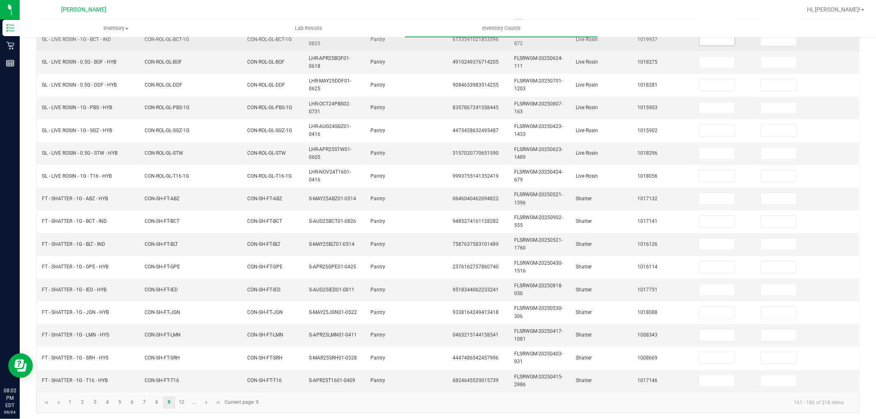
click at [713, 37] on input at bounding box center [716, 39] width 35 height 11
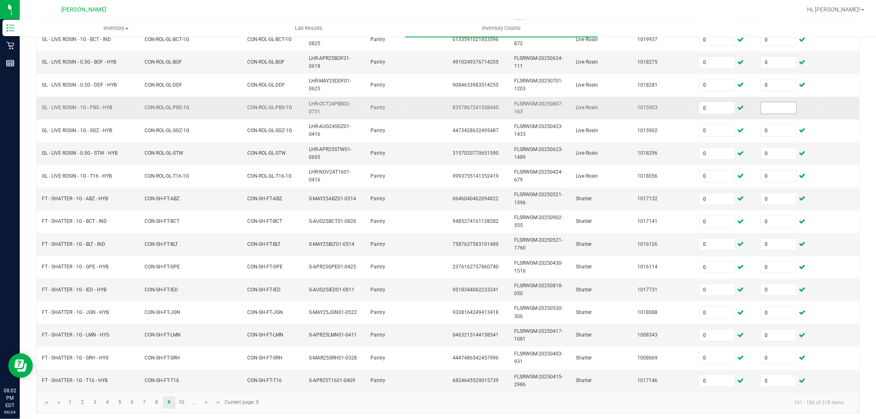
click at [779, 112] on input at bounding box center [778, 107] width 35 height 11
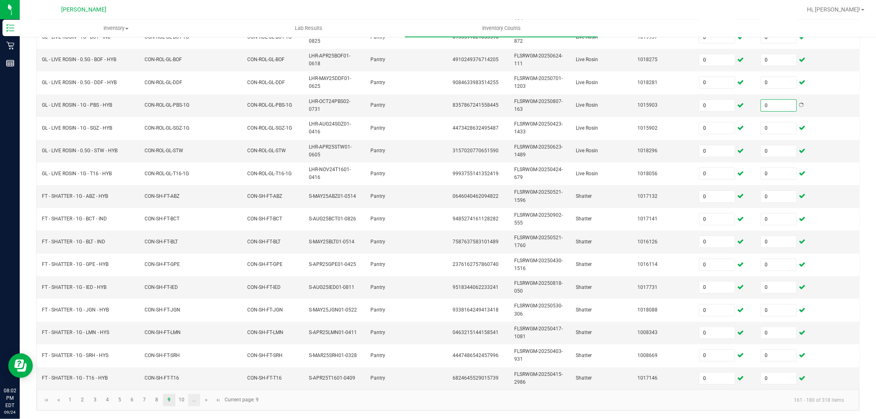
scroll to position [205, 0]
click at [183, 399] on link "10" at bounding box center [182, 400] width 12 height 12
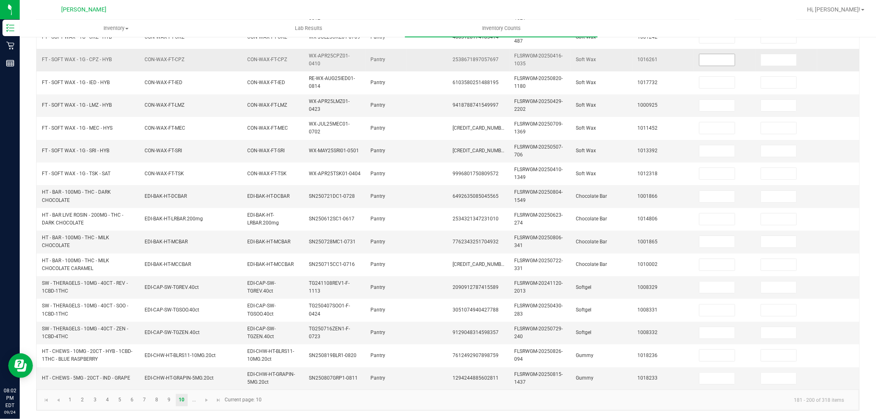
click at [715, 54] on input at bounding box center [716, 59] width 35 height 11
click at [204, 404] on link at bounding box center [207, 400] width 12 height 12
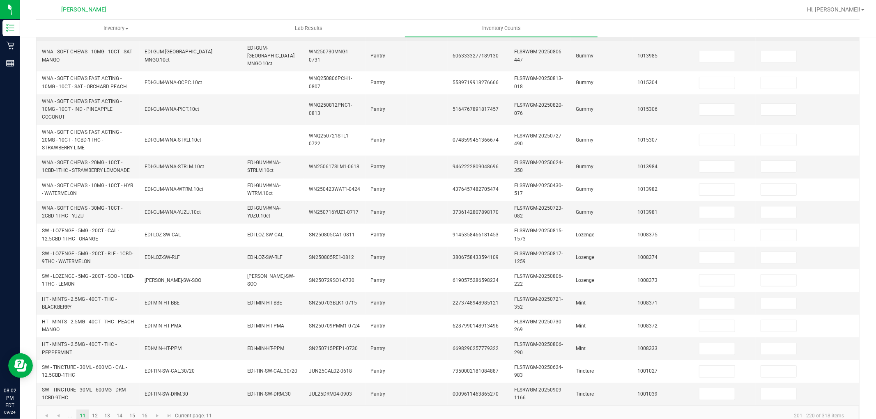
drag, startPoint x: 718, startPoint y: 52, endPoint x: 720, endPoint y: 38, distance: 14.6
click at [718, 51] on input at bounding box center [716, 55] width 35 height 11
click at [94, 415] on link "12" at bounding box center [95, 416] width 12 height 12
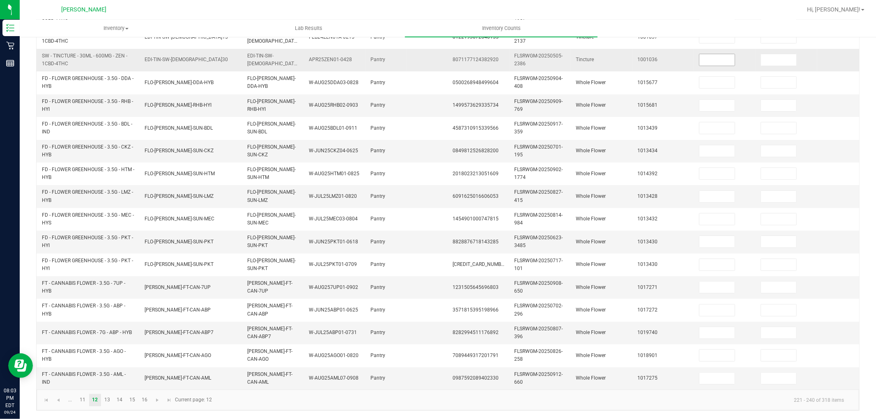
click at [716, 55] on input at bounding box center [716, 59] width 35 height 11
click at [112, 399] on link "13" at bounding box center [107, 400] width 12 height 12
click at [712, 54] on input at bounding box center [716, 59] width 35 height 11
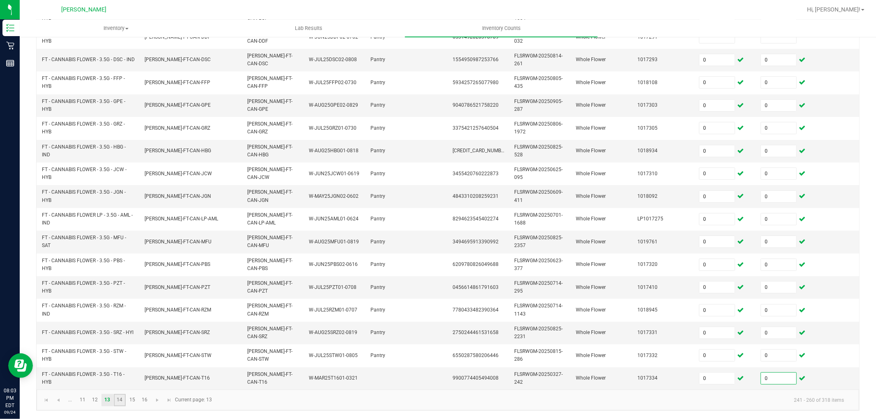
click at [122, 404] on link "14" at bounding box center [120, 400] width 12 height 12
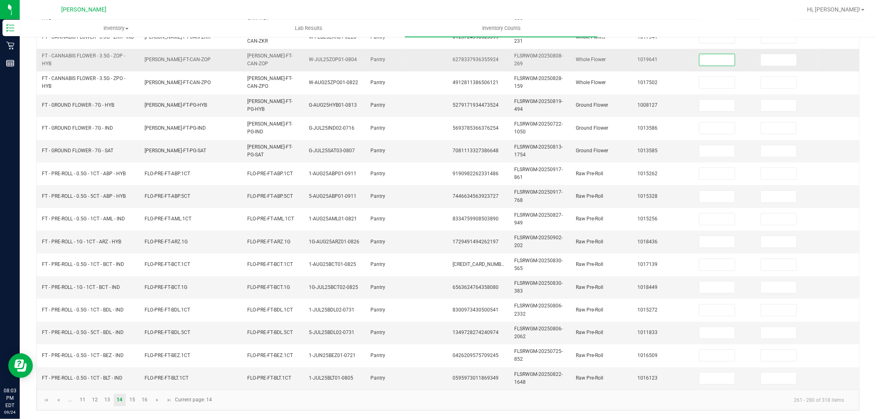
click at [720, 54] on input at bounding box center [716, 59] width 35 height 11
click at [717, 54] on input at bounding box center [716, 59] width 35 height 11
click at [137, 399] on link "15" at bounding box center [132, 400] width 12 height 12
click at [720, 54] on input at bounding box center [716, 59] width 35 height 11
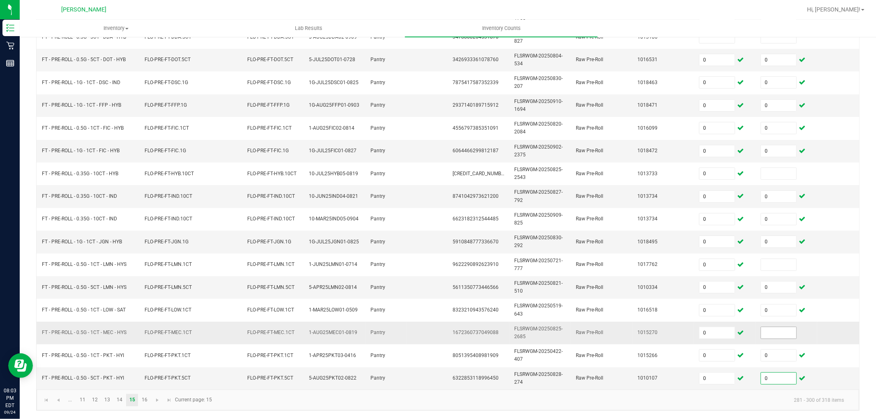
click at [777, 327] on input at bounding box center [778, 332] width 35 height 11
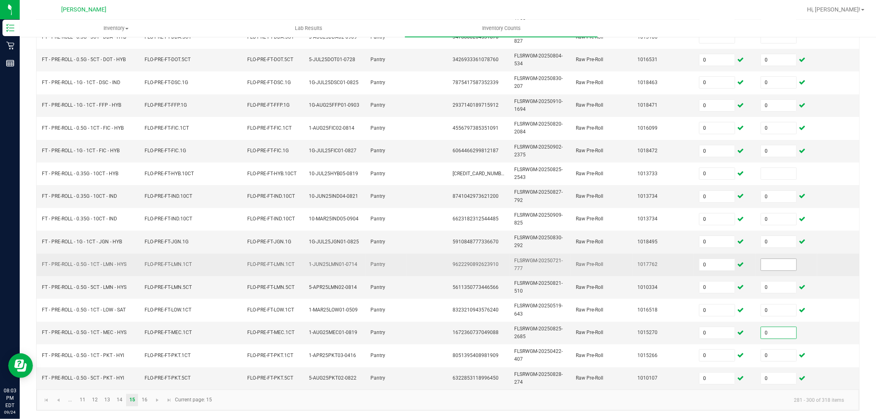
click at [773, 259] on input at bounding box center [778, 264] width 35 height 11
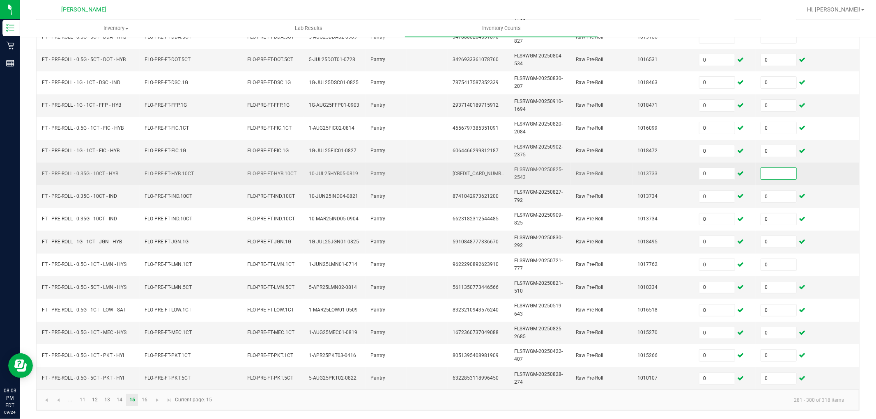
click at [775, 168] on input at bounding box center [778, 173] width 35 height 11
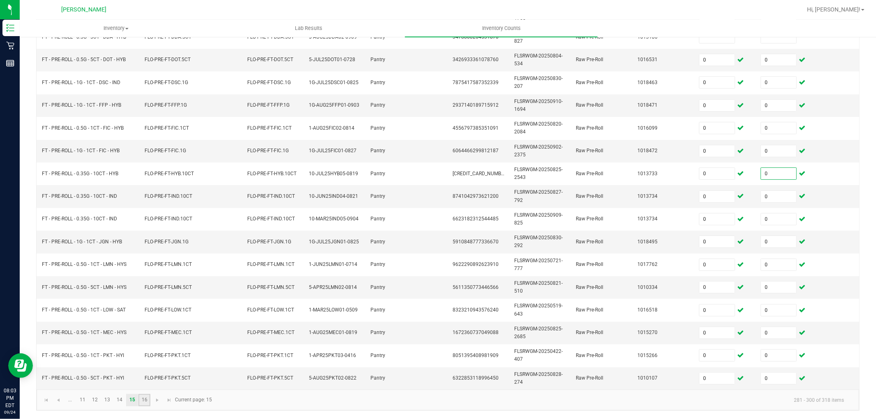
click at [145, 397] on link "16" at bounding box center [144, 400] width 12 height 12
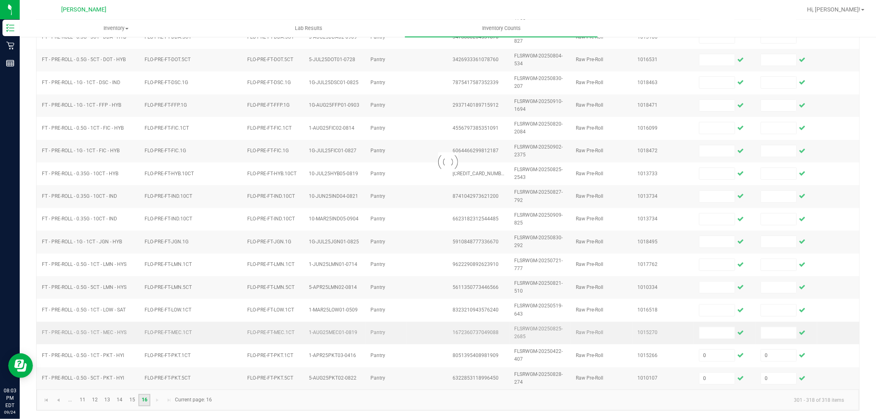
scroll to position [159, 0]
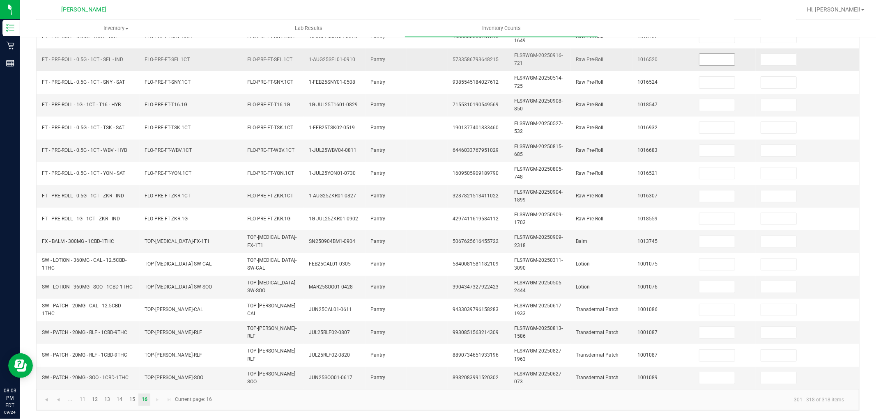
click at [717, 54] on input at bounding box center [716, 59] width 35 height 11
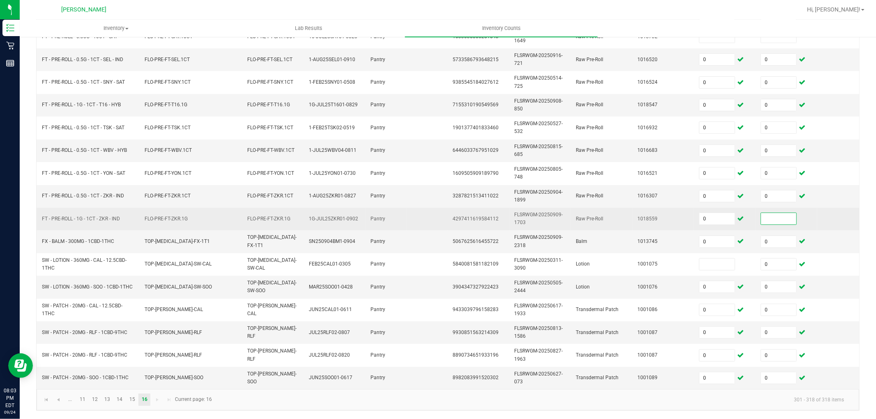
click at [782, 213] on input at bounding box center [778, 218] width 35 height 11
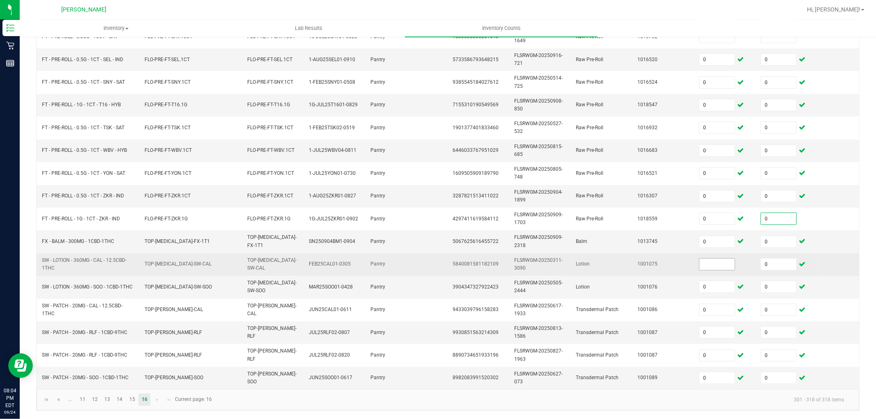
click at [718, 259] on input at bounding box center [716, 264] width 35 height 11
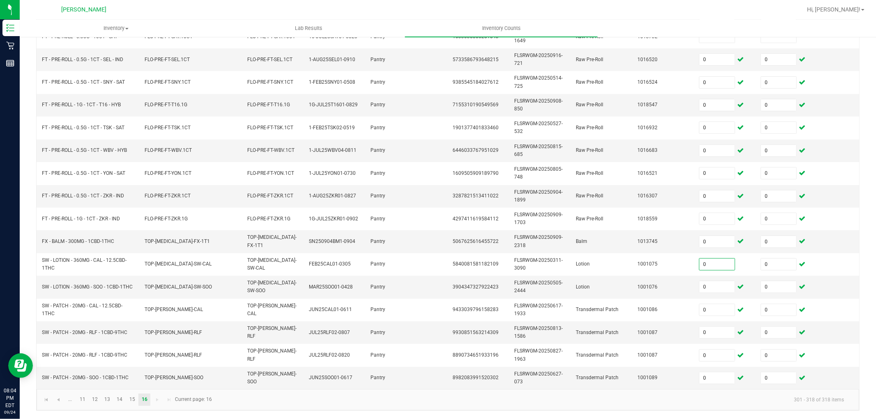
click at [655, 418] on div "< All Inventory Counts Inventory Count Submit for Review Type Enter Package Qua…" at bounding box center [448, 151] width 856 height 535
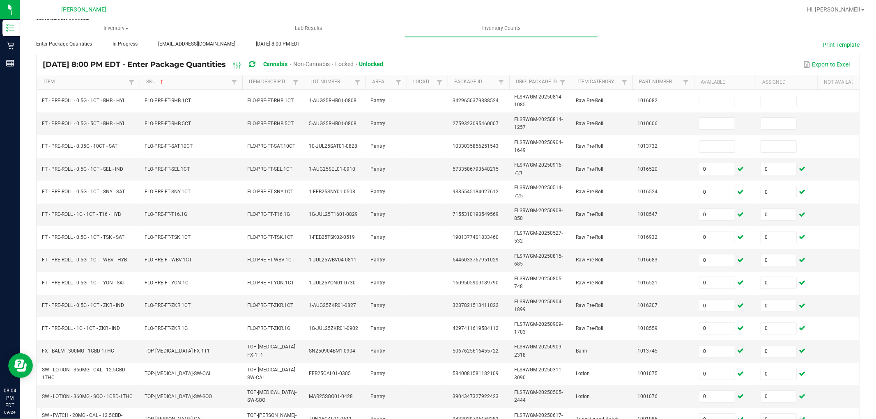
scroll to position [0, 0]
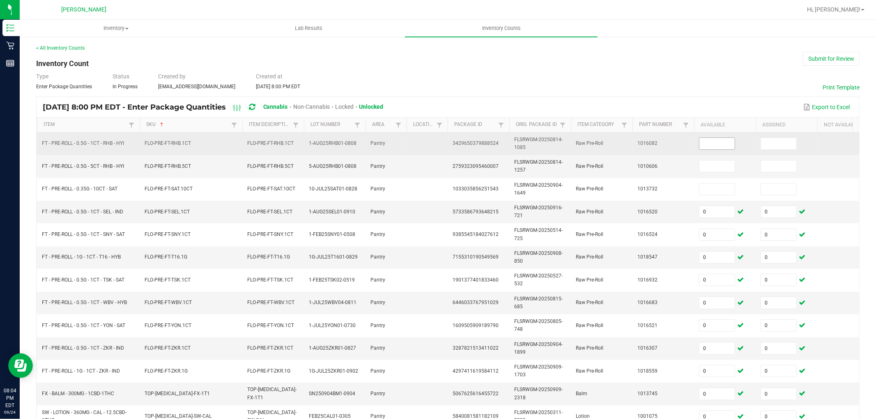
click at [723, 141] on input at bounding box center [716, 143] width 35 height 11
drag, startPoint x: 779, startPoint y: 144, endPoint x: 769, endPoint y: 152, distance: 12.6
click at [778, 145] on input at bounding box center [778, 143] width 35 height 11
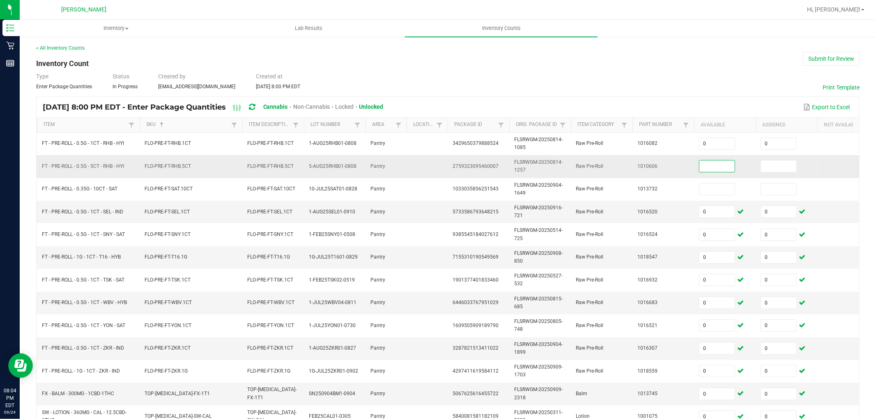
click at [728, 165] on input at bounding box center [716, 166] width 35 height 11
click at [771, 172] on span at bounding box center [778, 166] width 36 height 12
drag, startPoint x: 769, startPoint y: 166, endPoint x: 760, endPoint y: 174, distance: 11.6
click at [770, 166] on input at bounding box center [778, 166] width 35 height 11
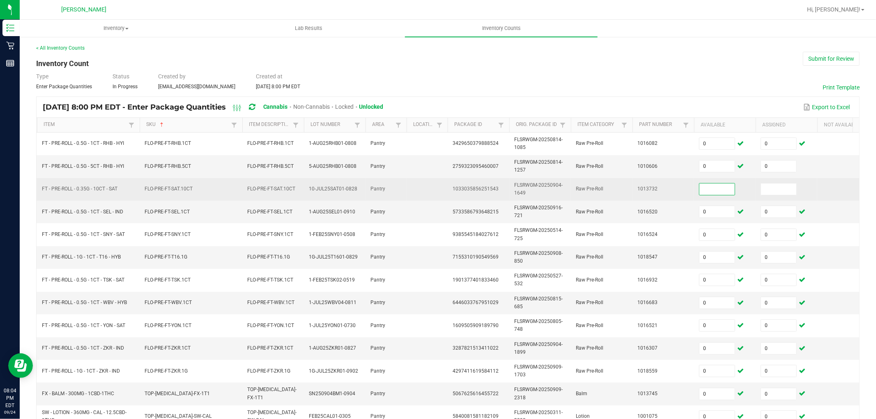
click at [719, 190] on input at bounding box center [716, 189] width 35 height 11
click at [778, 189] on input at bounding box center [778, 189] width 35 height 11
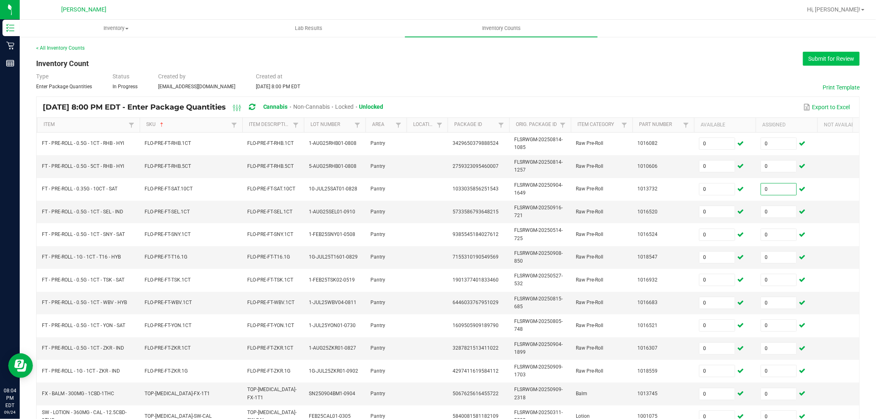
click at [828, 55] on button "Submit for Review" at bounding box center [831, 59] width 57 height 14
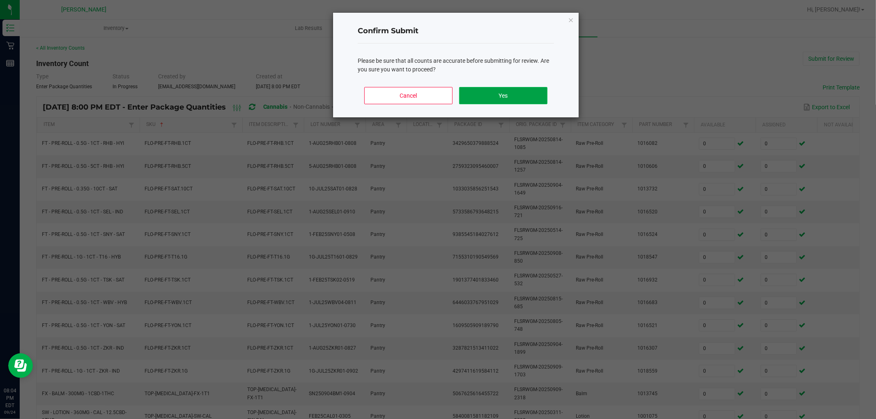
click at [502, 96] on button "Yes" at bounding box center [503, 95] width 88 height 17
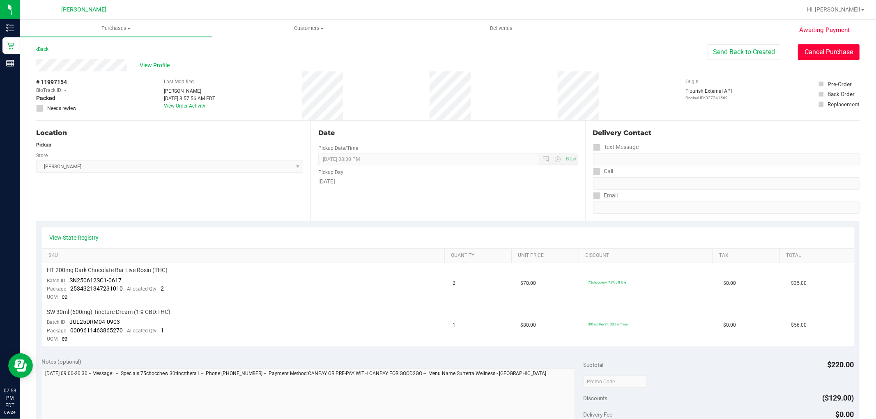
click at [819, 56] on button "Cancel Purchase" at bounding box center [829, 52] width 62 height 16
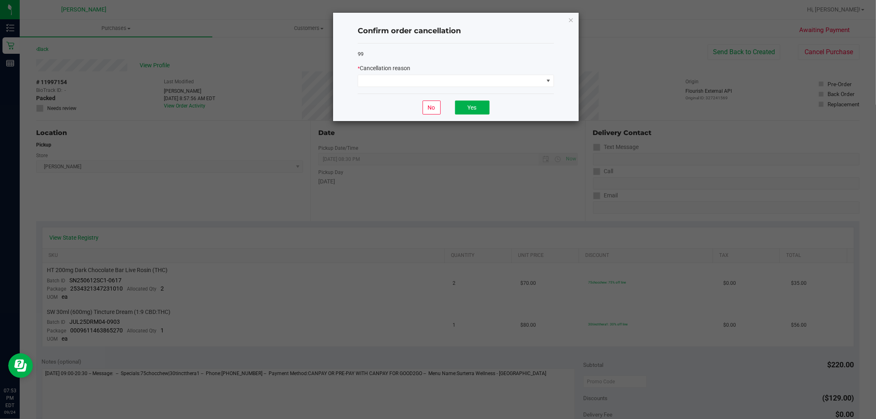
click at [477, 89] on div "99 * Cancellation reason" at bounding box center [456, 69] width 196 height 50
click at [419, 78] on span at bounding box center [450, 80] width 185 height 11
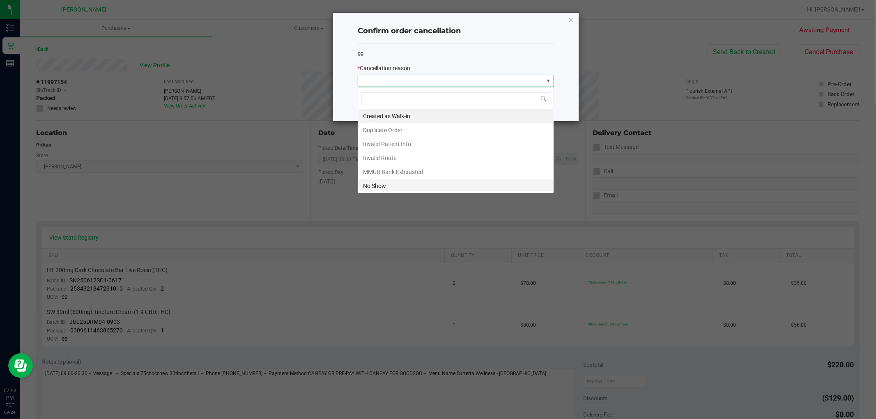
scroll to position [12, 196]
click at [400, 191] on div "Created as Walk-in Duplicate Order Invalid Patient Info Invalid Route MMUR Bank…" at bounding box center [456, 140] width 196 height 106
click at [382, 189] on li "No Show" at bounding box center [455, 186] width 195 height 14
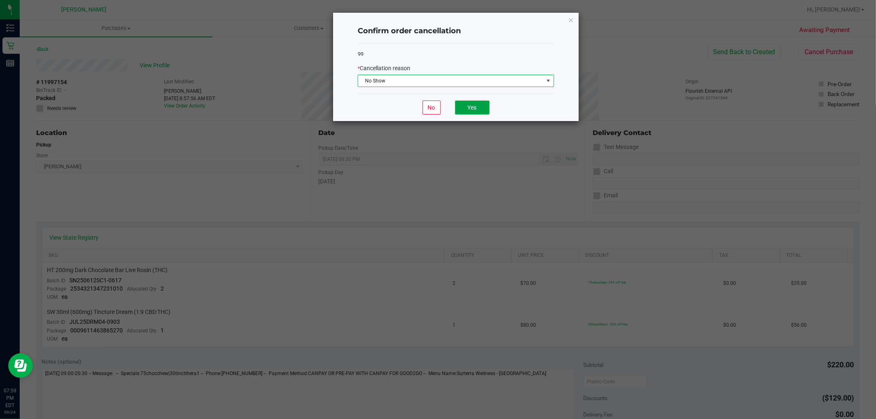
click at [473, 108] on button "Yes" at bounding box center [472, 108] width 34 height 14
